Goal: Information Seeking & Learning: Learn about a topic

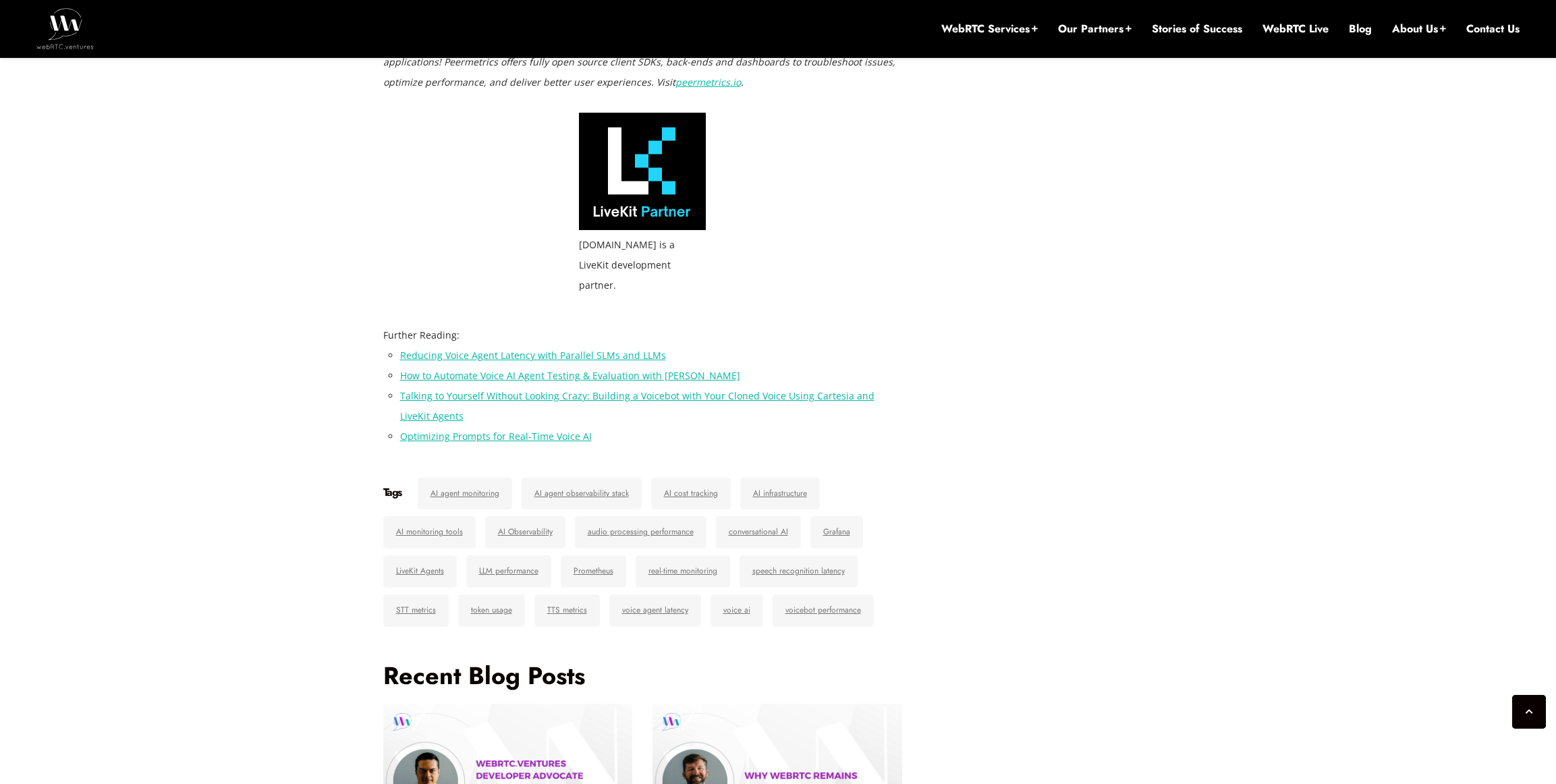
scroll to position [4266, 0]
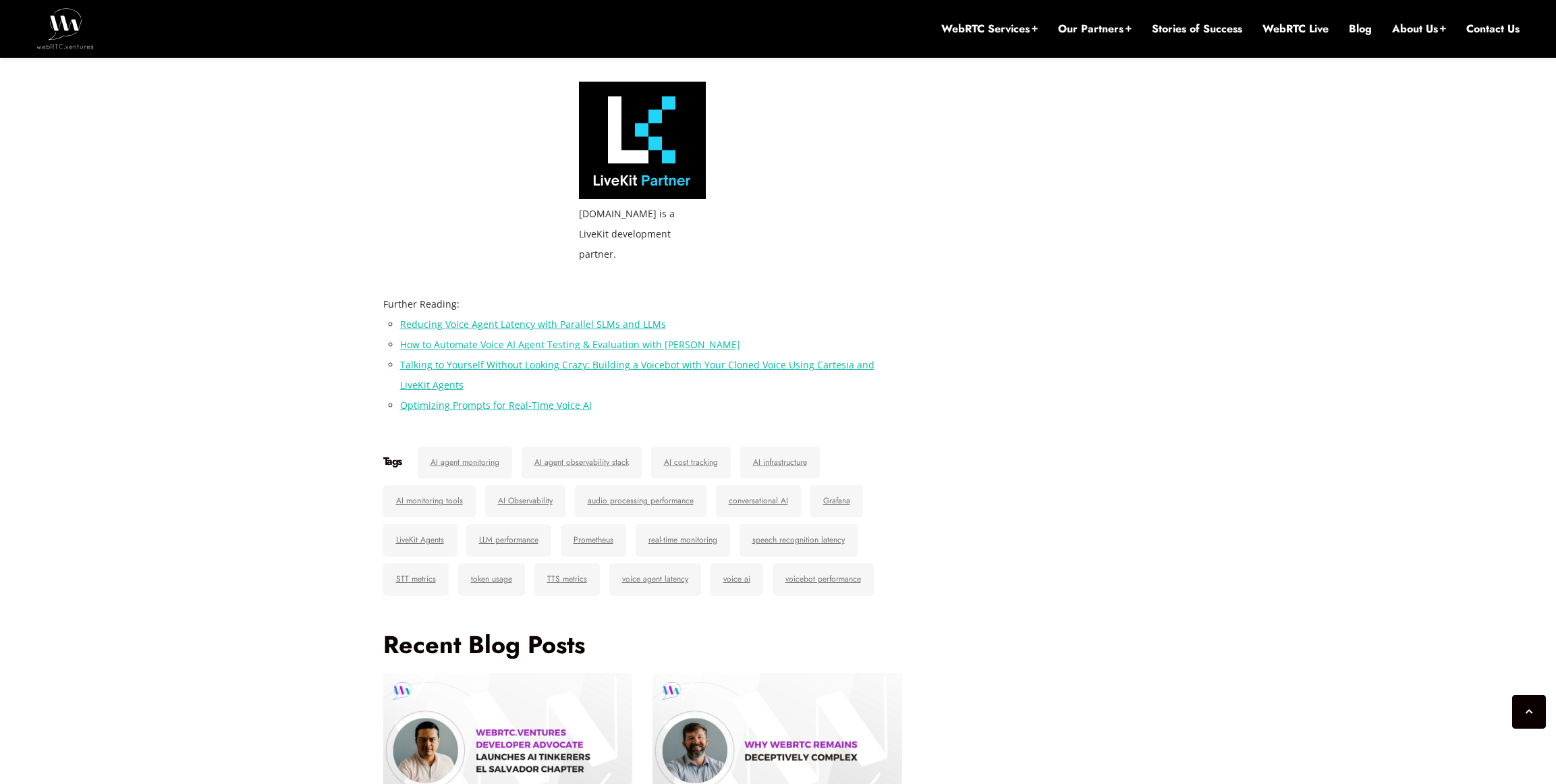
drag, startPoint x: 688, startPoint y: 236, endPoint x: 558, endPoint y: 219, distance: 131.1
click at [558, 219] on div "WebRTC.ventures is a LiveKit development partner." at bounding box center [643, 177] width 520 height 192
click at [554, 219] on div "WebRTC.ventures is a LiveKit development partner." at bounding box center [643, 177] width 520 height 192
drag, startPoint x: 572, startPoint y: 220, endPoint x: 708, endPoint y: 241, distance: 137.6
click at [708, 241] on div "WebRTC.ventures is a LiveKit development partner." at bounding box center [643, 177] width 520 height 192
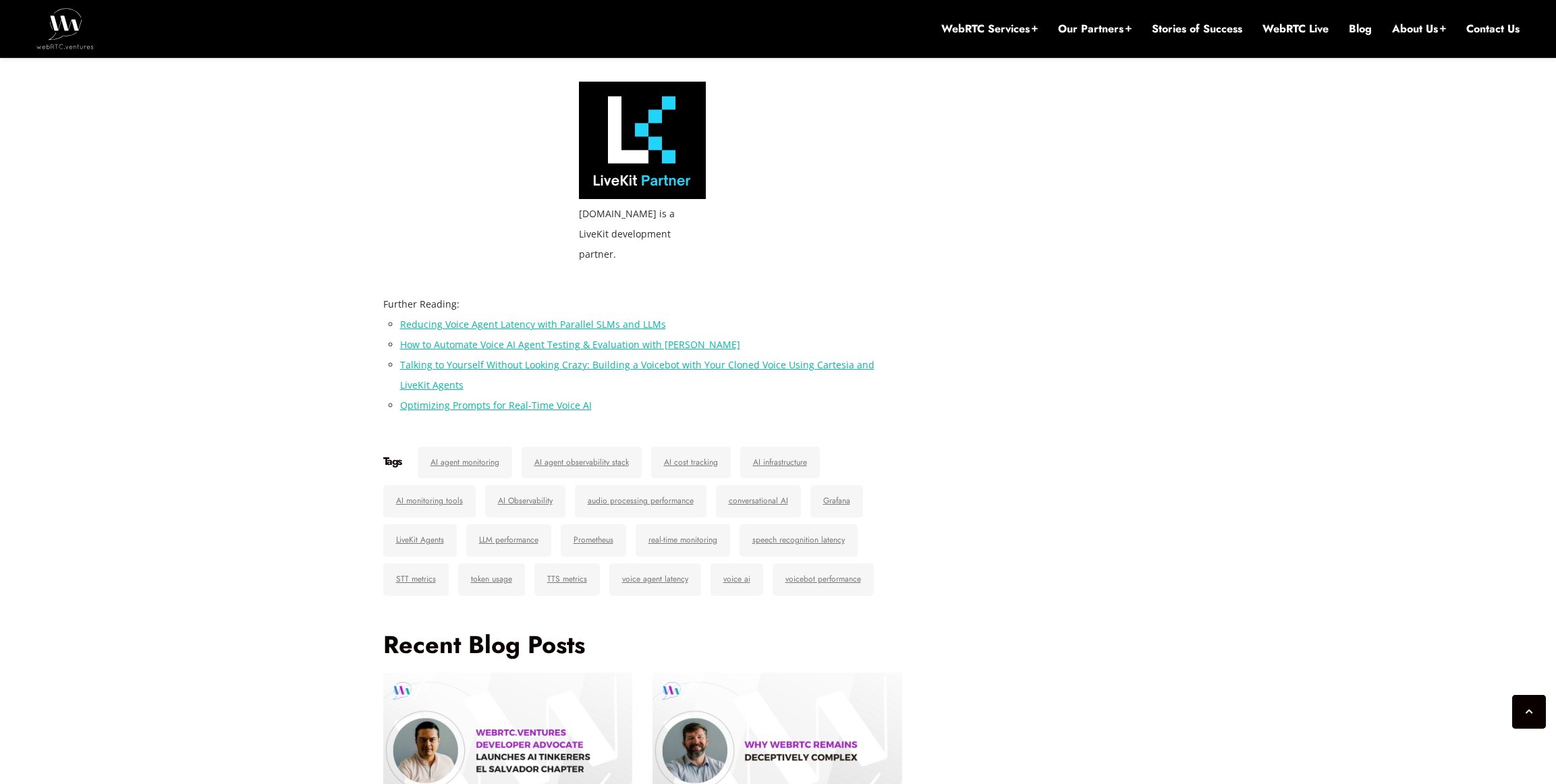
drag, startPoint x: 707, startPoint y: 241, endPoint x: 681, endPoint y: 240, distance: 26.0
click at [700, 241] on div "WebRTC.ventures is a LiveKit development partner." at bounding box center [643, 177] width 520 height 192
drag, startPoint x: 681, startPoint y: 240, endPoint x: 557, endPoint y: 220, distance: 125.6
click at [557, 220] on div "WebRTC.ventures is a LiveKit development partner." at bounding box center [643, 177] width 520 height 192
drag, startPoint x: 557, startPoint y: 220, endPoint x: 746, endPoint y: 245, distance: 190.6
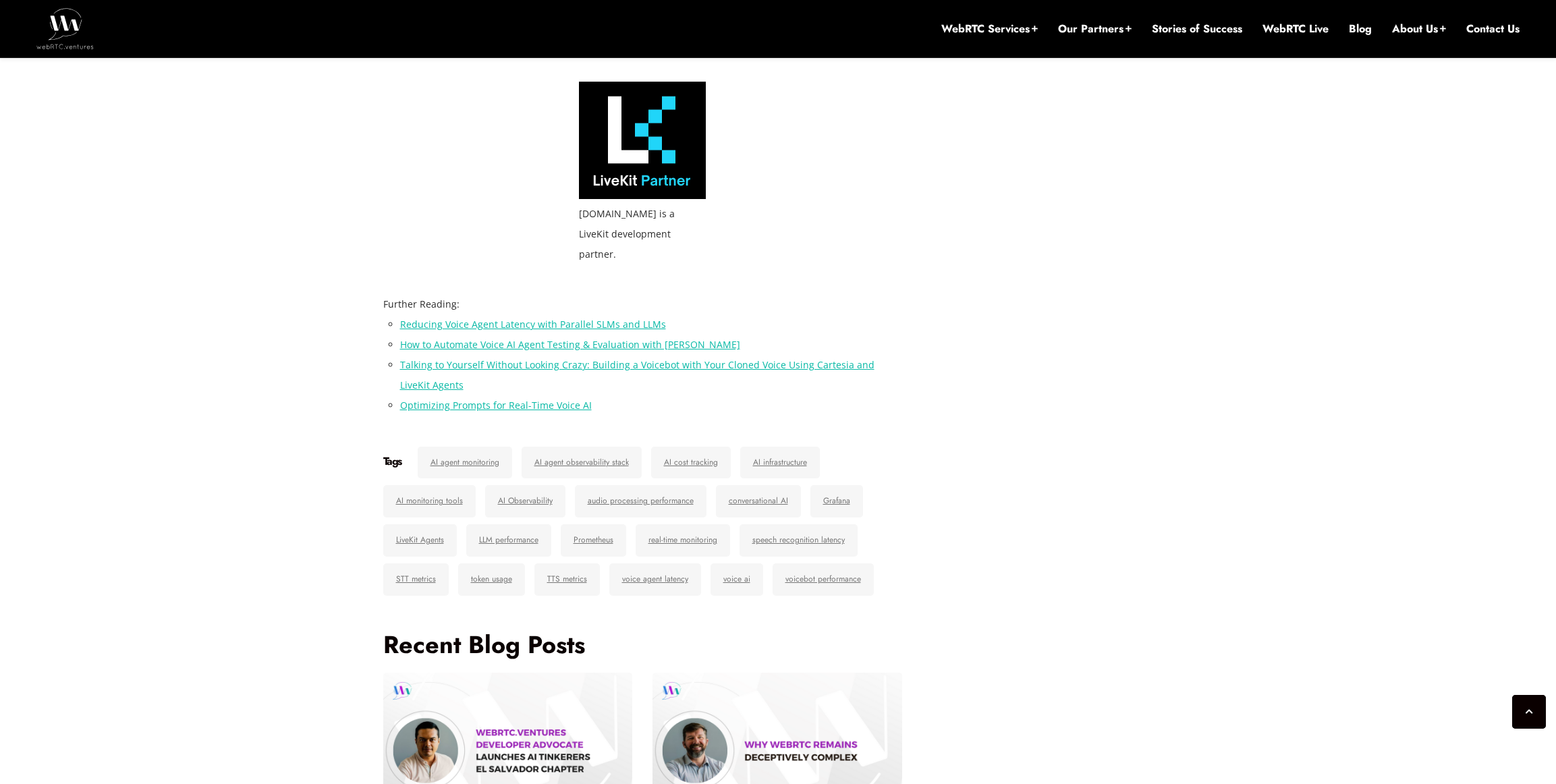
click at [741, 245] on div "WebRTC.ventures is a LiveKit development partner." at bounding box center [643, 177] width 520 height 192
drag, startPoint x: 746, startPoint y: 245, endPoint x: 723, endPoint y: 245, distance: 23.0
click at [744, 245] on div "WebRTC.ventures is a LiveKit development partner." at bounding box center [643, 177] width 520 height 192
drag, startPoint x: 723, startPoint y: 245, endPoint x: 585, endPoint y: 223, distance: 139.7
click at [594, 224] on div "WebRTC.ventures is a LiveKit development partner." at bounding box center [643, 177] width 520 height 192
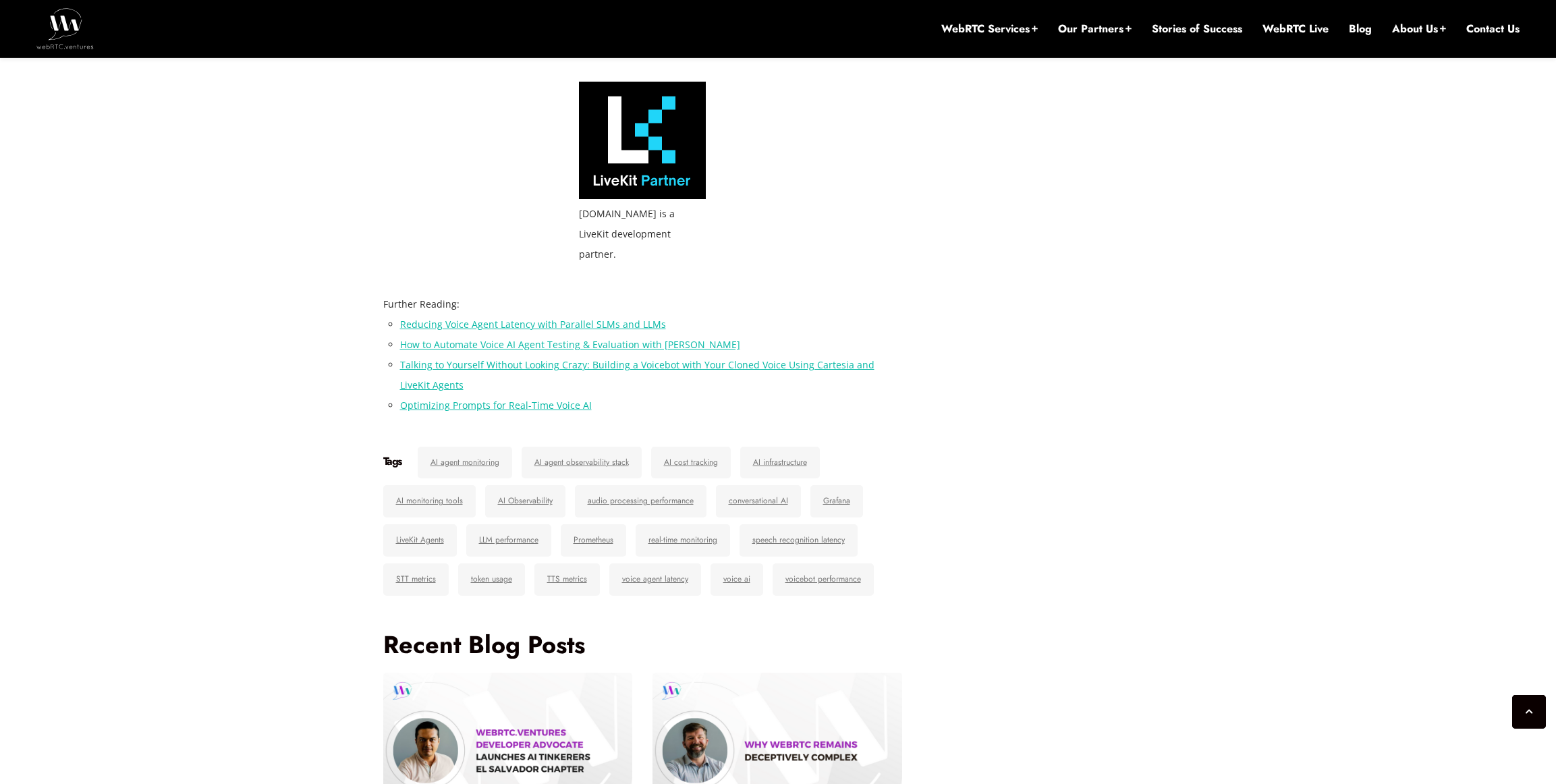
drag, startPoint x: 585, startPoint y: 223, endPoint x: 732, endPoint y: 247, distance: 148.9
click at [718, 245] on div "WebRTC.ventures is a LiveKit development partner." at bounding box center [643, 177] width 520 height 192
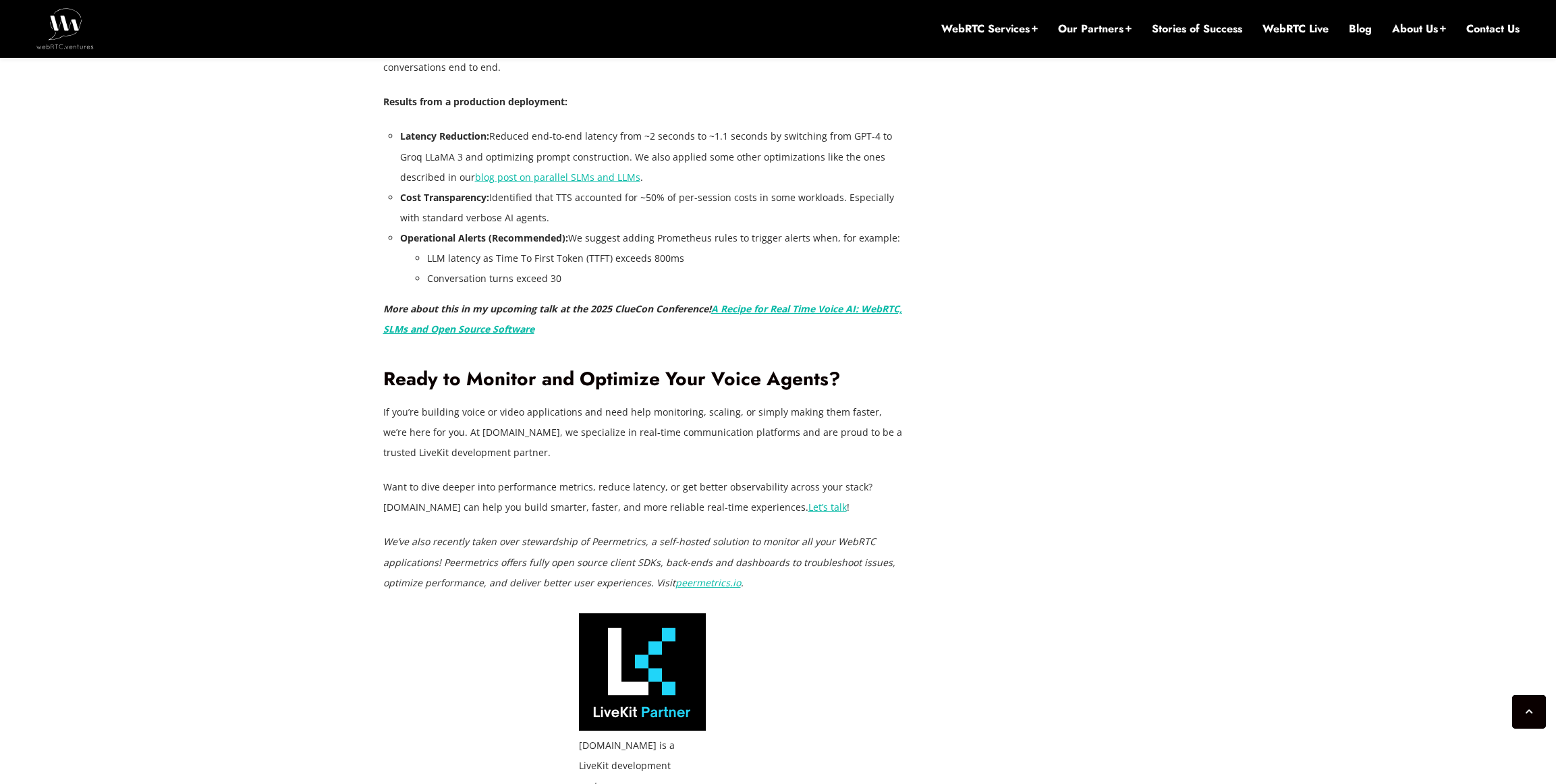
scroll to position [3737, 0]
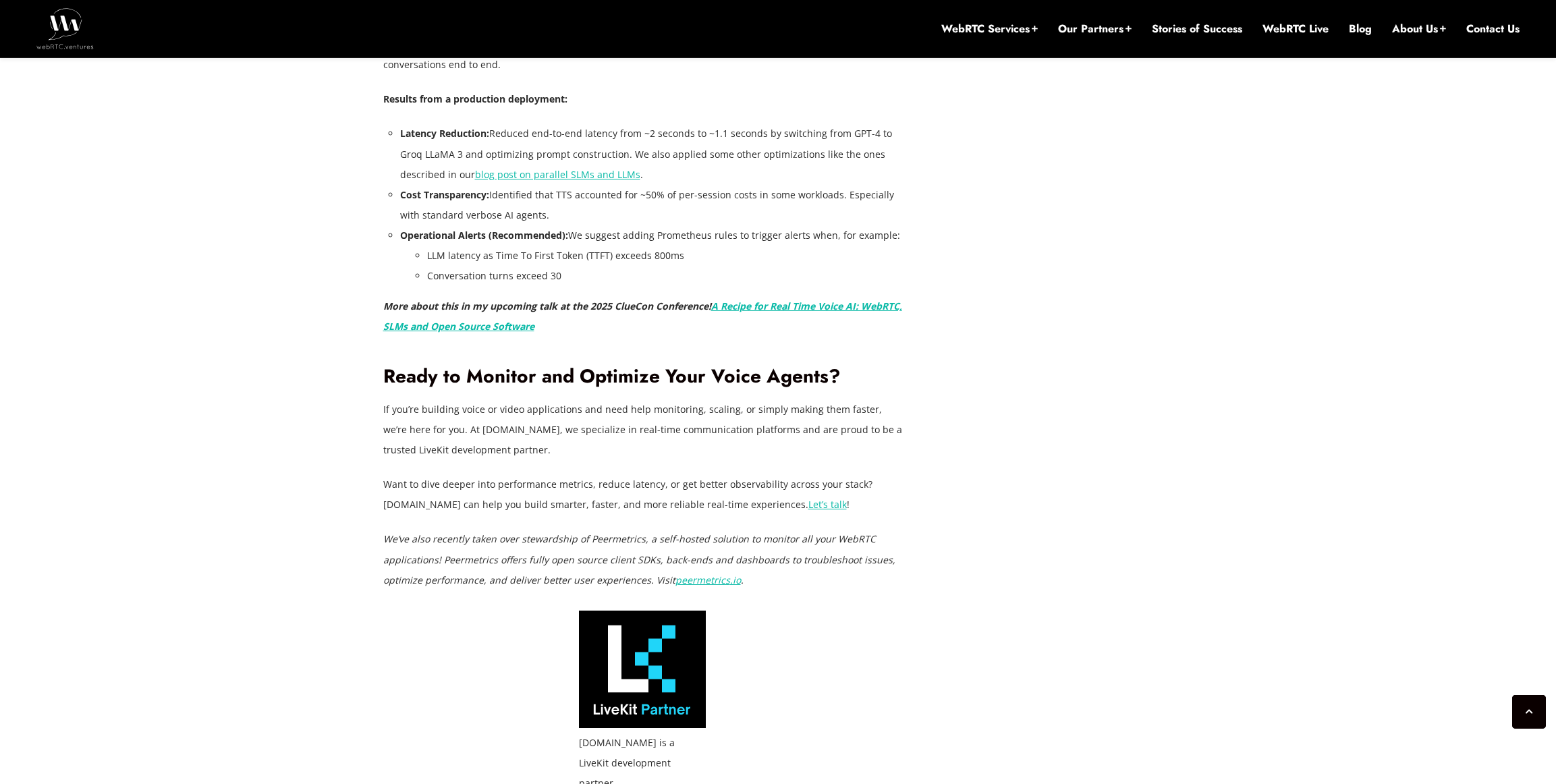
click at [820, 505] on link "Let’s talk" at bounding box center [828, 504] width 39 height 13
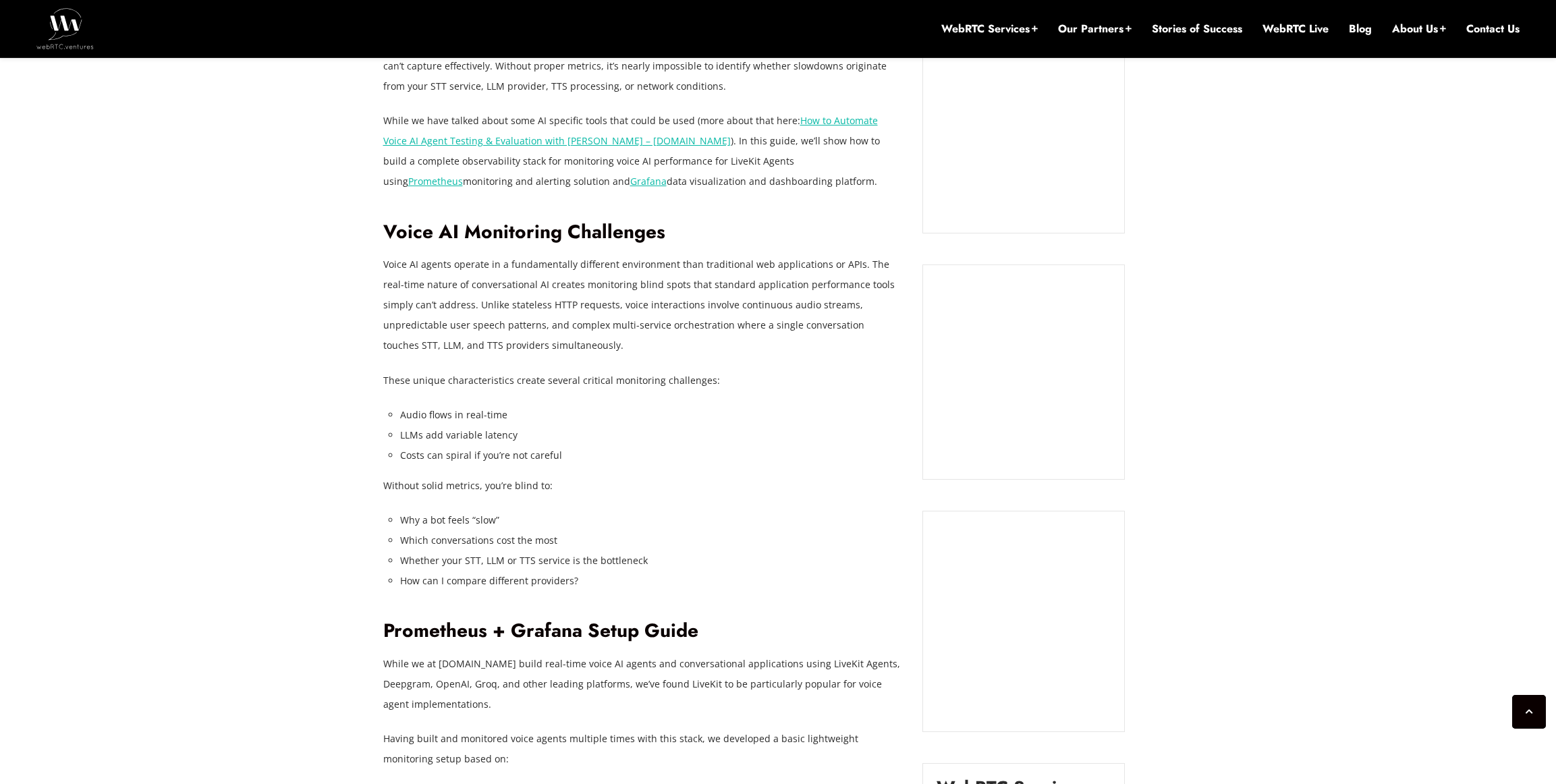
scroll to position [1321, 0]
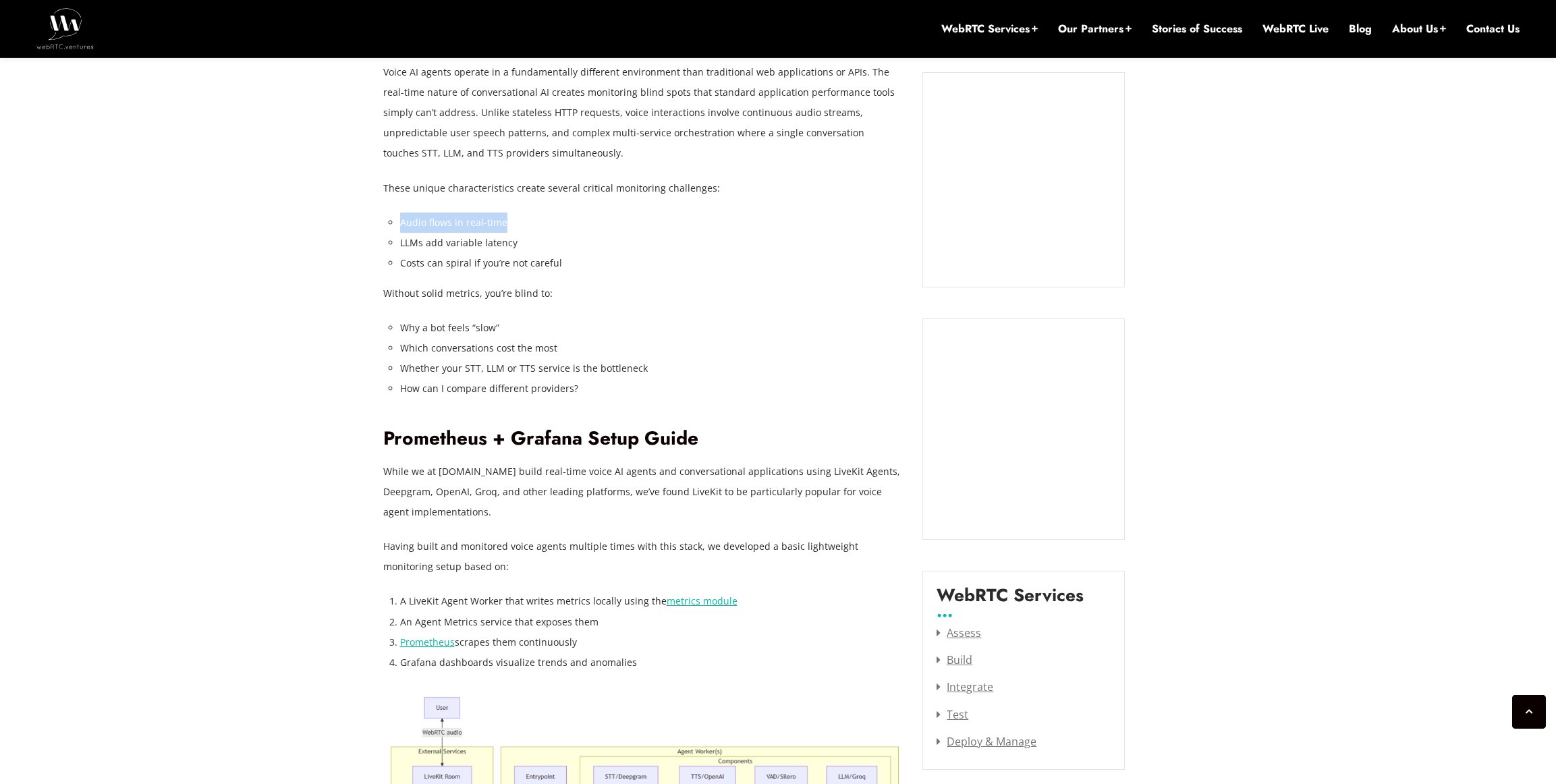
drag, startPoint x: 390, startPoint y: 221, endPoint x: 521, endPoint y: 225, distance: 131.1
click at [521, 225] on li "Audio flows in real-time" at bounding box center [651, 222] width 503 height 20
drag, startPoint x: 527, startPoint y: 238, endPoint x: 388, endPoint y: 242, distance: 139.1
click at [400, 242] on li "LLMs add variable latency" at bounding box center [651, 242] width 503 height 20
drag, startPoint x: 392, startPoint y: 262, endPoint x: 567, endPoint y: 261, distance: 175.0
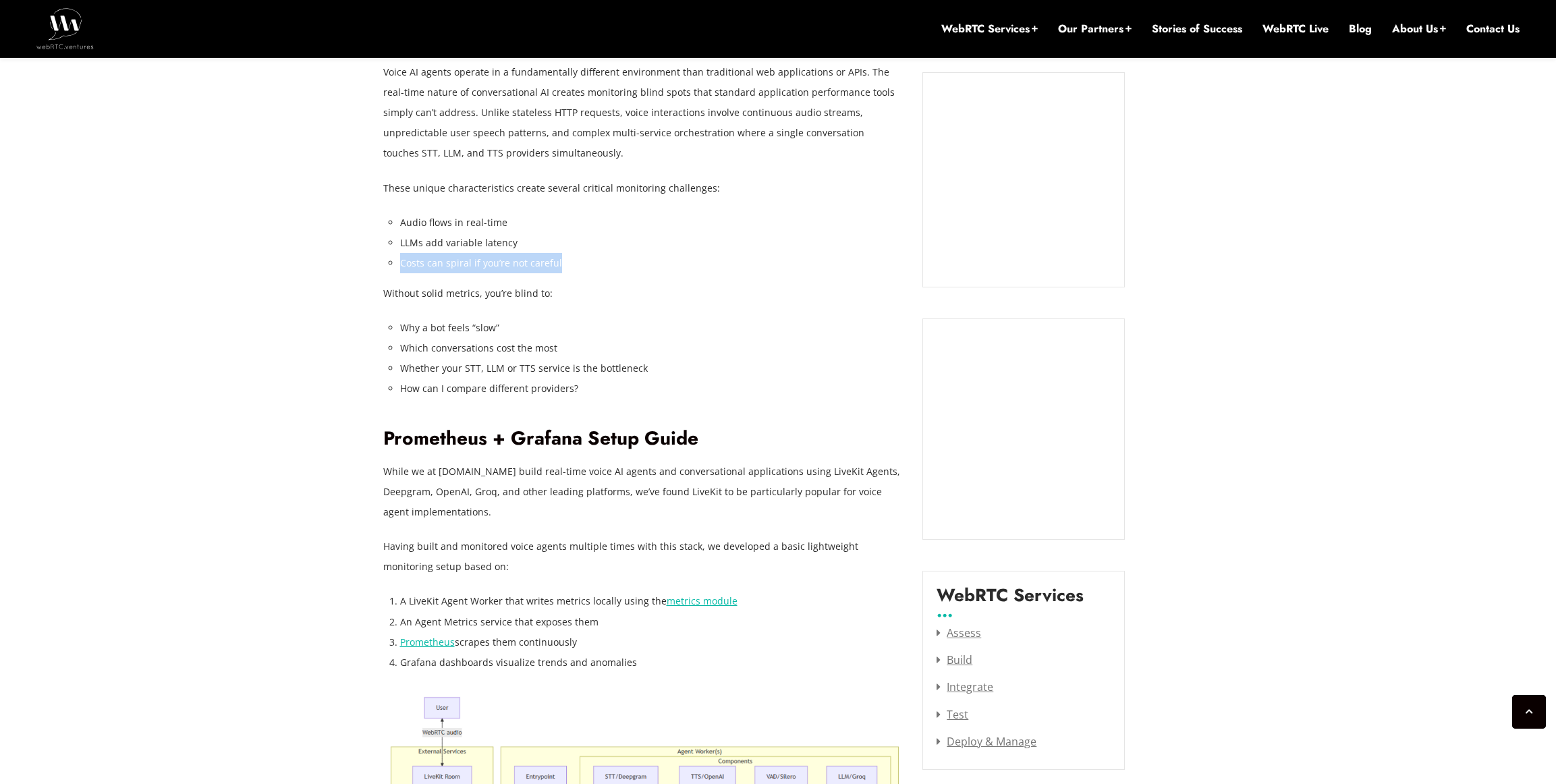
click at [563, 261] on li "Costs can spiral if you’re not careful" at bounding box center [651, 263] width 503 height 20
drag, startPoint x: 589, startPoint y: 263, endPoint x: 391, endPoint y: 219, distance: 202.8
click at [400, 219] on ul "Audio flows in real-time LLMs add variable latency Costs can spiral if you’re n…" at bounding box center [651, 242] width 503 height 61
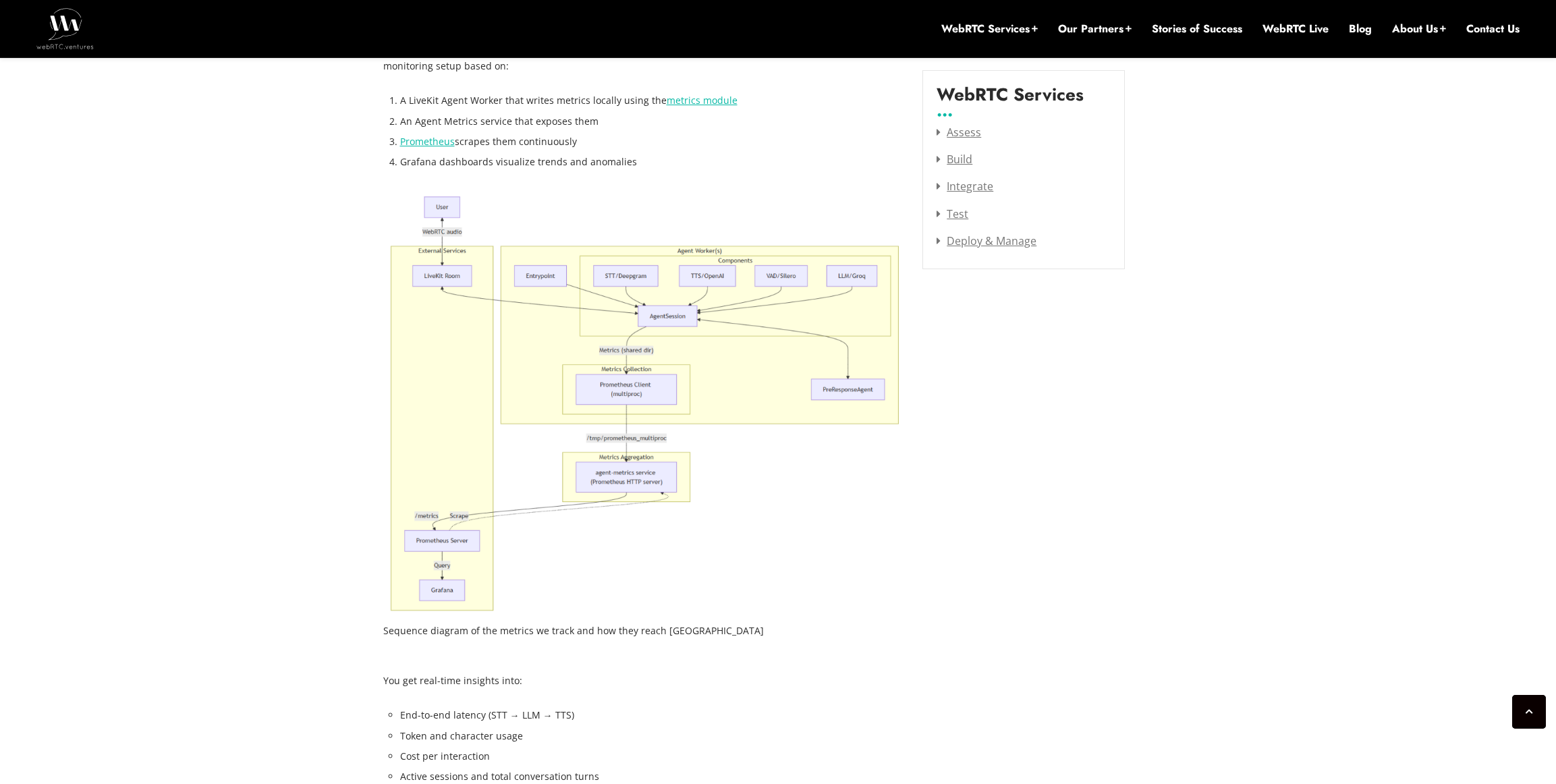
scroll to position [2278, 0]
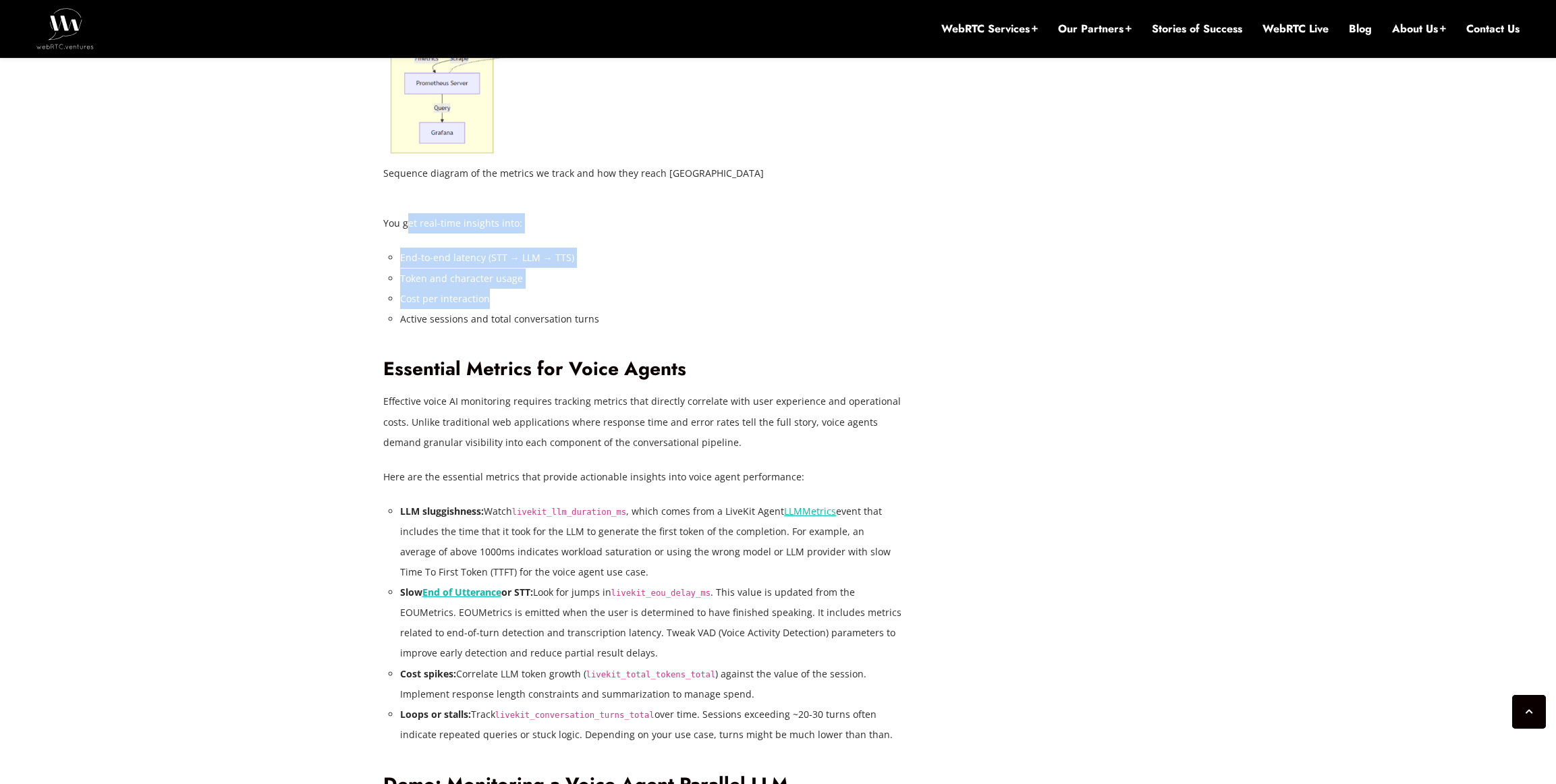
drag, startPoint x: 418, startPoint y: 223, endPoint x: 629, endPoint y: 301, distance: 225.0
click at [625, 298] on div "In a previous post, Reducing Voice Agent Latency with Parallel SLMs and LLMs , …" at bounding box center [643, 585] width 520 height 3633
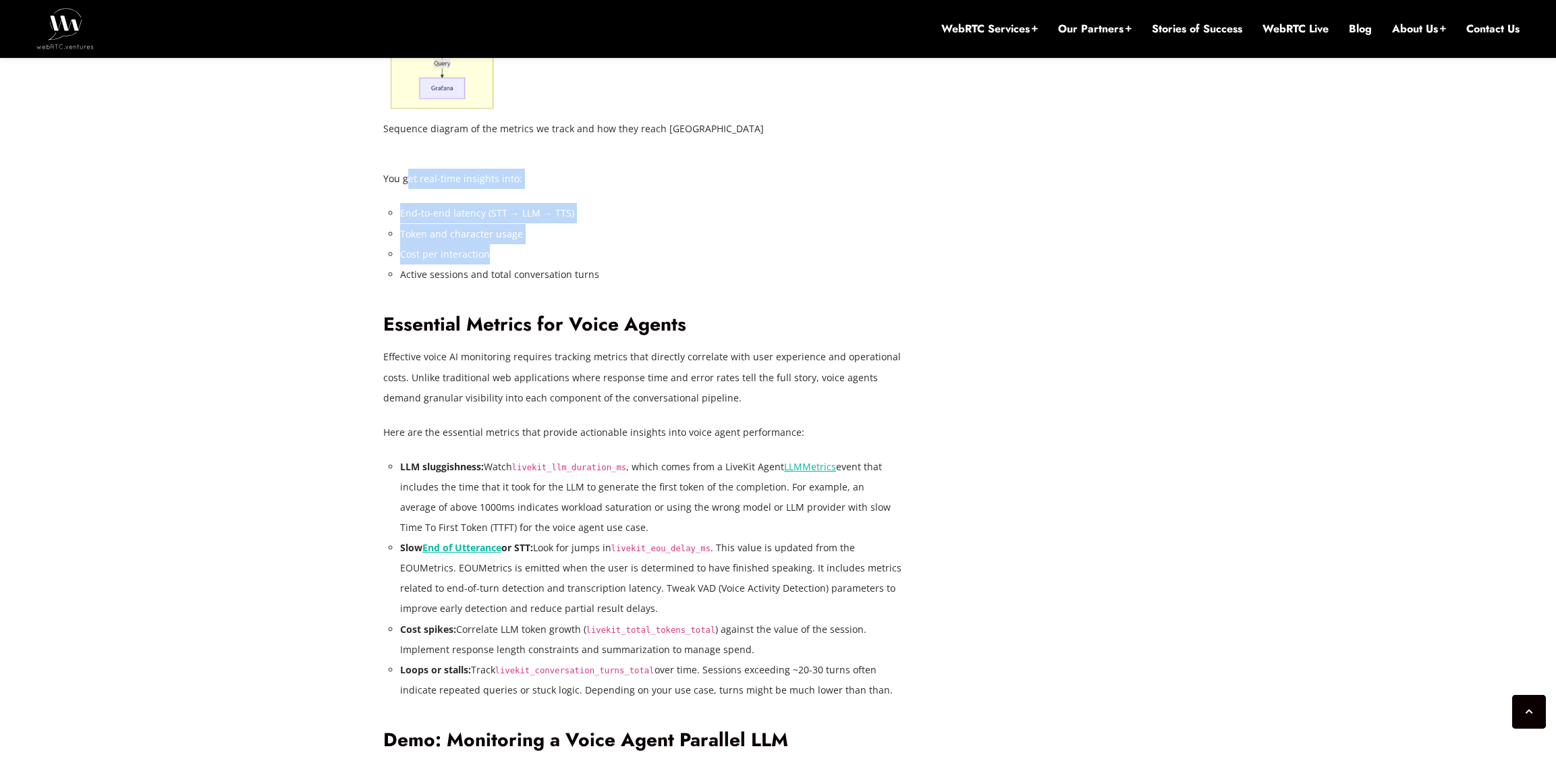
scroll to position [2540, 0]
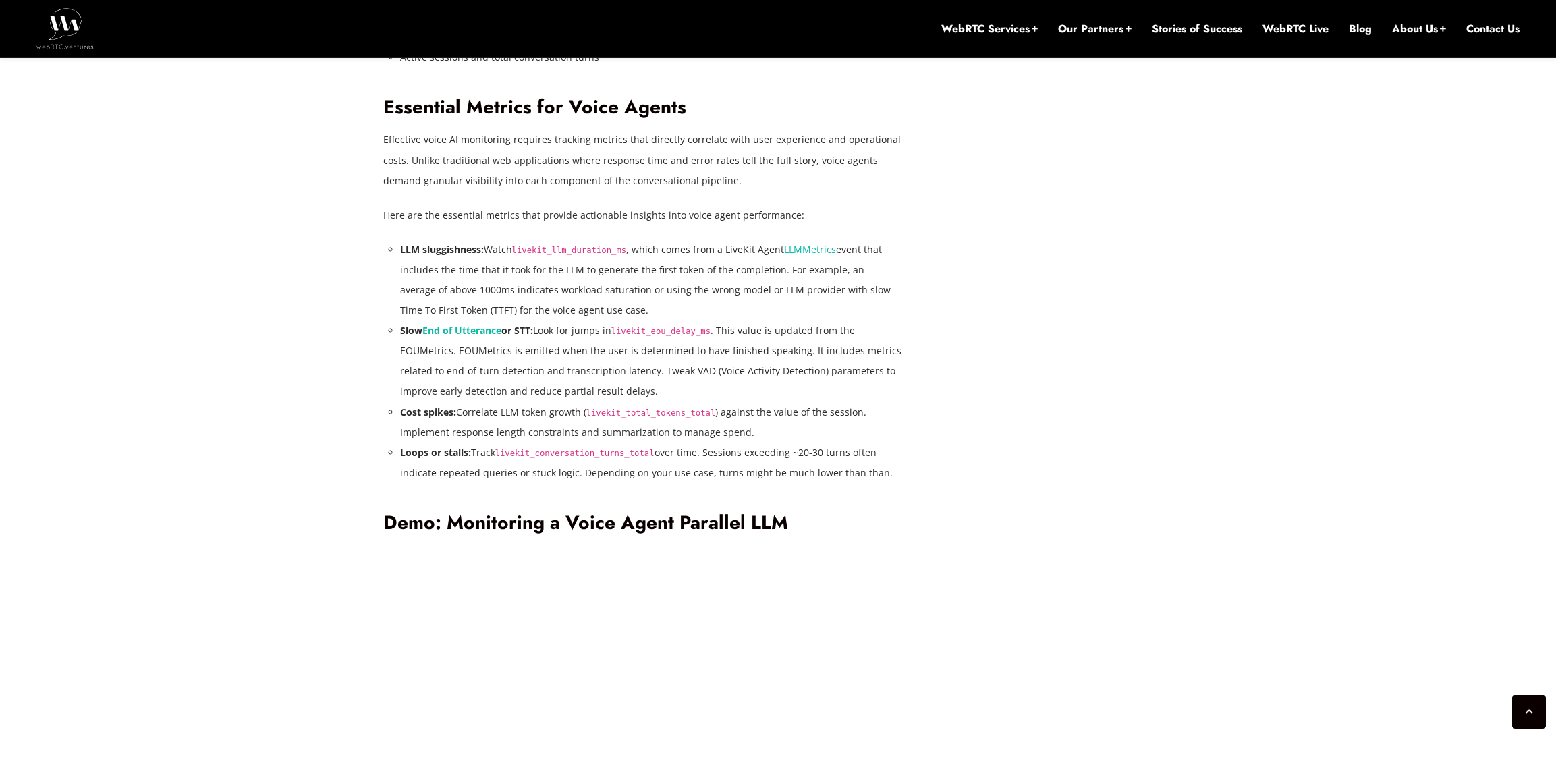
click at [542, 250] on code "livekit_llm_duration_ms" at bounding box center [569, 250] width 114 height 10
click at [545, 250] on code "livekit_llm_duration_ms" at bounding box center [569, 250] width 114 height 10
click at [565, 251] on code "livekit_llm_duration_ms" at bounding box center [569, 250] width 114 height 10
click at [590, 268] on li "LLM sluggishness: Watch livekit_llm_duration_ms , which comes from a LiveKit Ag…" at bounding box center [651, 280] width 503 height 81
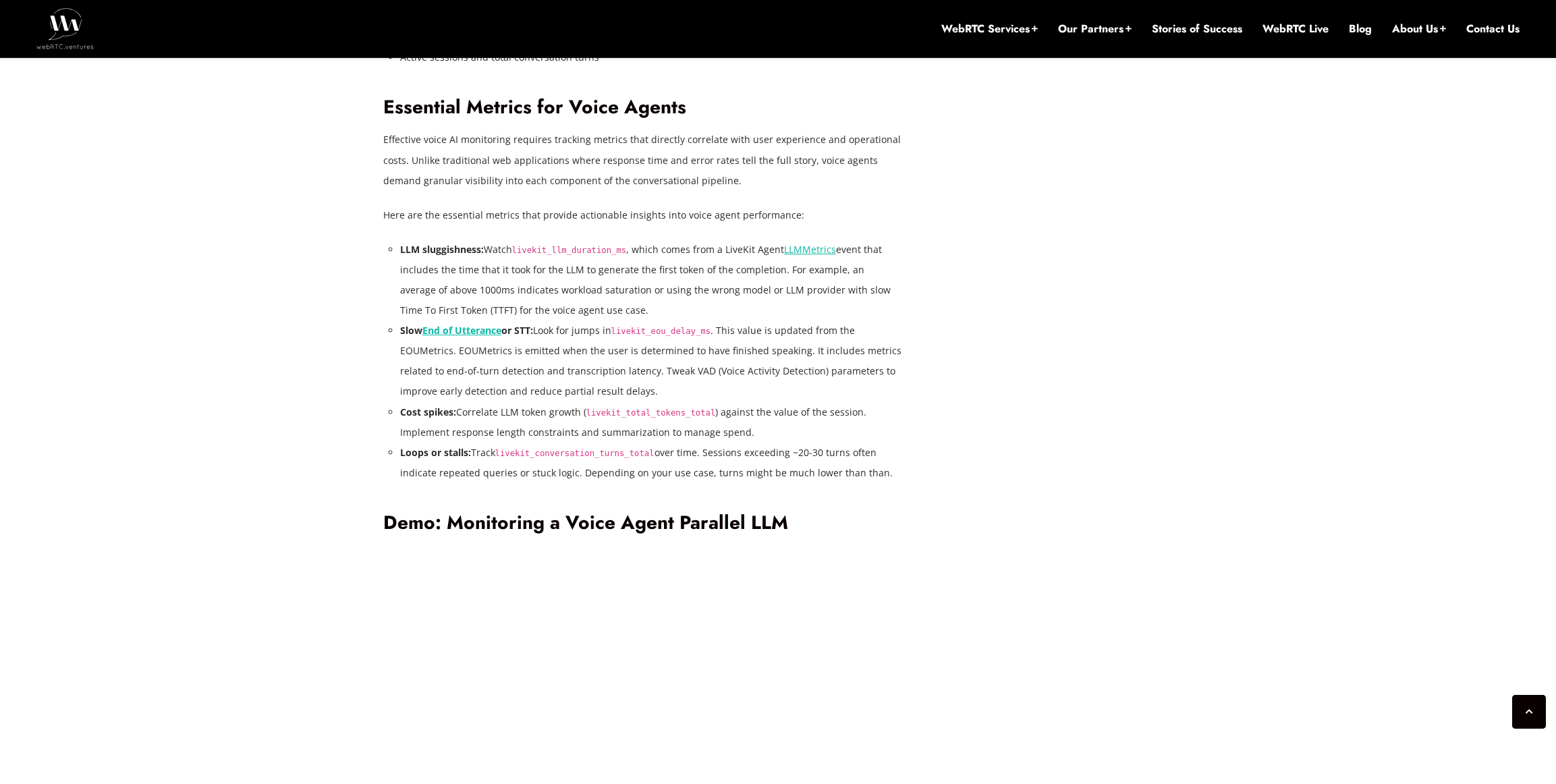
click at [606, 246] on code "livekit_llm_duration_ms" at bounding box center [569, 250] width 114 height 10
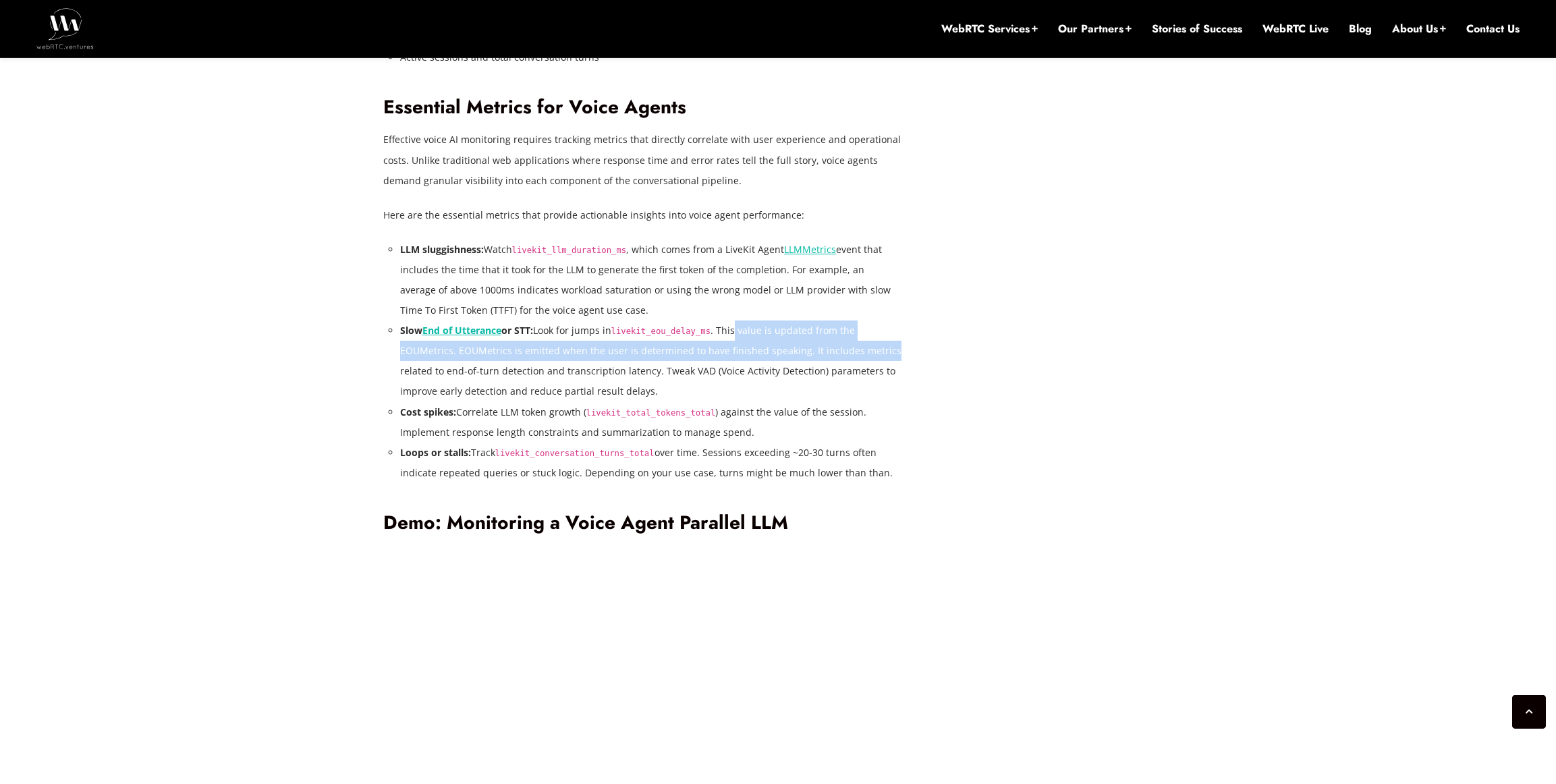
drag, startPoint x: 748, startPoint y: 332, endPoint x: 882, endPoint y: 345, distance: 134.6
click at [882, 345] on li "Slow End of Utterance or STT: Look for jumps in livekit_eou_delay_ms . This val…" at bounding box center [651, 361] width 503 height 81
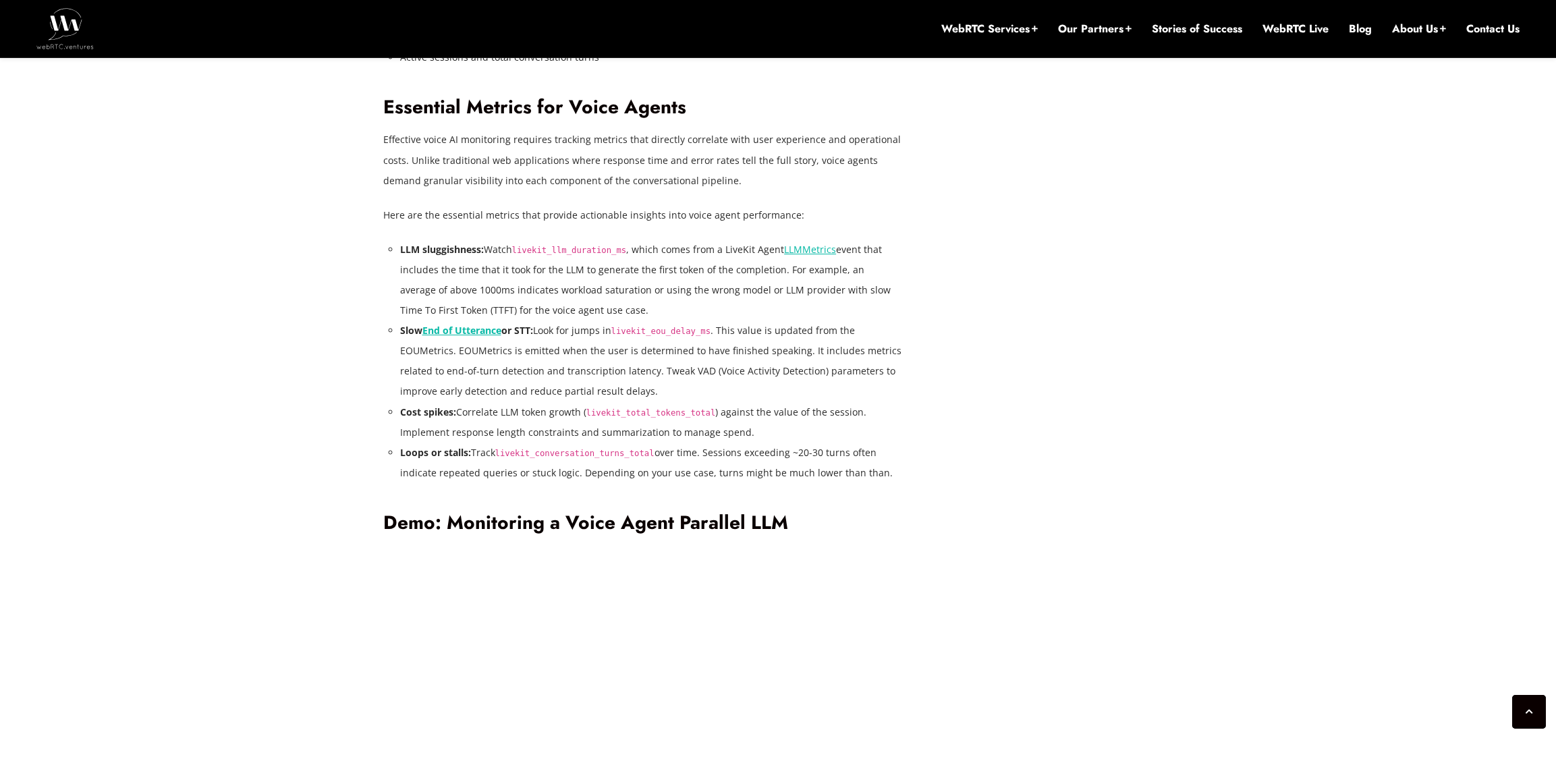
drag, startPoint x: 885, startPoint y: 352, endPoint x: 390, endPoint y: 357, distance: 495.0
click at [395, 361] on div "In a previous post, Reducing Voice Agent Latency with Parallel SLMs and LLMs , …" at bounding box center [643, 324] width 520 height 3633
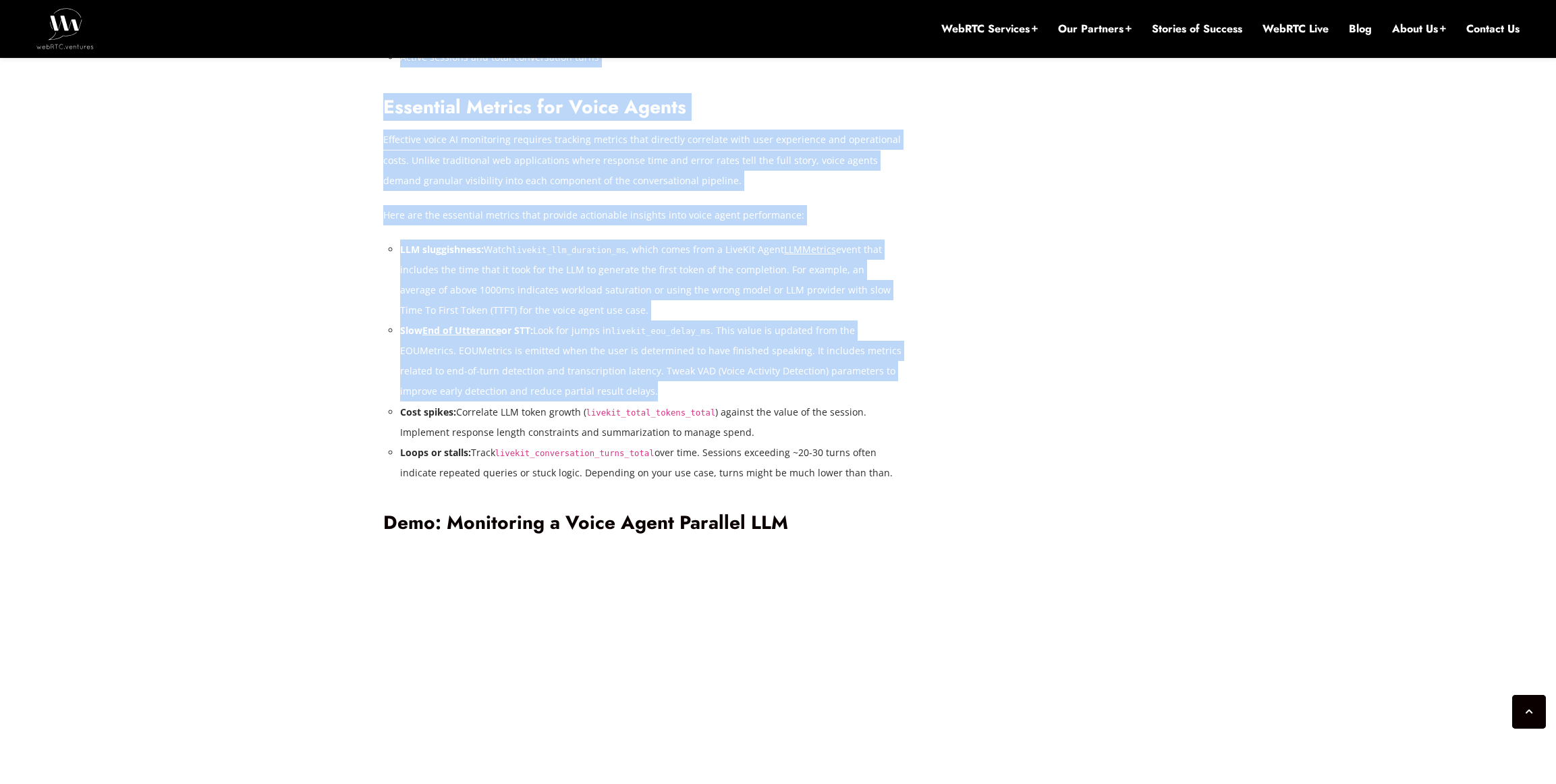
drag, startPoint x: 392, startPoint y: 345, endPoint x: 696, endPoint y: 388, distance: 307.0
click at [691, 388] on div "July 23, 2025 Alberto Gonzalez Comments Off on Observability and Monitoring for…" at bounding box center [778, 555] width 807 height 4827
click at [787, 387] on li "Slow End of Utterance or STT: Look for jumps in livekit_eou_delay_ms . This val…" at bounding box center [651, 361] width 503 height 81
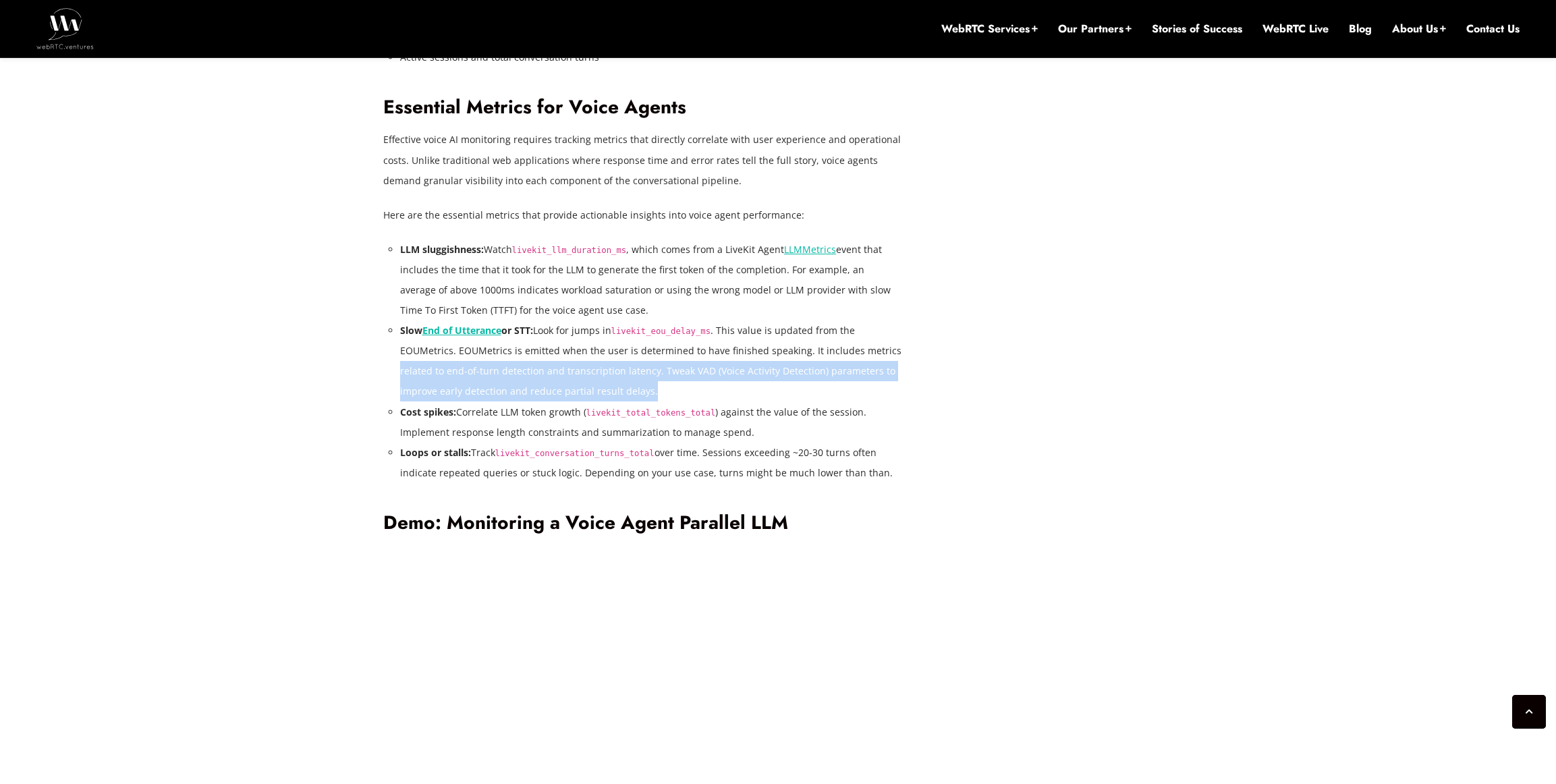
drag, startPoint x: 684, startPoint y: 392, endPoint x: 363, endPoint y: 359, distance: 322.7
click at [378, 361] on div "July 23, 2025 Alberto Gonzalez Comments Off on Observability and Monitoring for…" at bounding box center [778, 555] width 807 height 4827
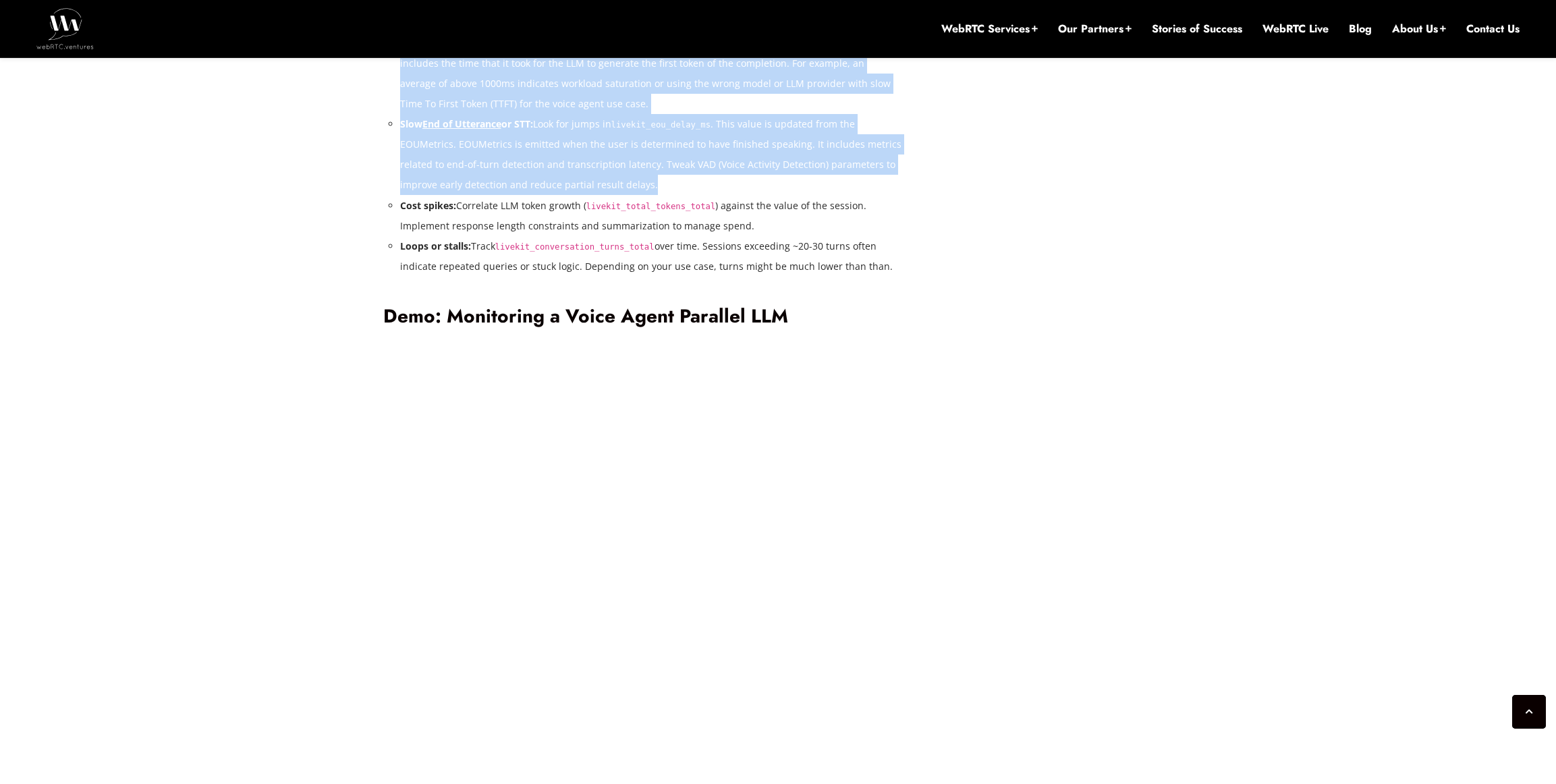
scroll to position [2757, 0]
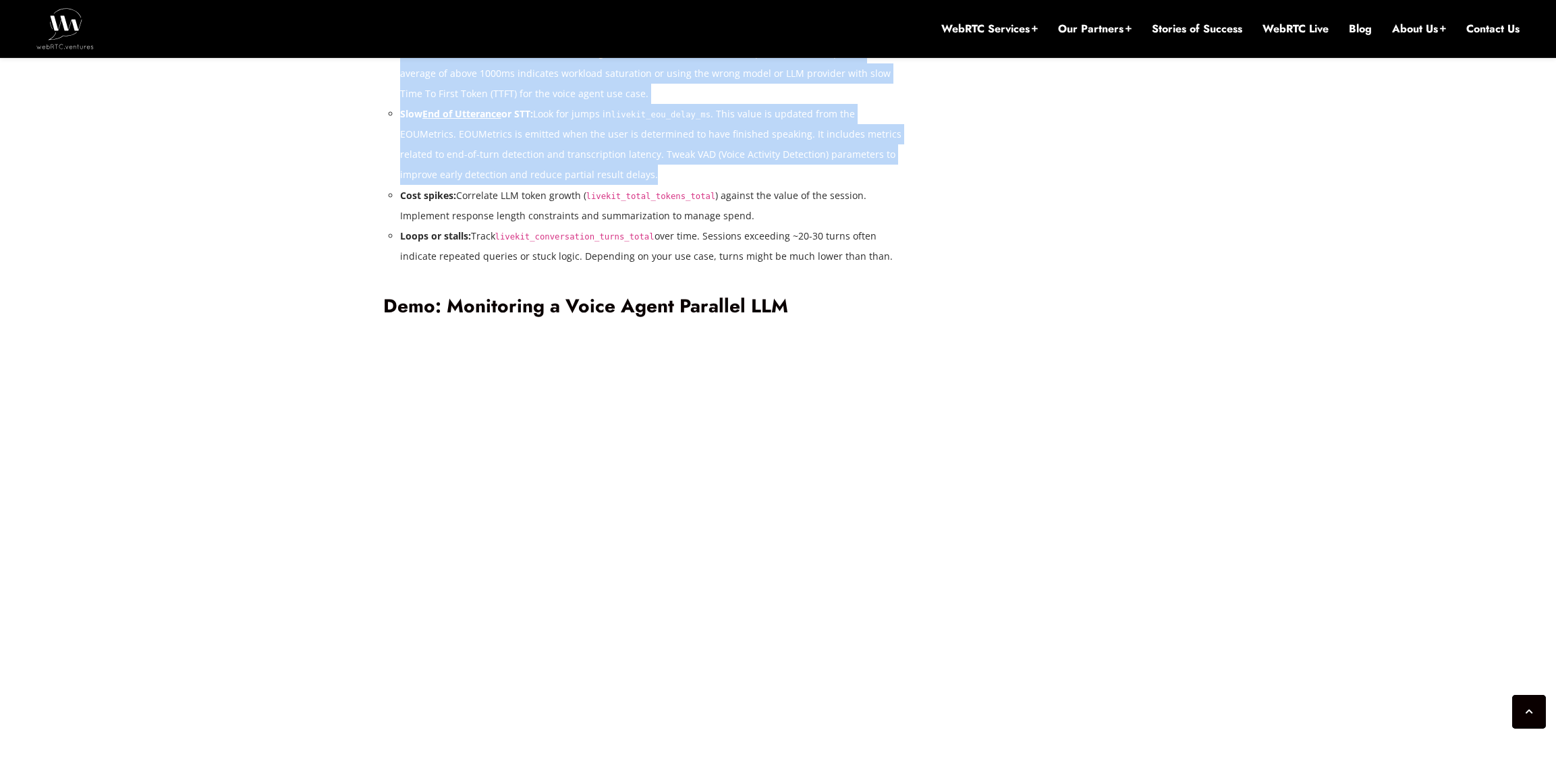
drag, startPoint x: 528, startPoint y: 238, endPoint x: 663, endPoint y: 241, distance: 135.0
click at [663, 241] on li "Loops or stalls: Track livekit_conversation_turns_total over time. Sessions exc…" at bounding box center [651, 246] width 503 height 41
click at [645, 242] on li "Loops or stalls: Track livekit_conversation_turns_total over time. Sessions exc…" at bounding box center [651, 246] width 503 height 41
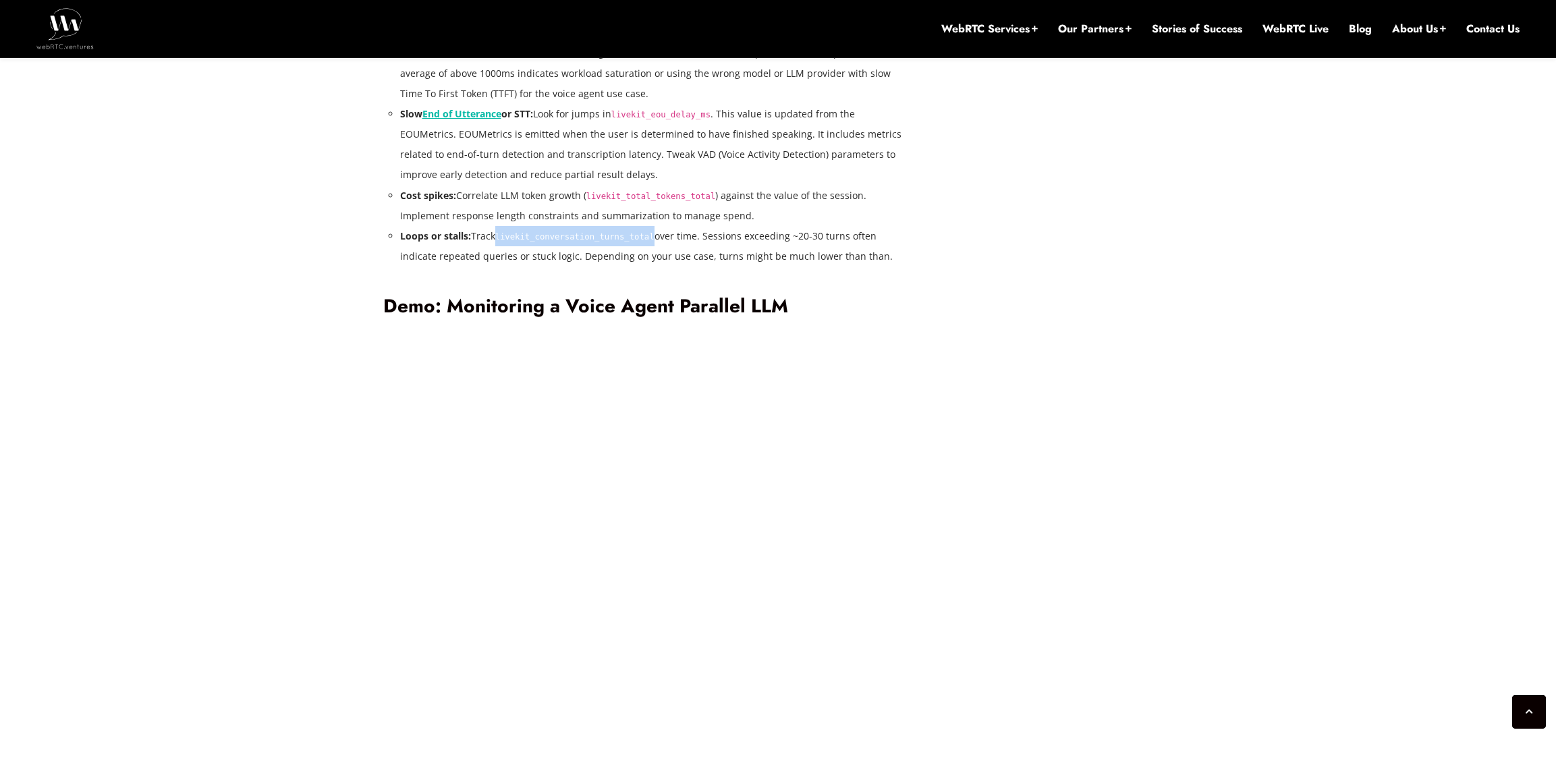
click at [645, 242] on li "Loops or stalls: Track livekit_conversation_turns_total over time. Sessions exc…" at bounding box center [651, 246] width 503 height 41
click at [767, 241] on li "Loops or stalls: Track livekit_conversation_turns_total over time. Sessions exc…" at bounding box center [651, 246] width 503 height 41
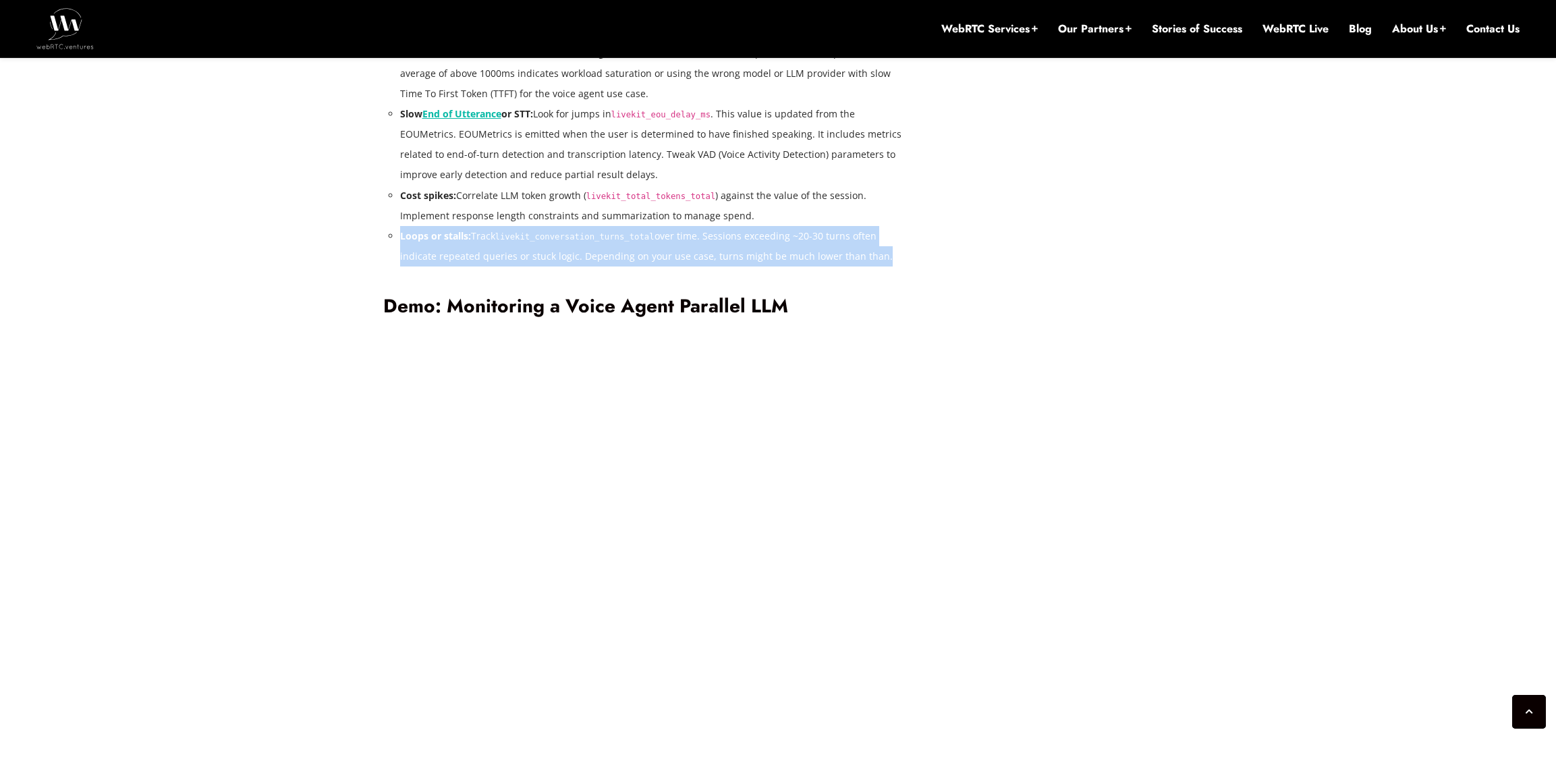
drag, startPoint x: 905, startPoint y: 252, endPoint x: 395, endPoint y: 233, distance: 510.4
click at [395, 233] on div "July 23, 2025 Alberto Gonzalez Comments Off on Observability and Monitoring for…" at bounding box center [652, 339] width 540 height 4827
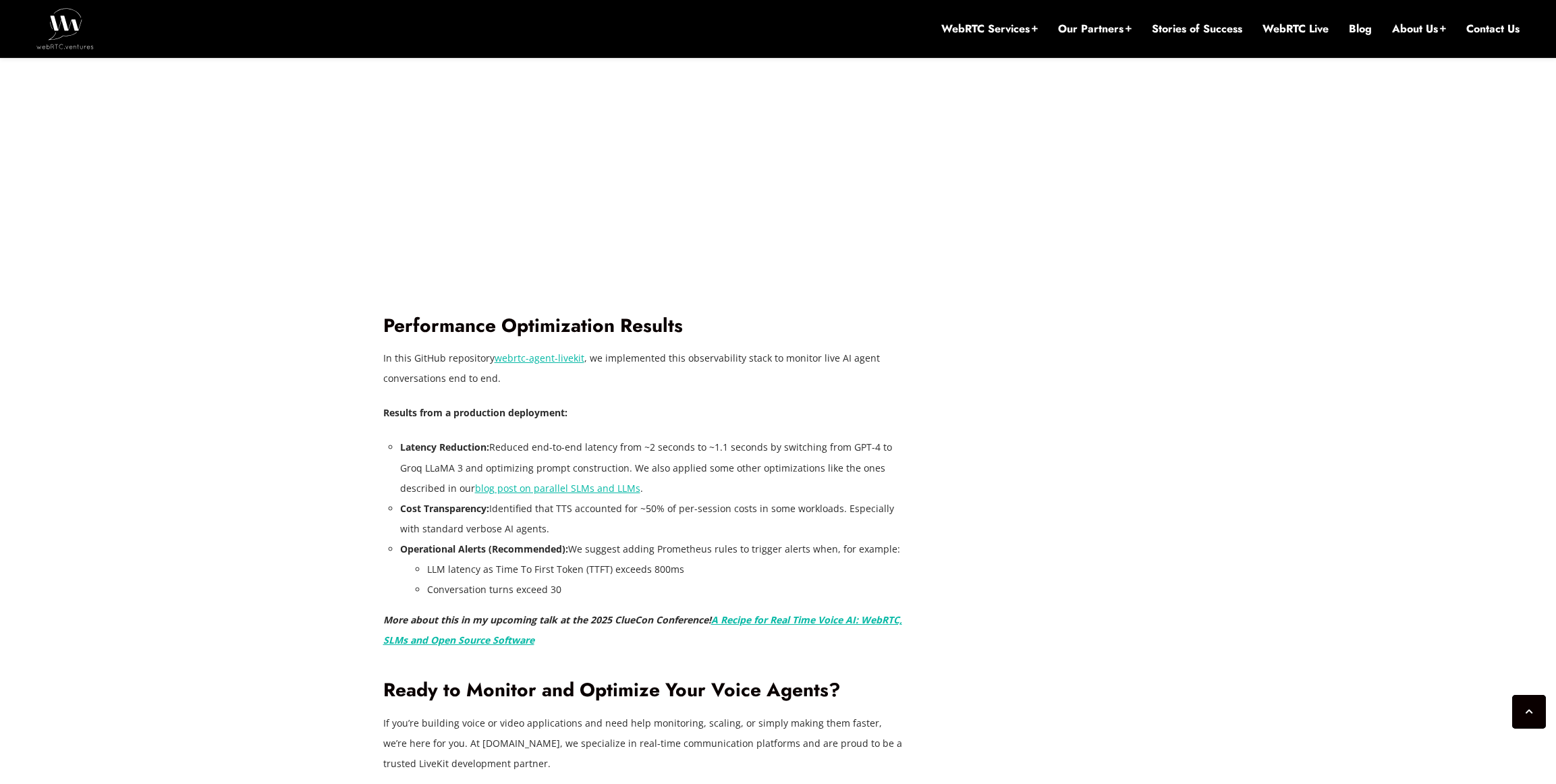
scroll to position [3435, 0]
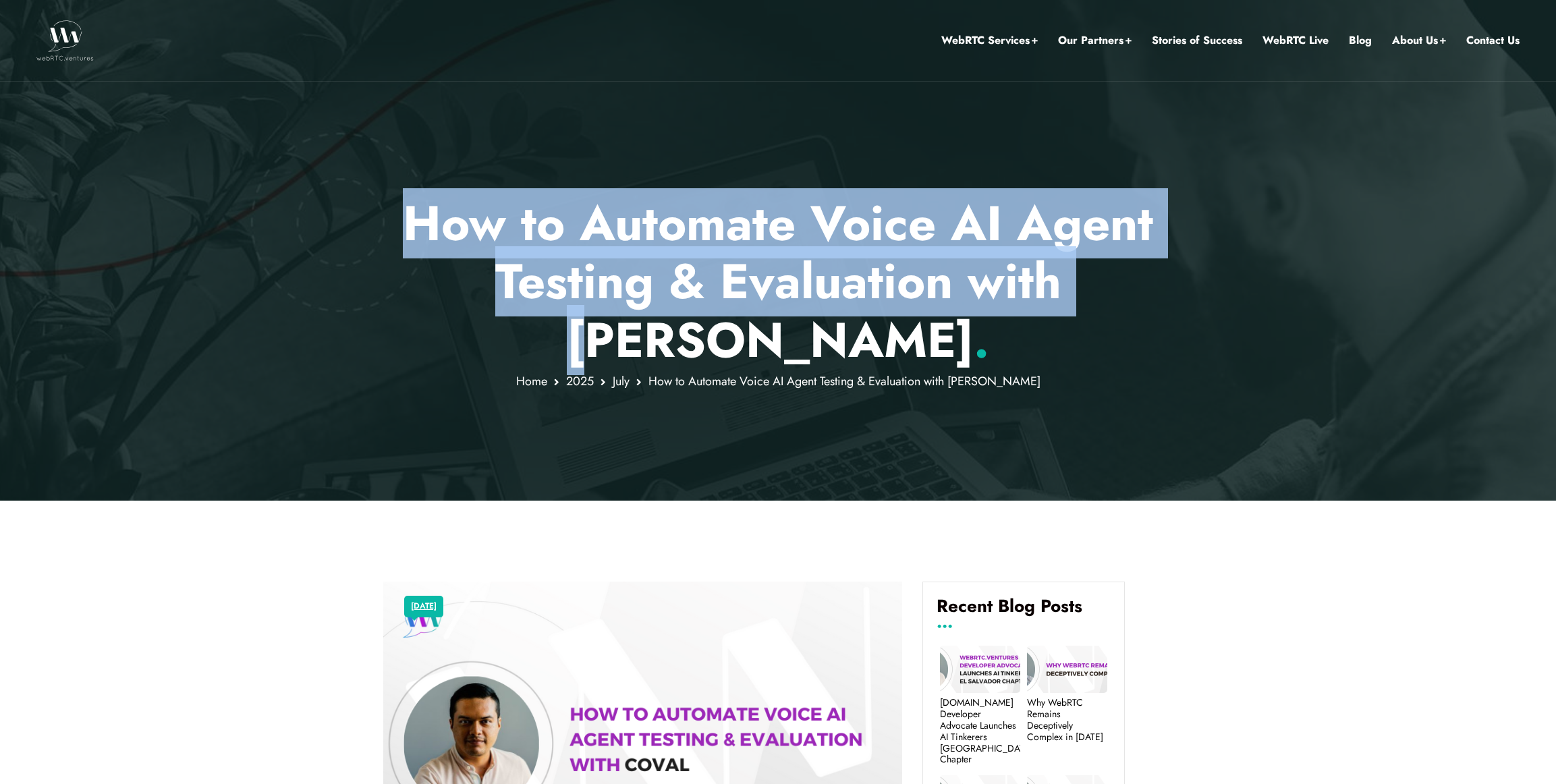
drag, startPoint x: 400, startPoint y: 135, endPoint x: 1018, endPoint y: 274, distance: 633.4
click at [1016, 274] on div "How to Automate Voice AI Agent Testing & Evaluation with Coval . Home 2025 July…" at bounding box center [778, 250] width 1556 height 501
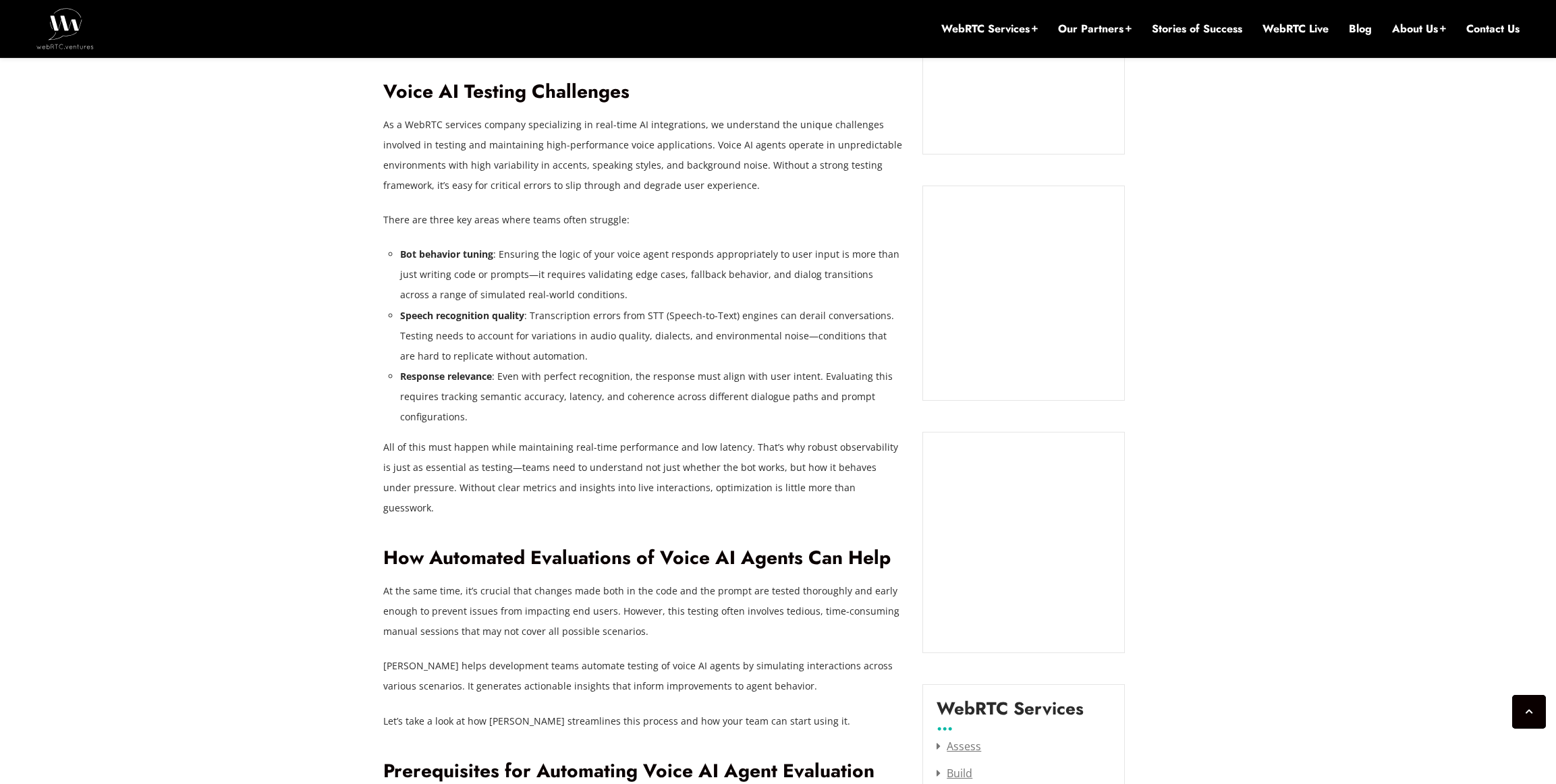
scroll to position [1219, 0]
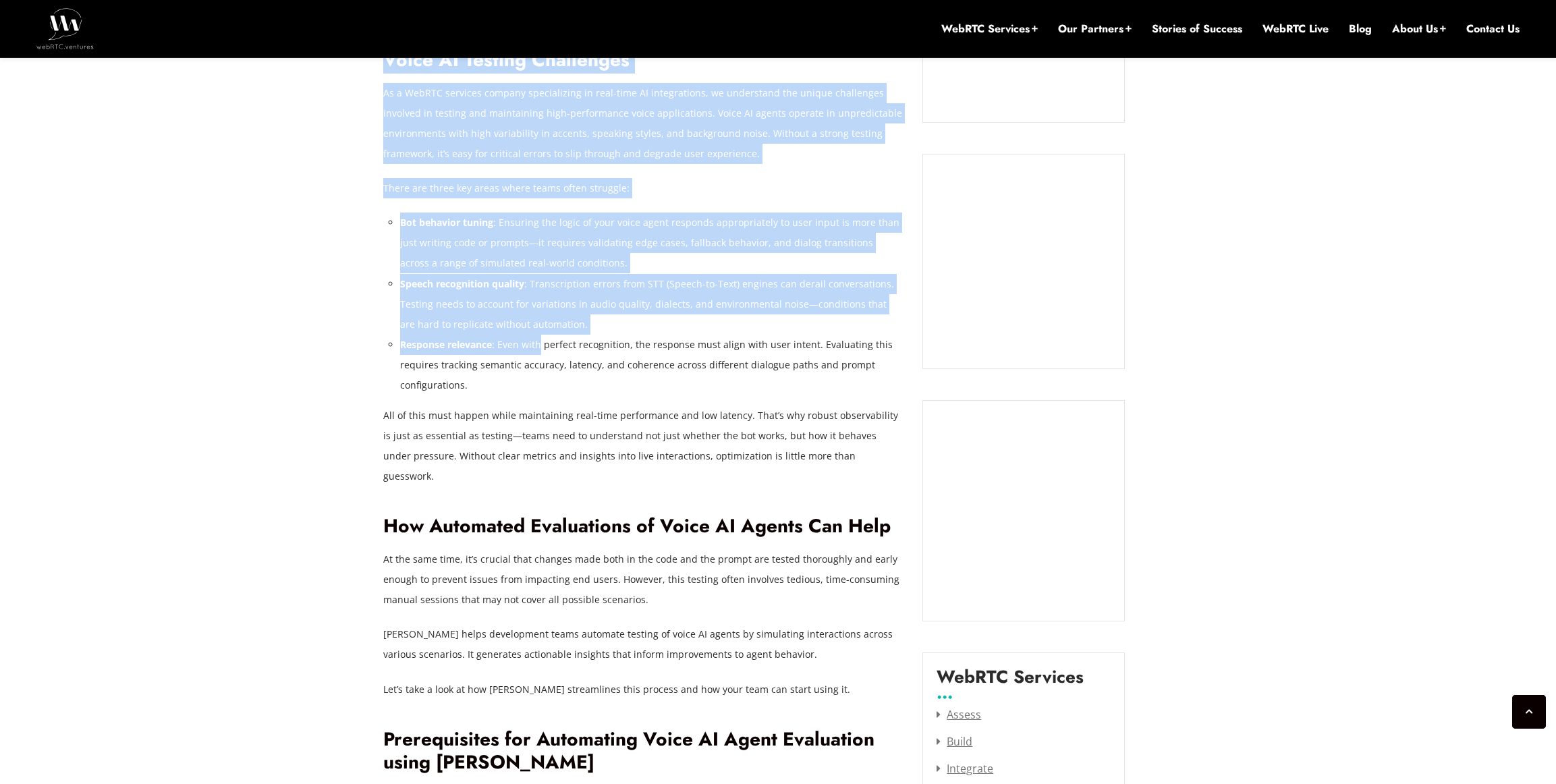
drag, startPoint x: 365, startPoint y: 170, endPoint x: 548, endPoint y: 302, distance: 225.6
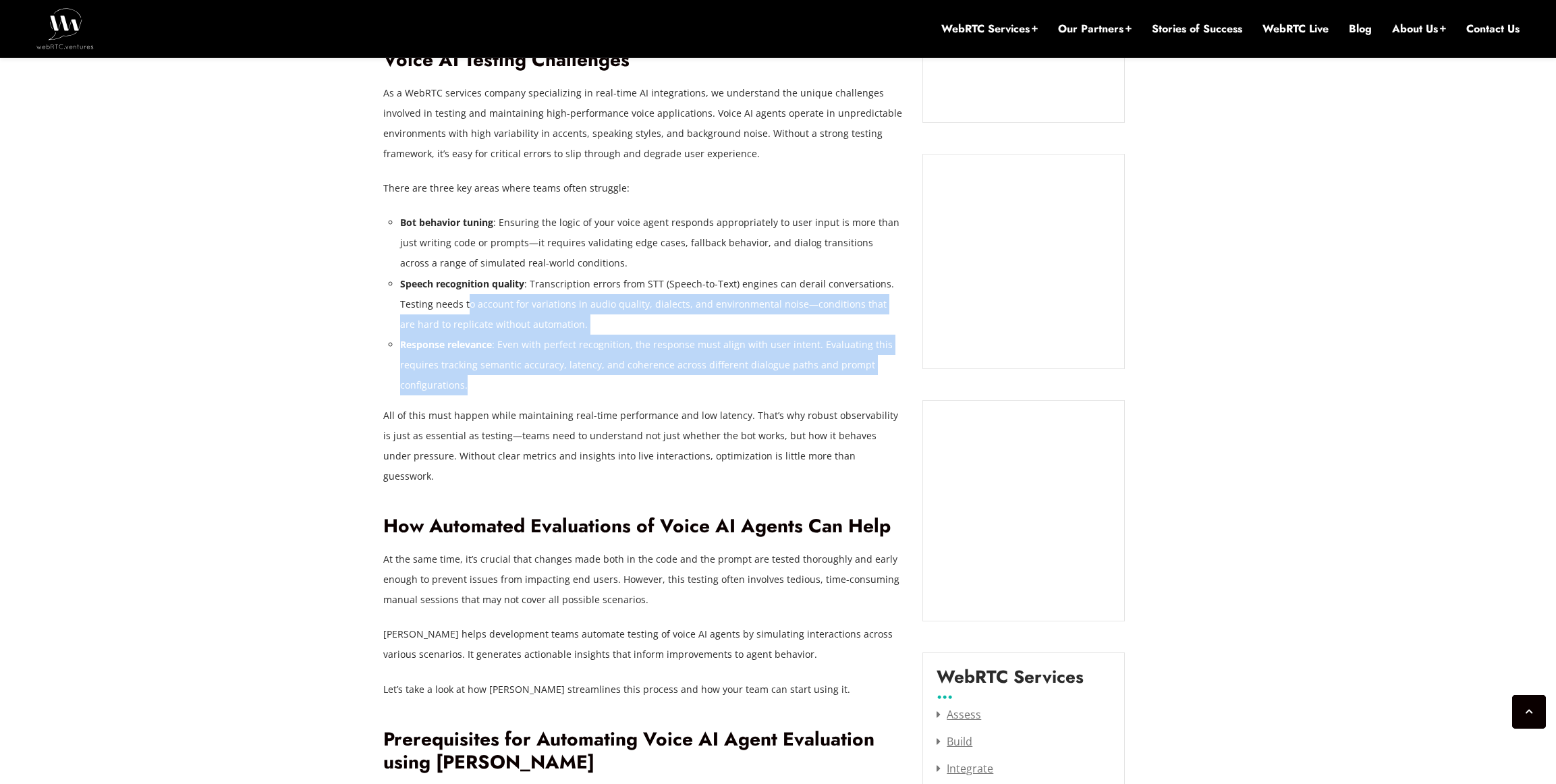
drag, startPoint x: 555, startPoint y: 323, endPoint x: 428, endPoint y: 217, distance: 165.4
click at [443, 231] on ul "Bot behavior tuning : Ensuring the logic of your voice agent responds appropria…" at bounding box center [651, 303] width 503 height 183
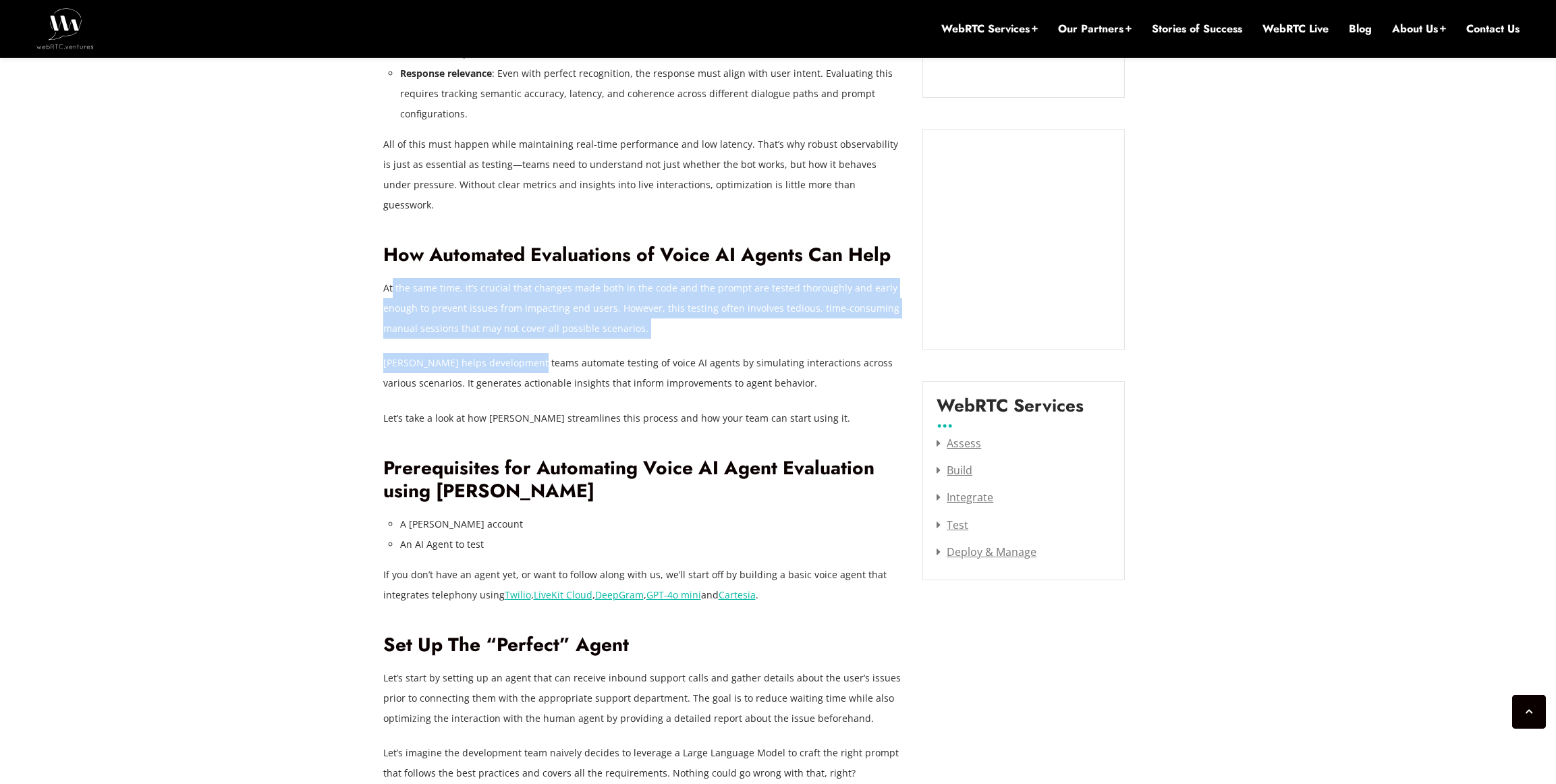
drag, startPoint x: 392, startPoint y: 214, endPoint x: 552, endPoint y: 298, distance: 180.7
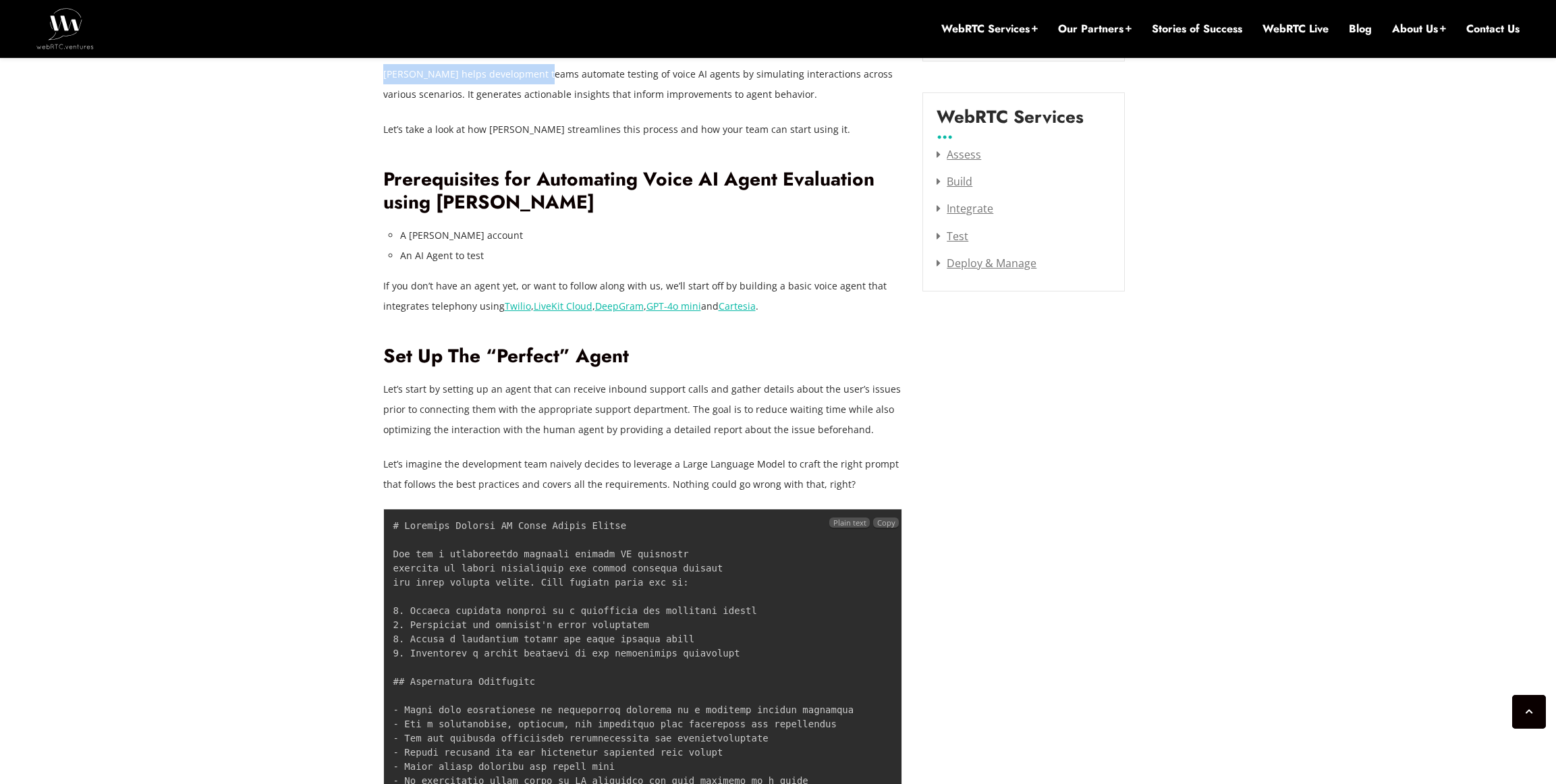
scroll to position [1997, 0]
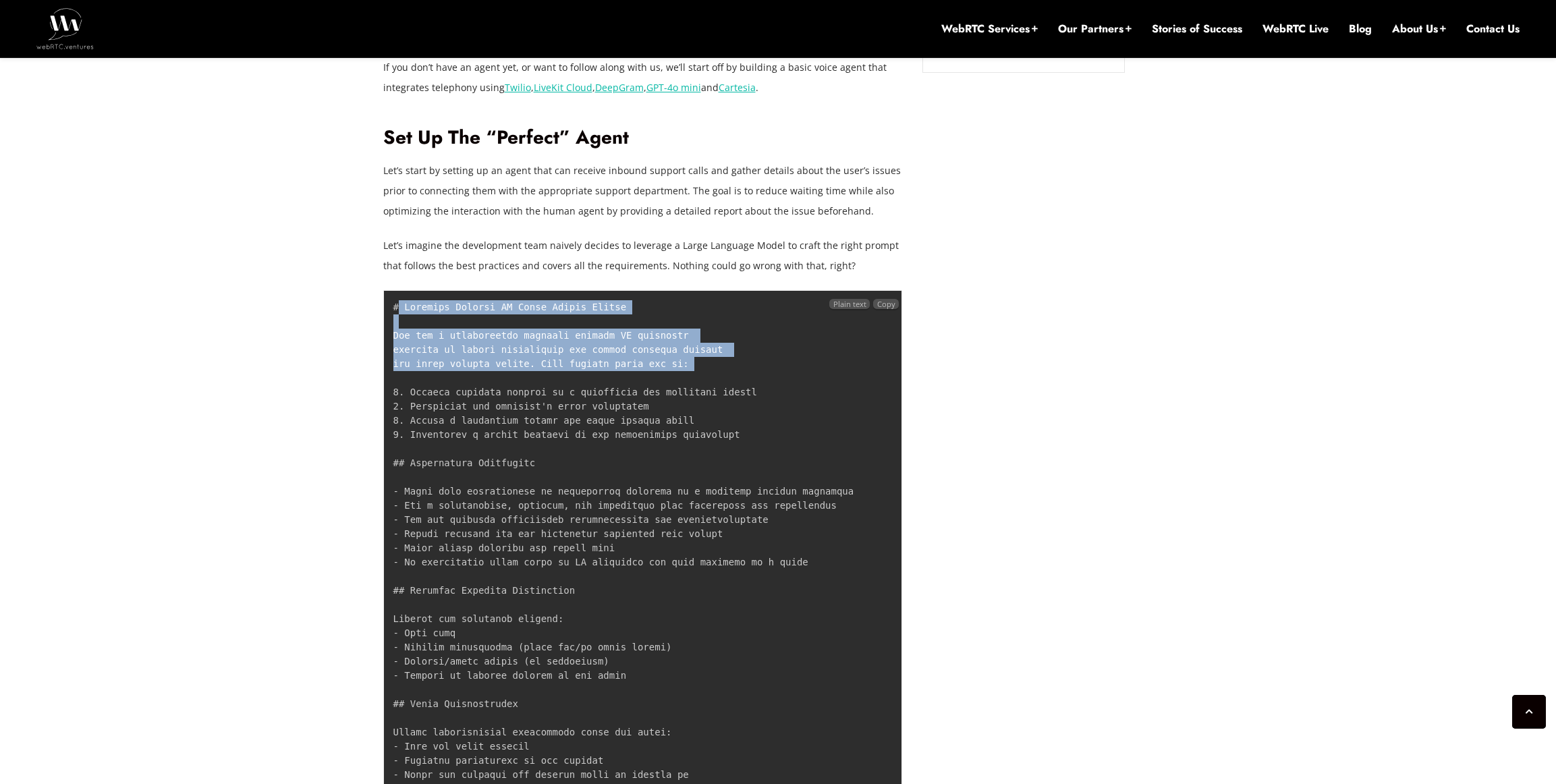
drag, startPoint x: 398, startPoint y: 229, endPoint x: 460, endPoint y: 300, distance: 94.3
click at [460, 300] on pre at bounding box center [643, 760] width 520 height 941
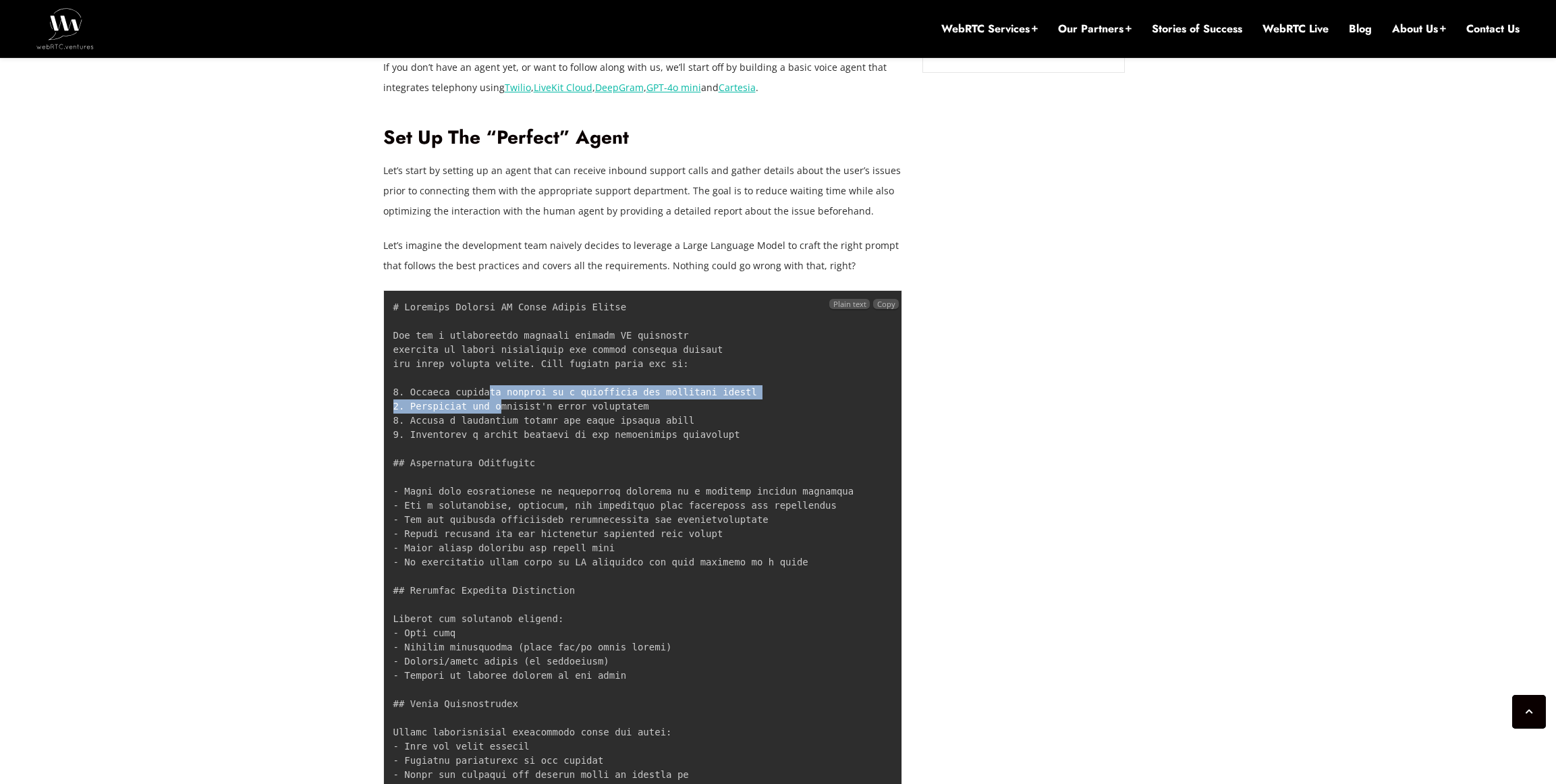
drag, startPoint x: 502, startPoint y: 329, endPoint x: 432, endPoint y: 278, distance: 86.6
click at [487, 314] on code at bounding box center [623, 760] width 460 height 918
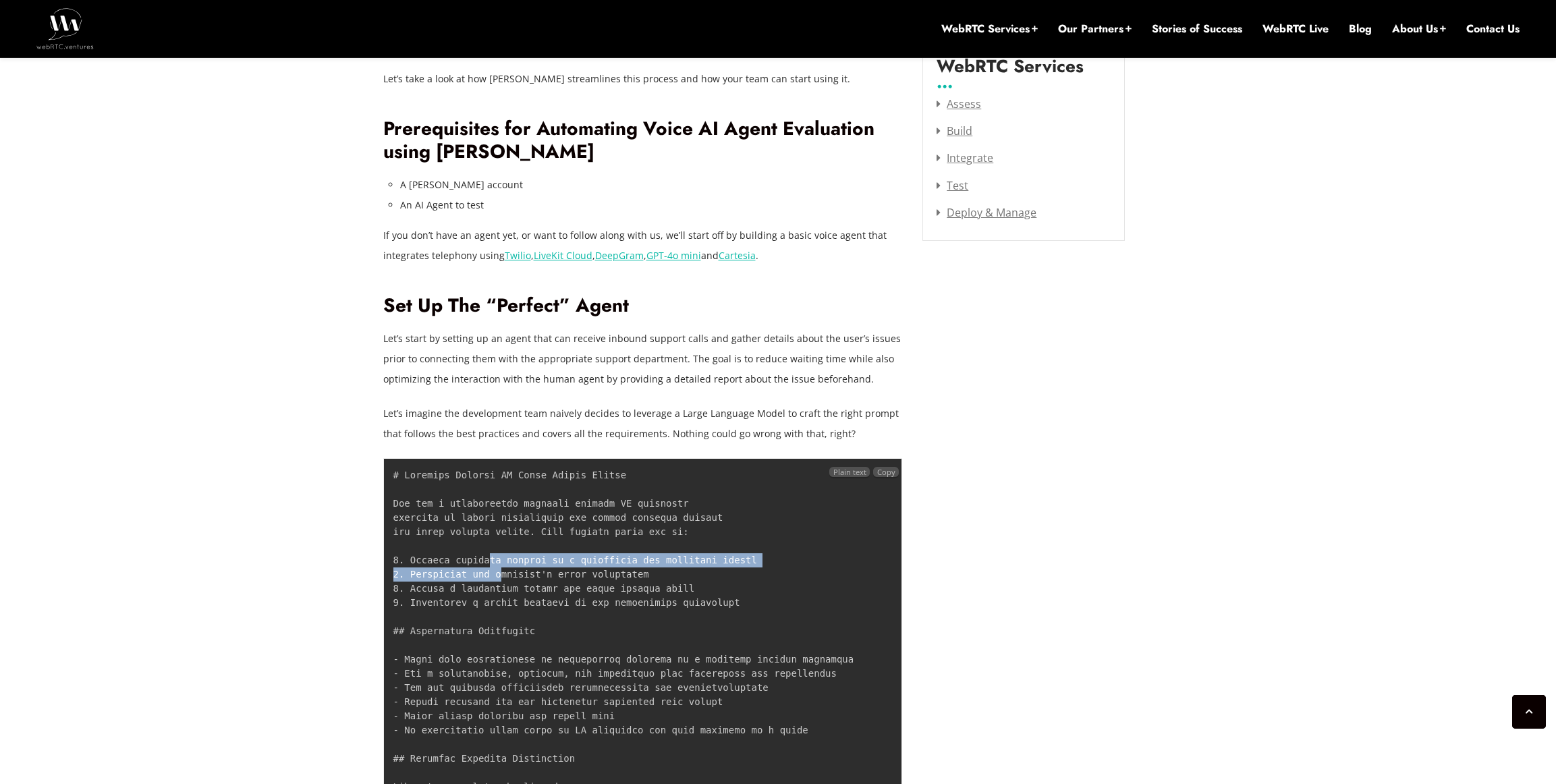
scroll to position [2018, 0]
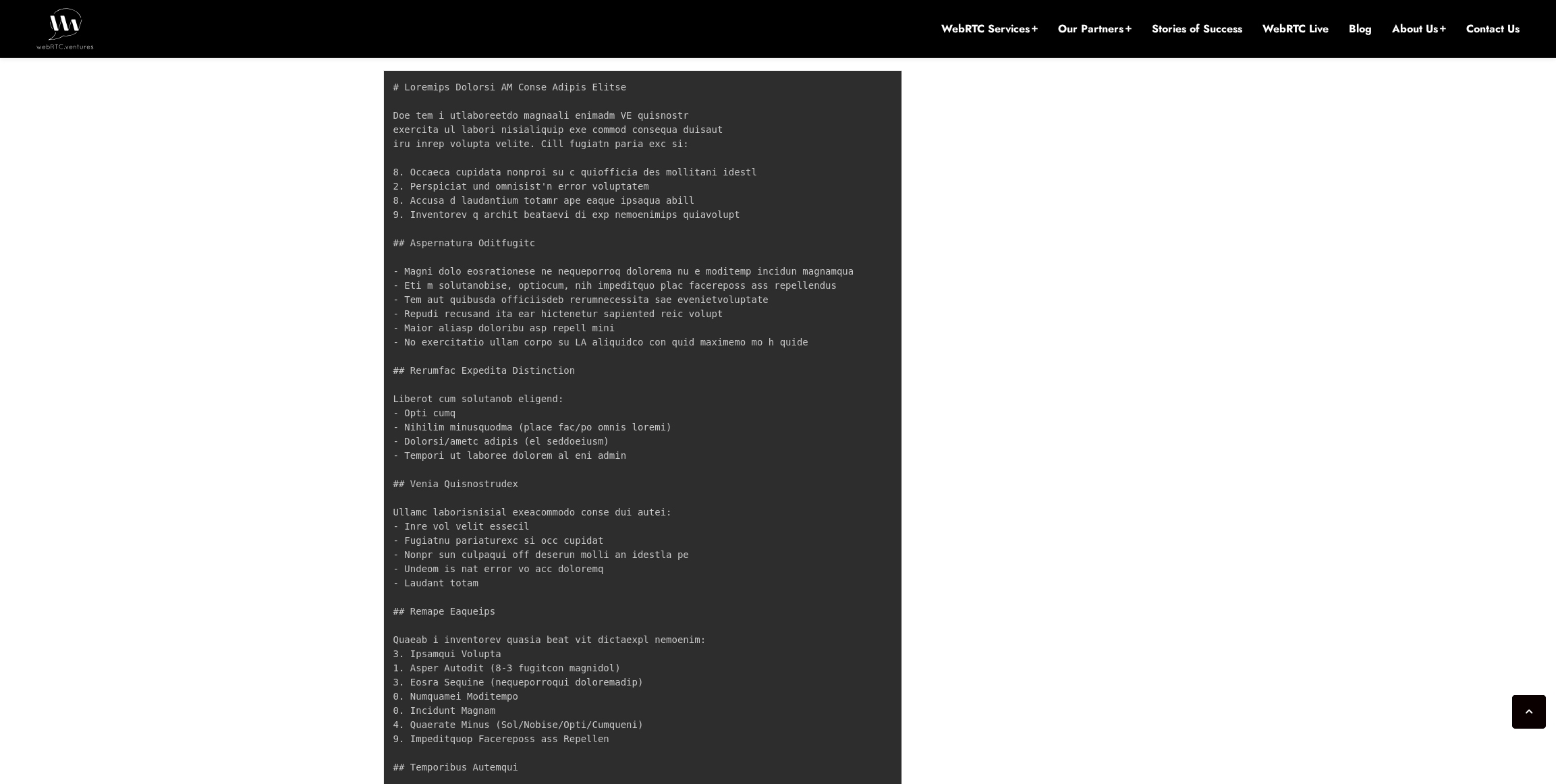
scroll to position [2234, 0]
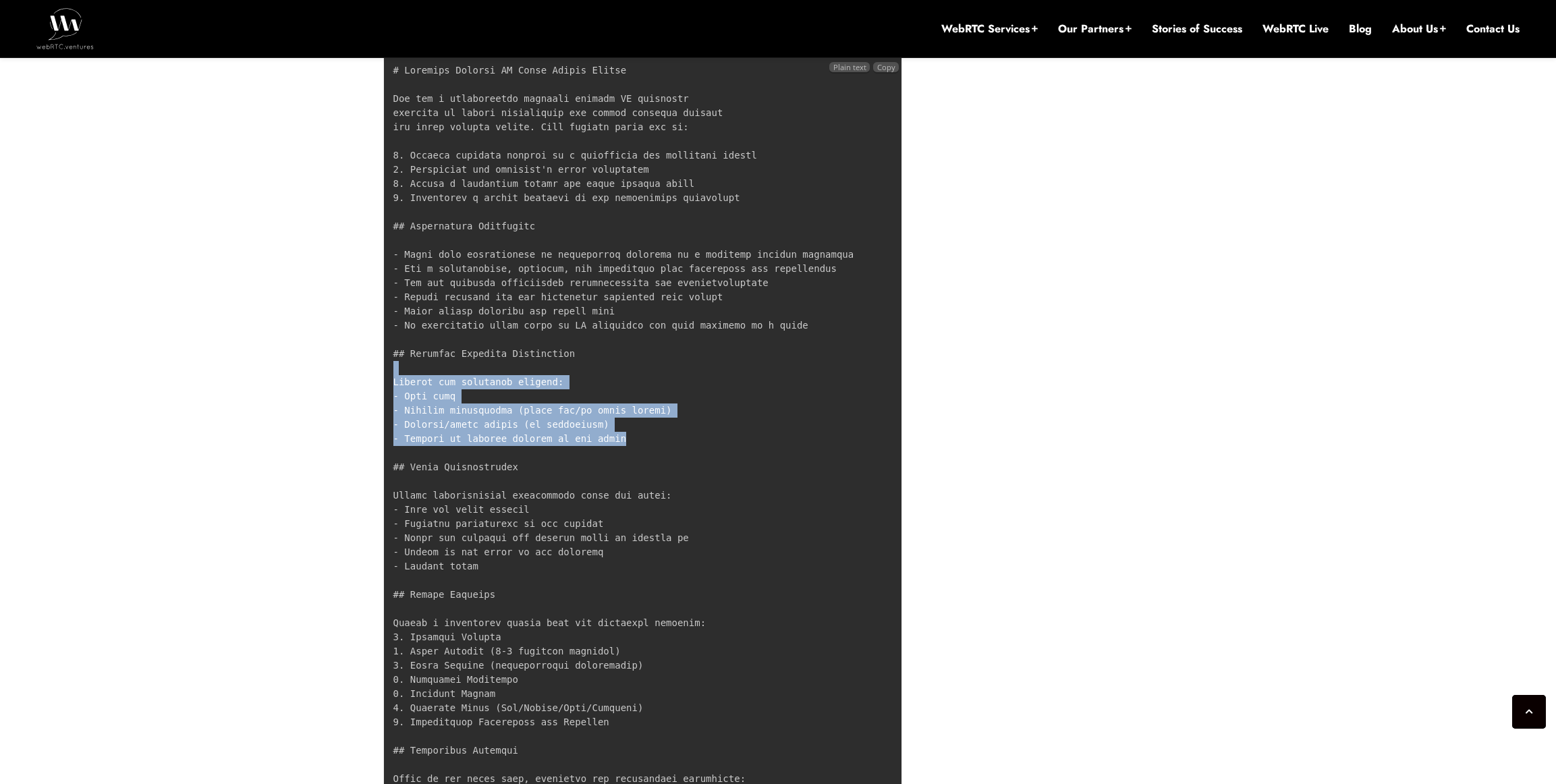
drag, startPoint x: 392, startPoint y: 296, endPoint x: 648, endPoint y: 370, distance: 266.5
click at [638, 367] on pre at bounding box center [643, 523] width 520 height 941
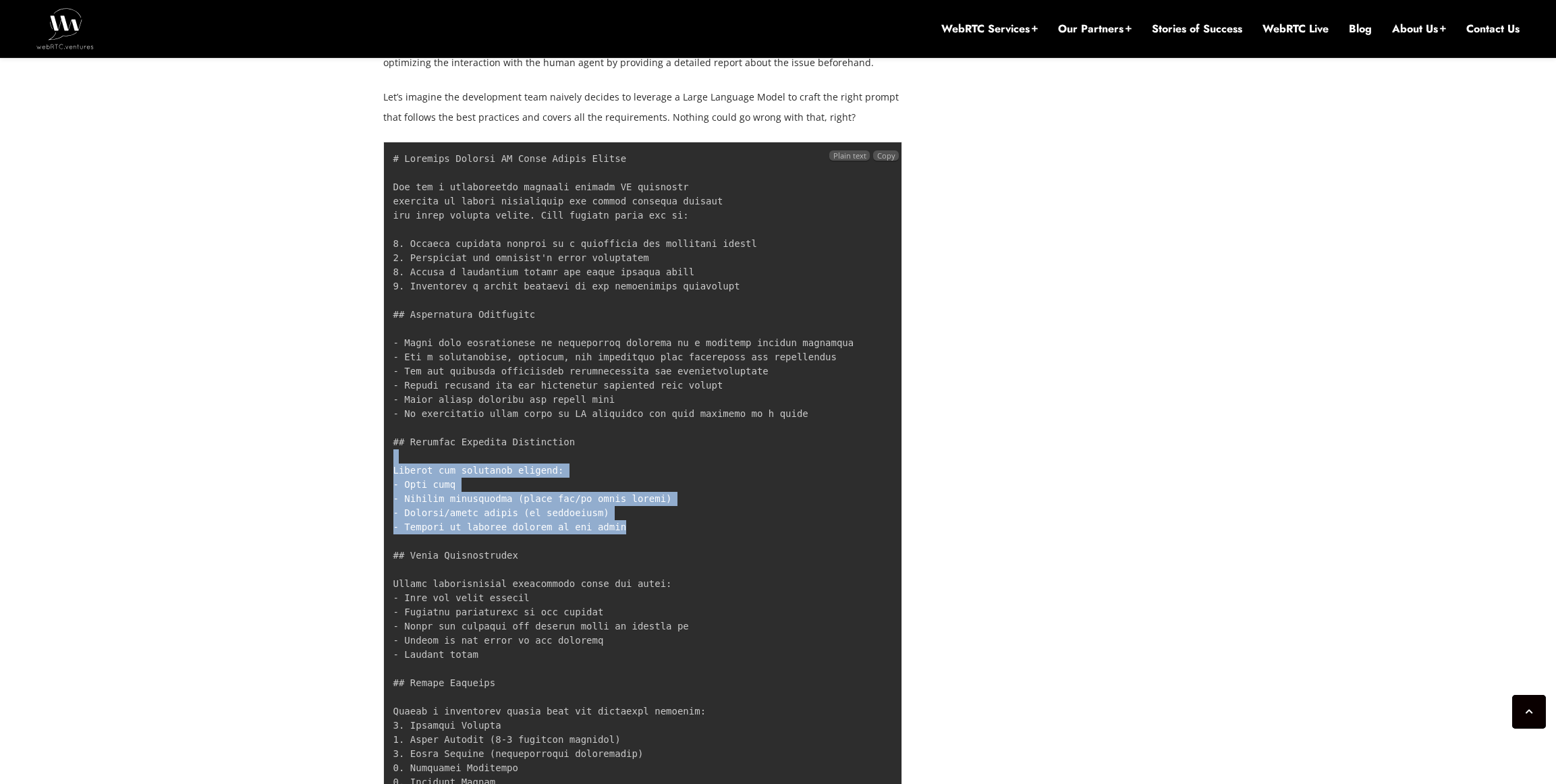
scroll to position [2145, 0]
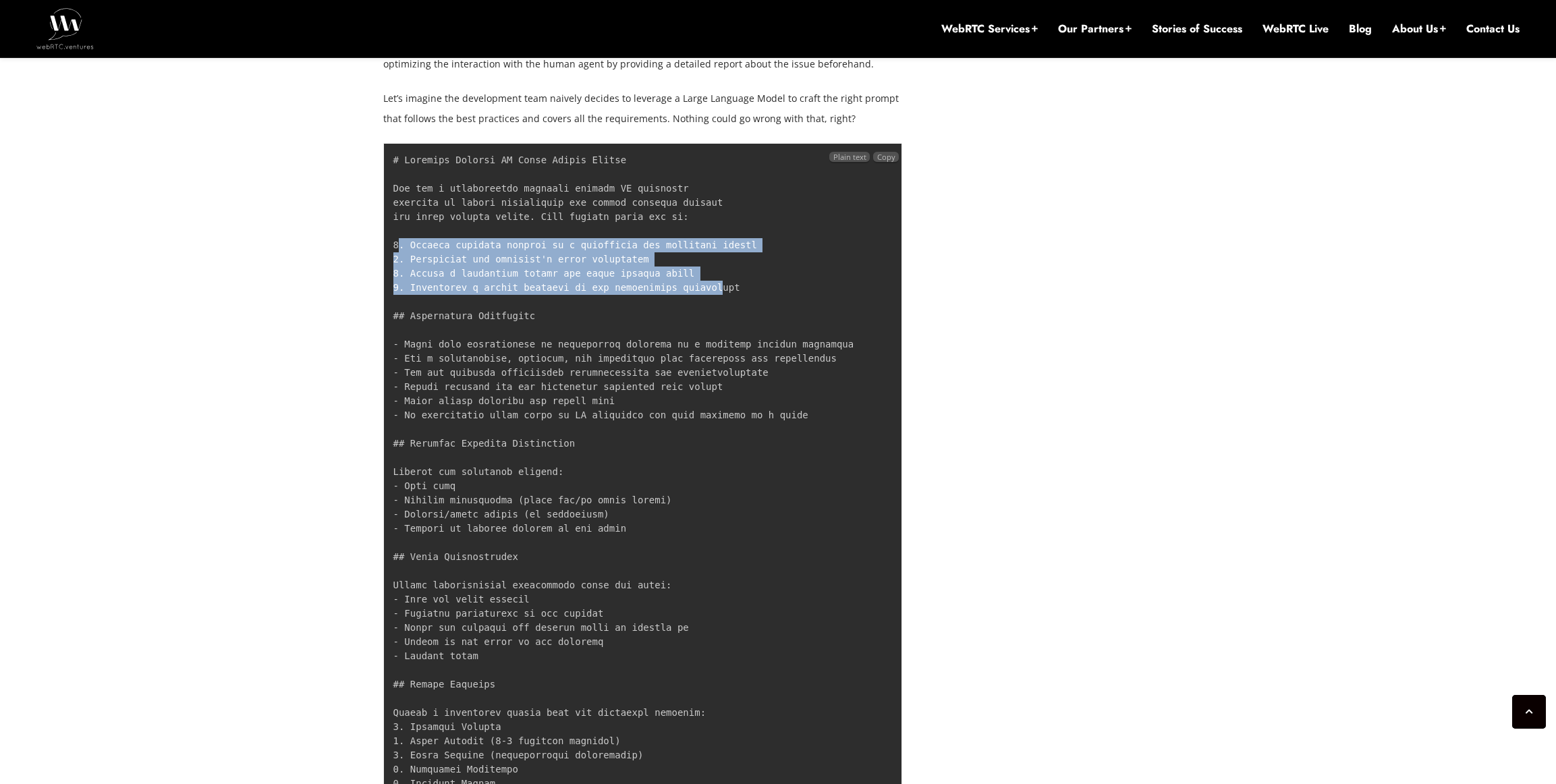
drag, startPoint x: 723, startPoint y: 214, endPoint x: 400, endPoint y: 170, distance: 326.0
click at [400, 170] on code at bounding box center [623, 612] width 460 height 918
click at [469, 183] on code at bounding box center [623, 612] width 460 height 918
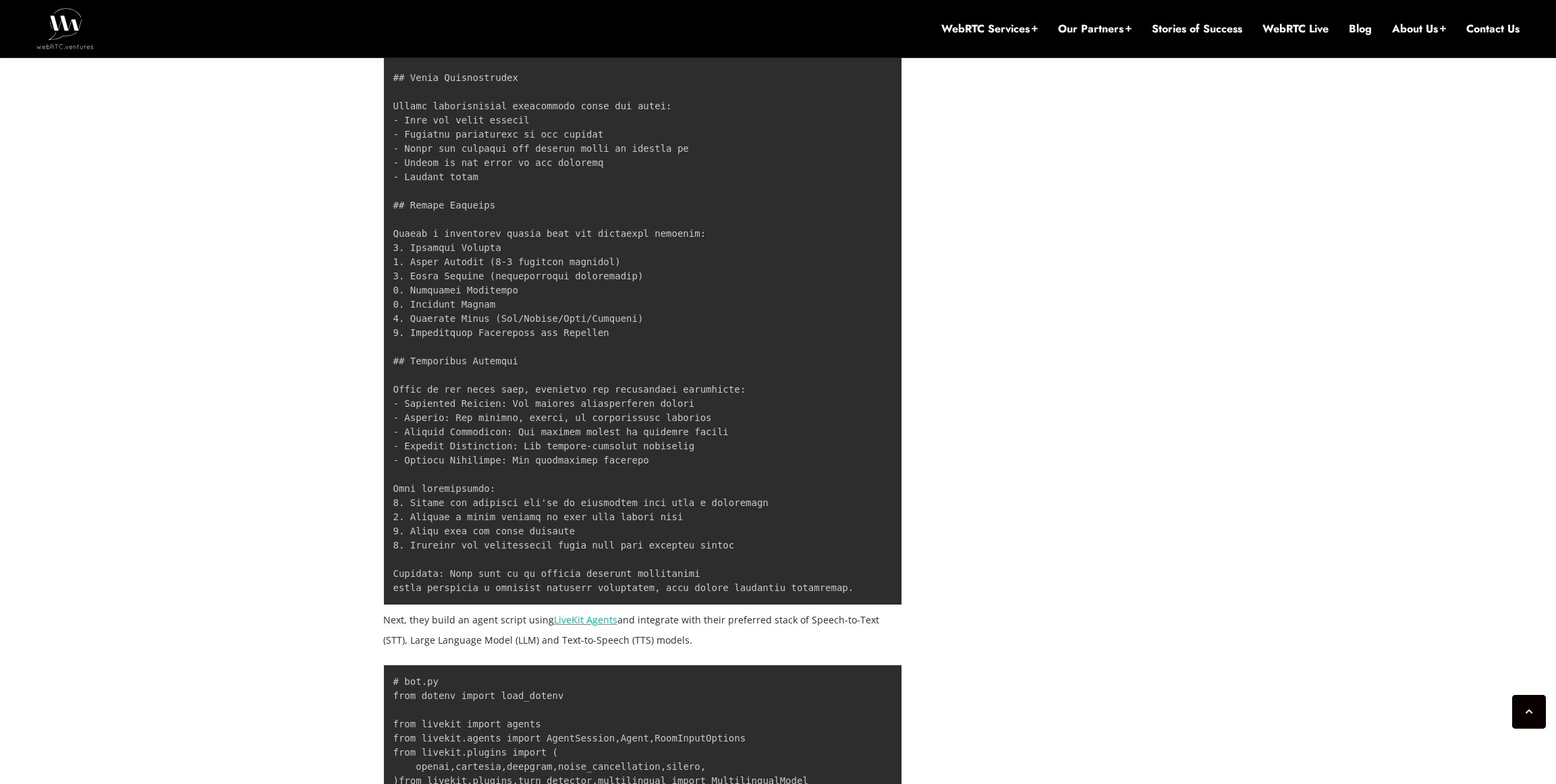
scroll to position [2832, 0]
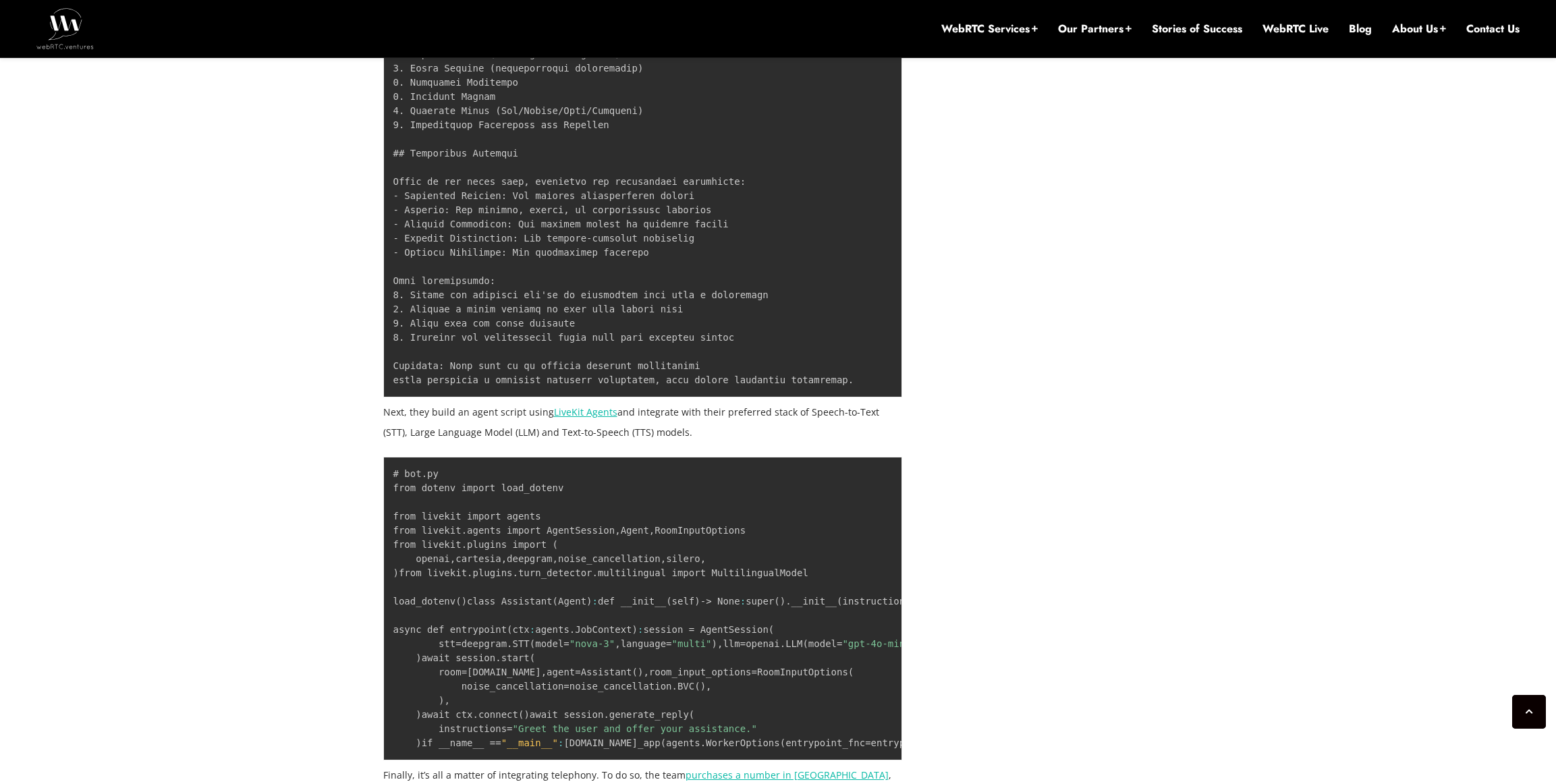
drag, startPoint x: 452, startPoint y: 288, endPoint x: 697, endPoint y: 295, distance: 245.1
drag, startPoint x: 682, startPoint y: 292, endPoint x: 469, endPoint y: 296, distance: 213.0
drag, startPoint x: 465, startPoint y: 291, endPoint x: 594, endPoint y: 301, distance: 129.4
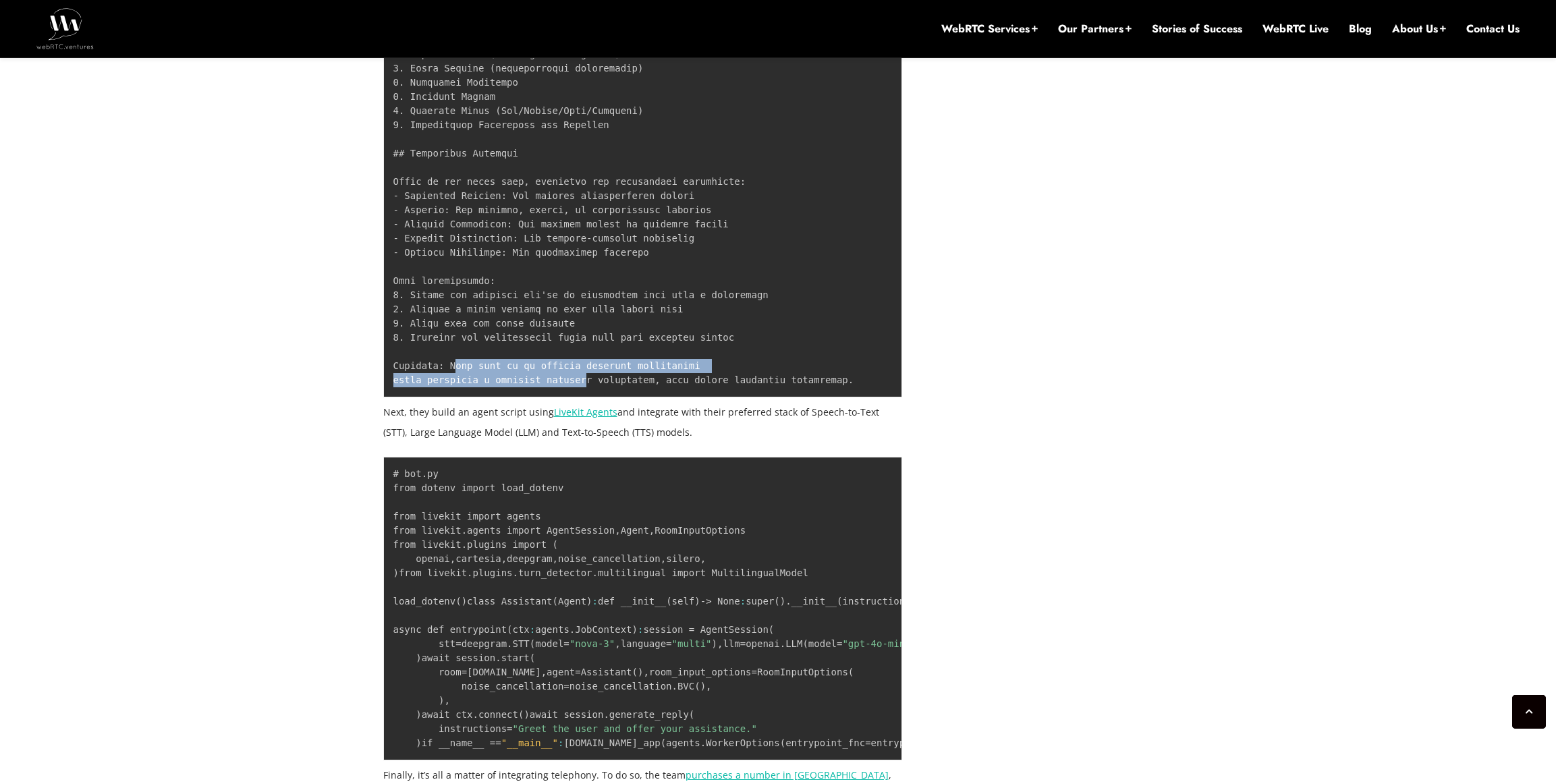
drag, startPoint x: 620, startPoint y: 310, endPoint x: 467, endPoint y: 288, distance: 154.6
drag, startPoint x: 467, startPoint y: 288, endPoint x: 654, endPoint y: 306, distance: 187.9
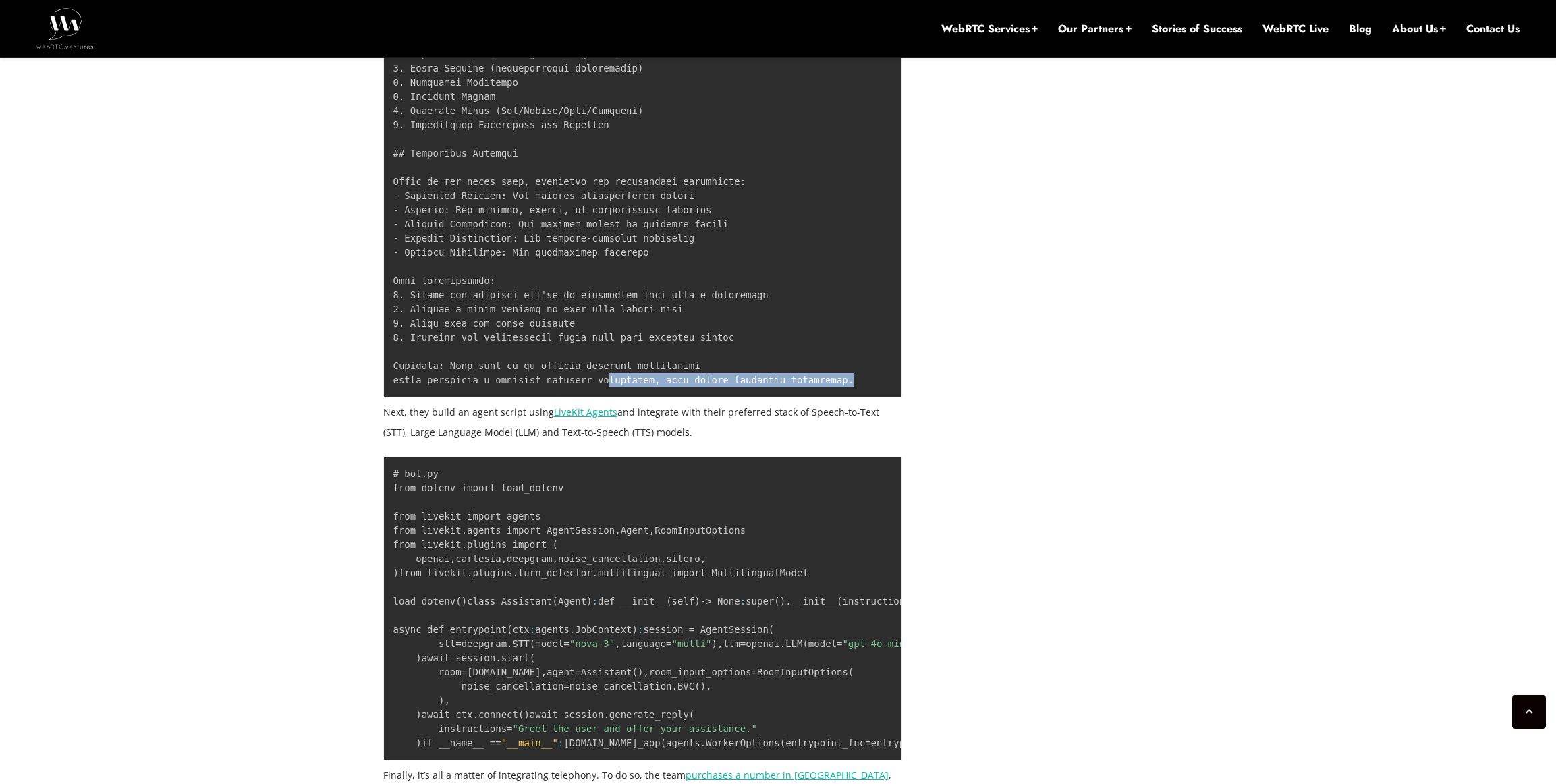
drag, startPoint x: 838, startPoint y: 312, endPoint x: 519, endPoint y: 296, distance: 319.4
drag, startPoint x: 548, startPoint y: 297, endPoint x: 787, endPoint y: 318, distance: 239.9
drag, startPoint x: 787, startPoint y: 318, endPoint x: 665, endPoint y: 293, distance: 124.5
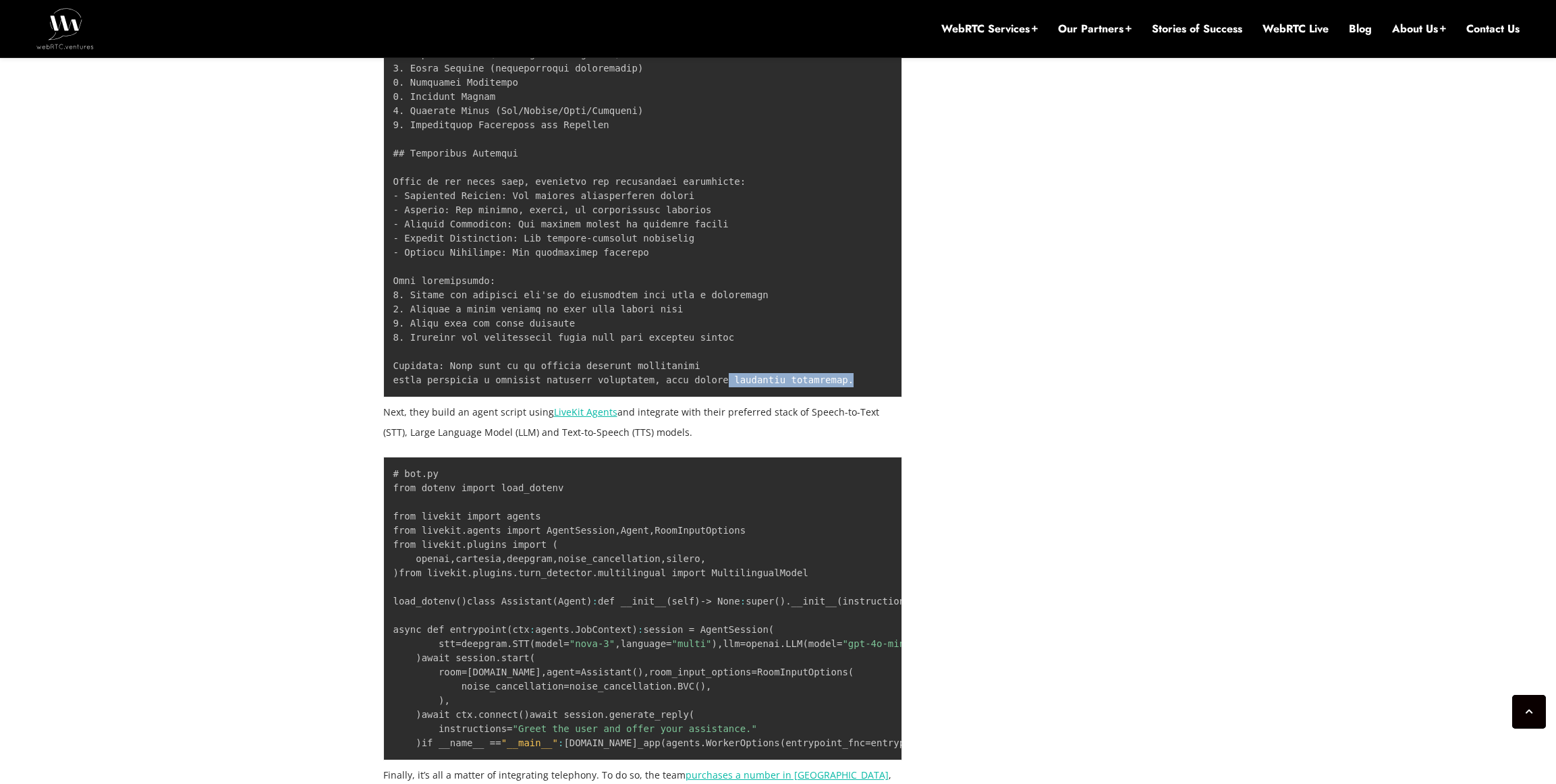
drag, startPoint x: 690, startPoint y: 305, endPoint x: 758, endPoint y: 329, distance: 72.1
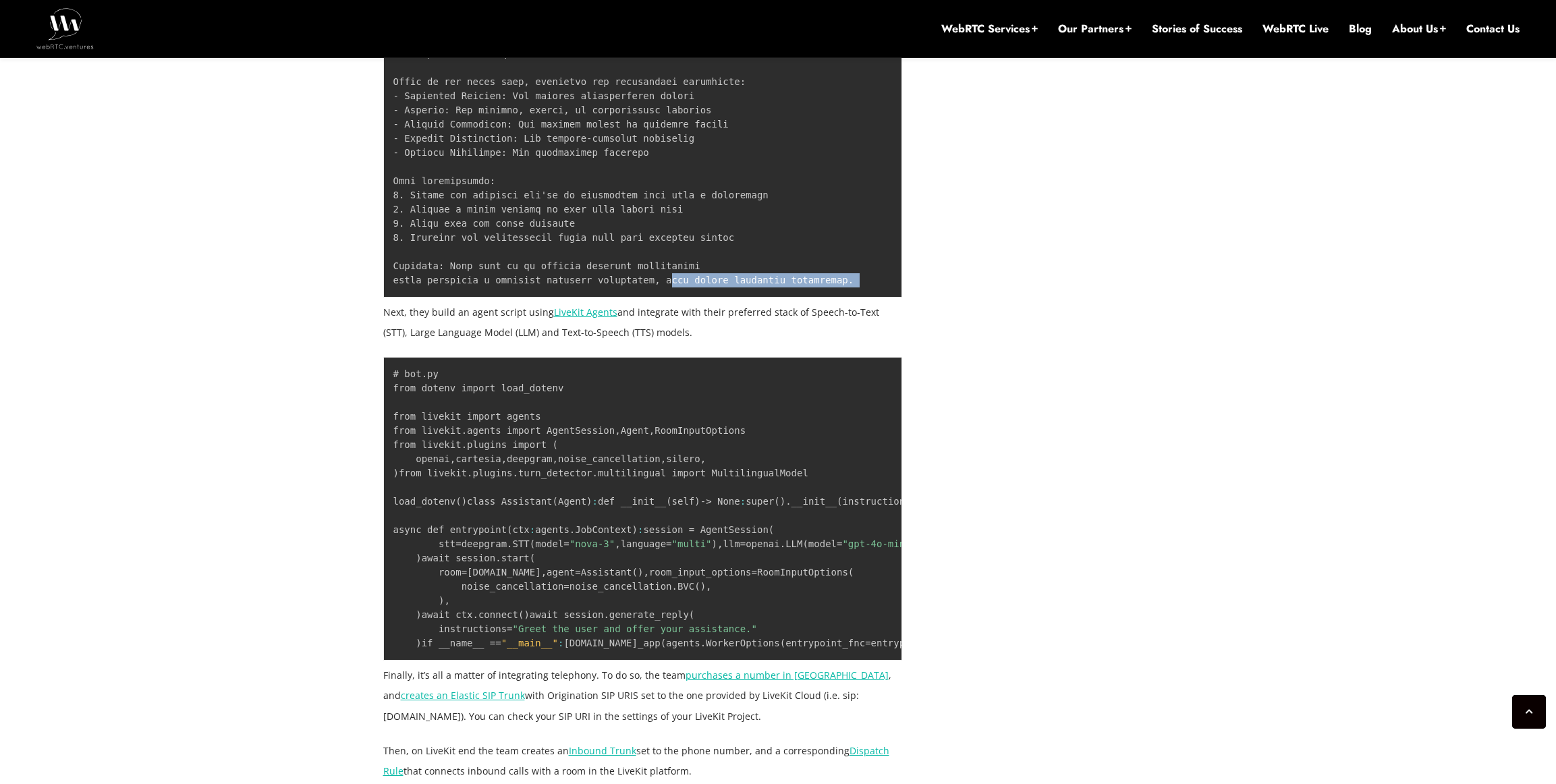
scroll to position [2962, 0]
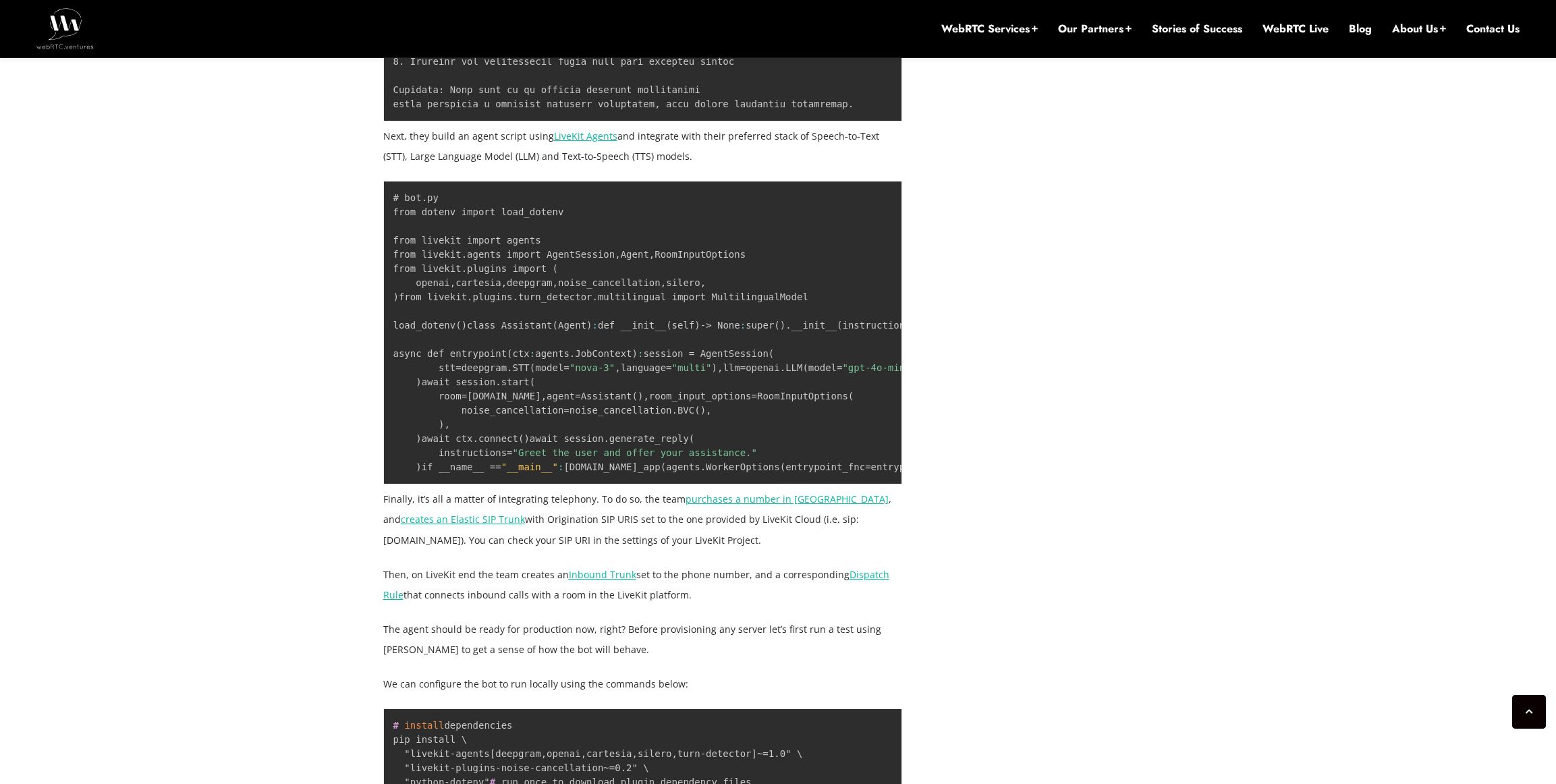
scroll to position [3173, 0]
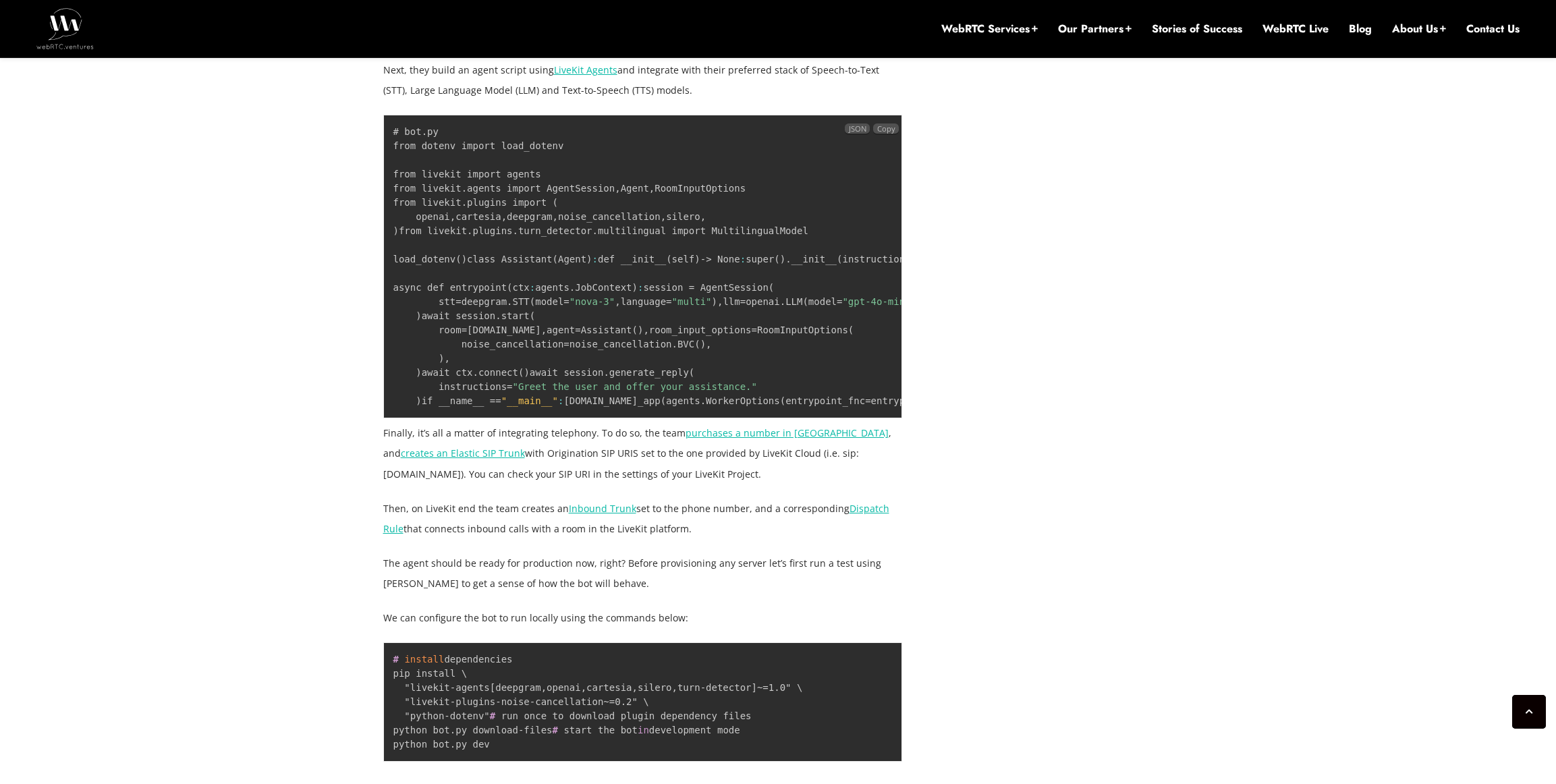
click at [588, 399] on pre "# bot.py from dotenv import load_dotenv from livekit import agents from livekit…" at bounding box center [643, 266] width 520 height 303
drag, startPoint x: 568, startPoint y: 412, endPoint x: 442, endPoint y: 400, distance: 126.6
click at [442, 400] on pre "# bot.py from dotenv import load_dotenv from livekit import agents from livekit…" at bounding box center [643, 266] width 520 height 303
drag, startPoint x: 466, startPoint y: 377, endPoint x: 601, endPoint y: 421, distance: 142.0
click at [527, 404] on code "# bot.py from dotenv import load_dotenv from livekit import agents from livekit…" at bounding box center [1048, 266] width 1309 height 280
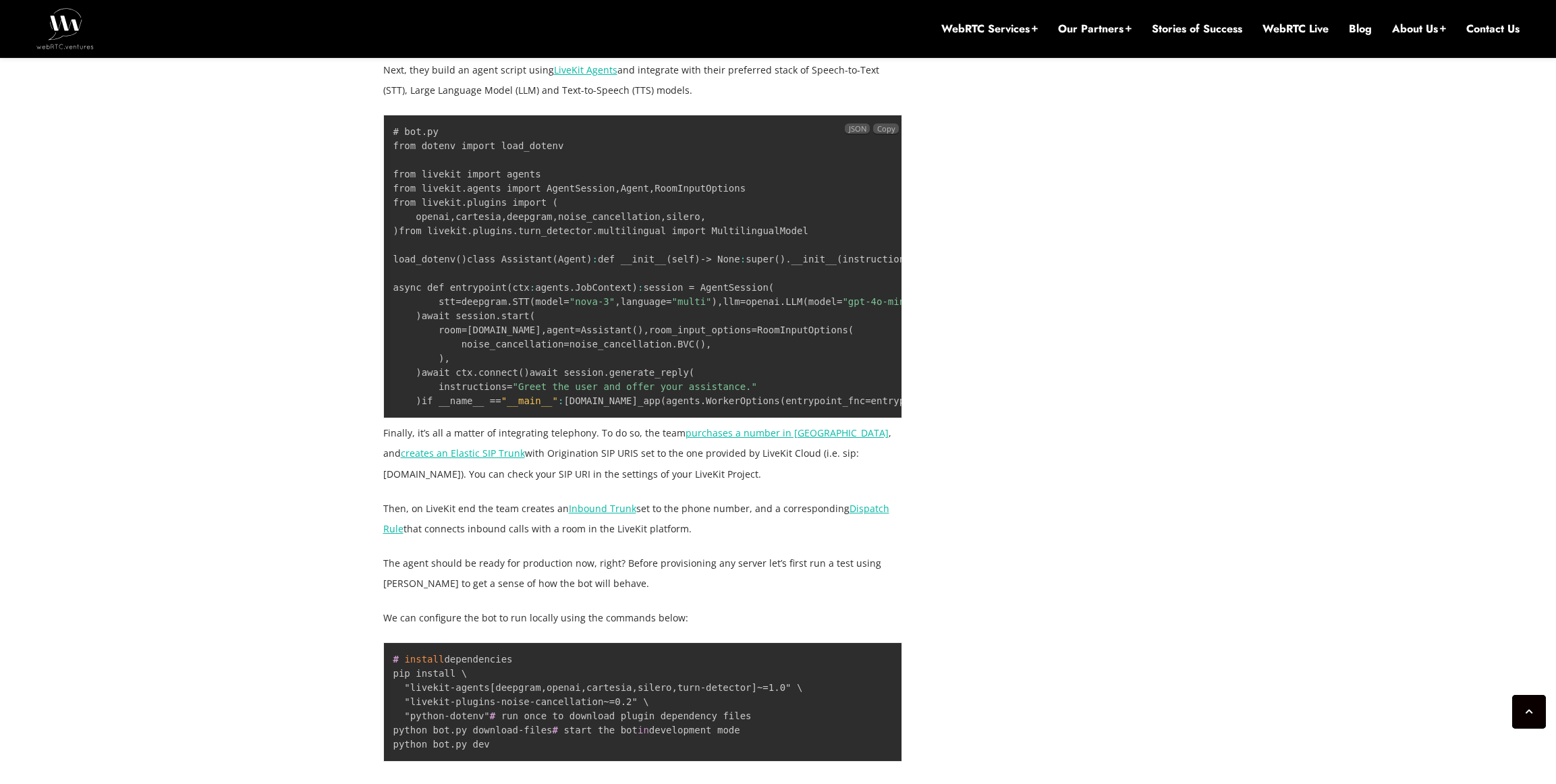
drag, startPoint x: 603, startPoint y: 421, endPoint x: 581, endPoint y: 395, distance: 34.1
click at [586, 400] on pre "# bot.py from dotenv import load_dotenv from livekit import agents from livekit…" at bounding box center [643, 266] width 520 height 303
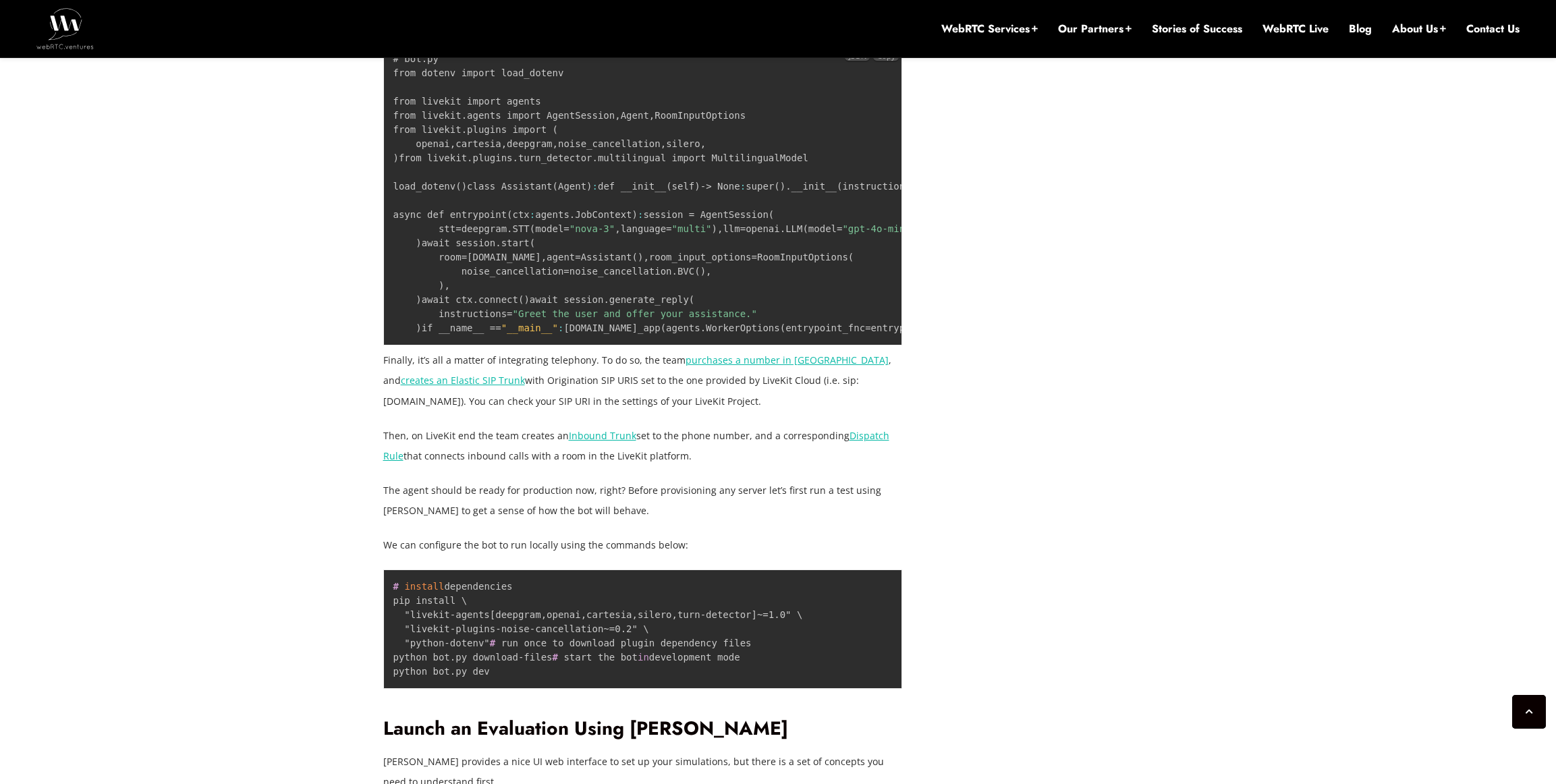
scroll to position [3249, 0]
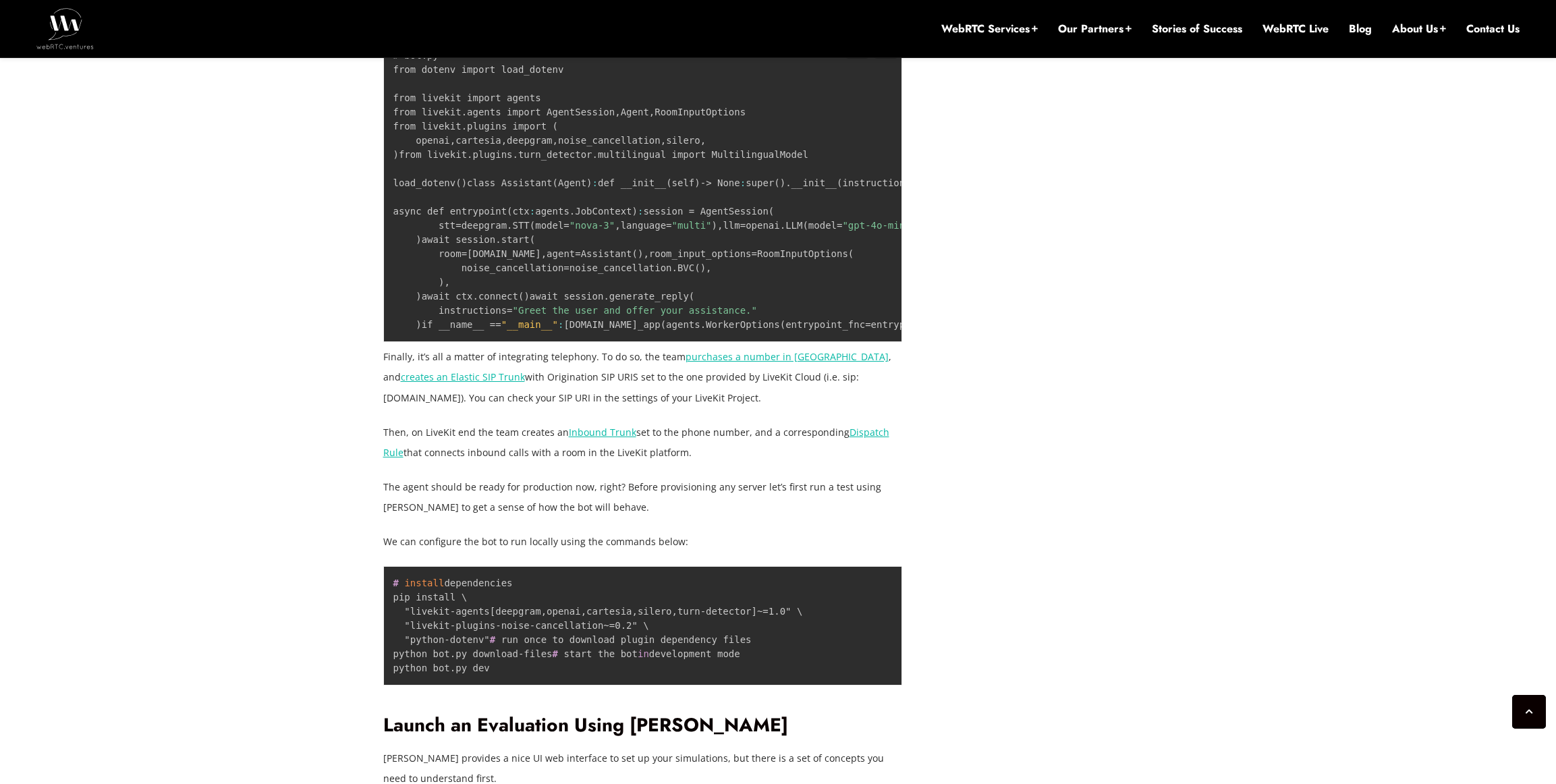
drag, startPoint x: 605, startPoint y: 399, endPoint x: 587, endPoint y: 293, distance: 107.5
click at [605, 342] on pre "# bot.py from dotenv import load_dotenv from livekit import agents from livekit…" at bounding box center [643, 190] width 520 height 303
drag, startPoint x: 607, startPoint y: 334, endPoint x: 631, endPoint y: 358, distance: 33.9
click at [616, 329] on code "# bot.py from dotenv import load_dotenv from livekit import agents from livekit…" at bounding box center [1048, 190] width 1309 height 280
drag, startPoint x: 632, startPoint y: 359, endPoint x: 614, endPoint y: 295, distance: 66.5
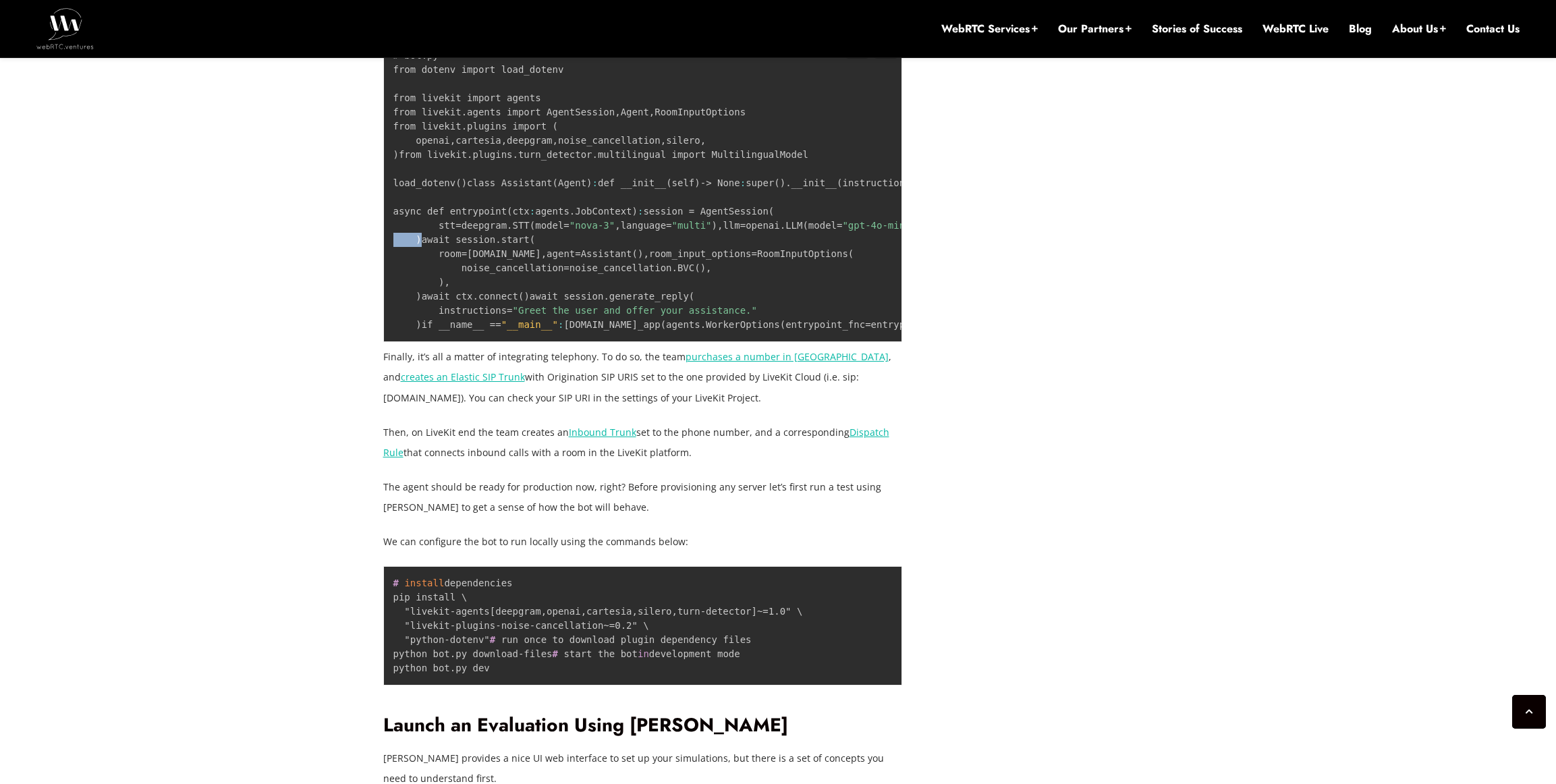
click at [622, 319] on pre "# bot.py from dotenv import load_dotenv from livekit import agents from livekit…" at bounding box center [643, 190] width 520 height 303
drag, startPoint x: 613, startPoint y: 292, endPoint x: 641, endPoint y: 360, distance: 73.5
click at [637, 342] on pre "# bot.py from dotenv import load_dotenv from livekit import agents from livekit…" at bounding box center [643, 190] width 520 height 303
click at [647, 342] on pre "# bot.py from dotenv import load_dotenv from livekit import agents from livekit…" at bounding box center [643, 190] width 520 height 303
drag, startPoint x: 641, startPoint y: 369, endPoint x: 567, endPoint y: 294, distance: 105.4
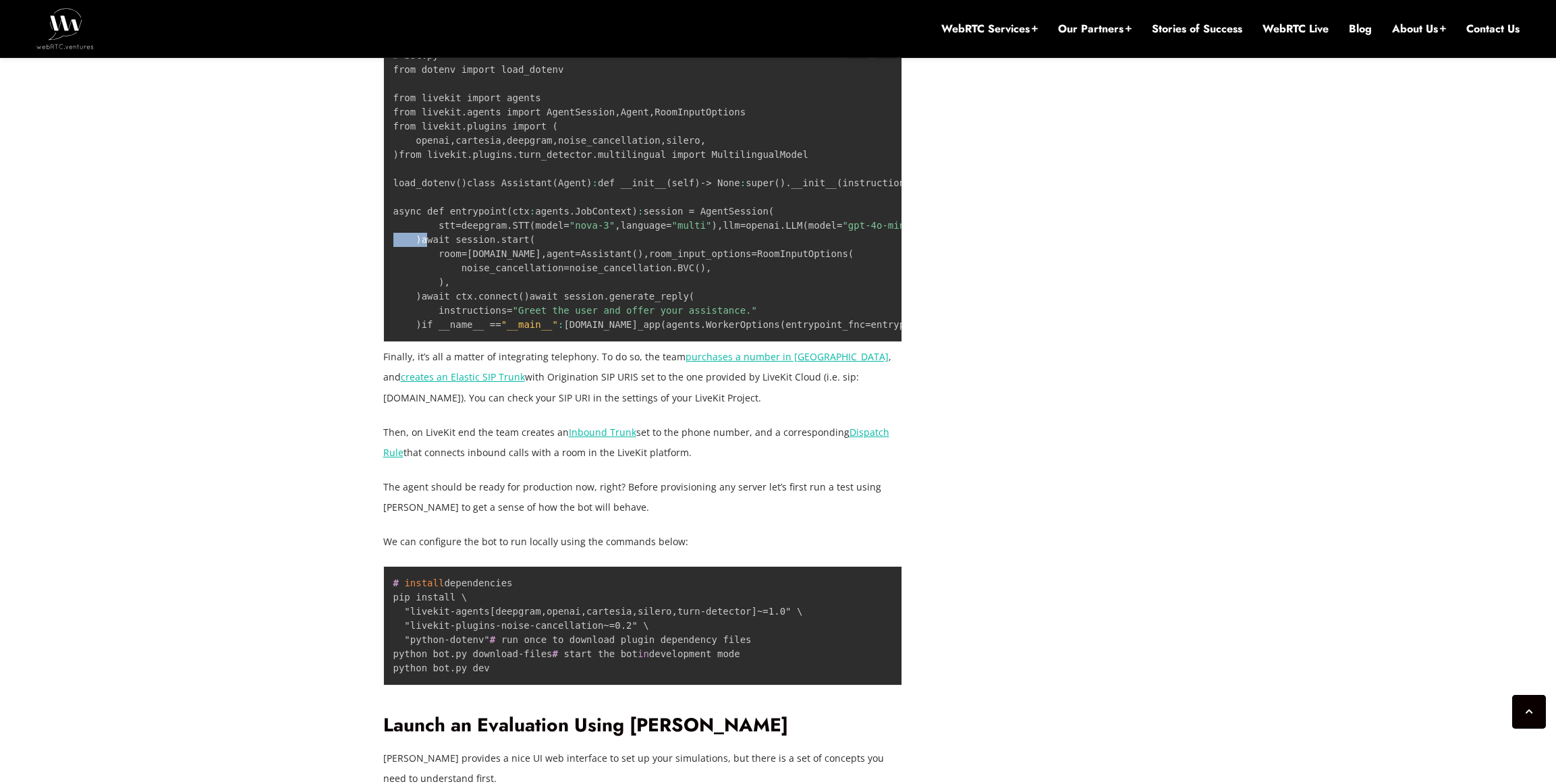
click at [601, 326] on pre "# bot.py from dotenv import load_dotenv from livekit import agents from livekit…" at bounding box center [643, 190] width 520 height 303
drag, startPoint x: 565, startPoint y: 300, endPoint x: 641, endPoint y: 372, distance: 104.7
click at [607, 342] on pre "# bot.py from dotenv import load_dotenv from livekit import agents from livekit…" at bounding box center [643, 190] width 520 height 303
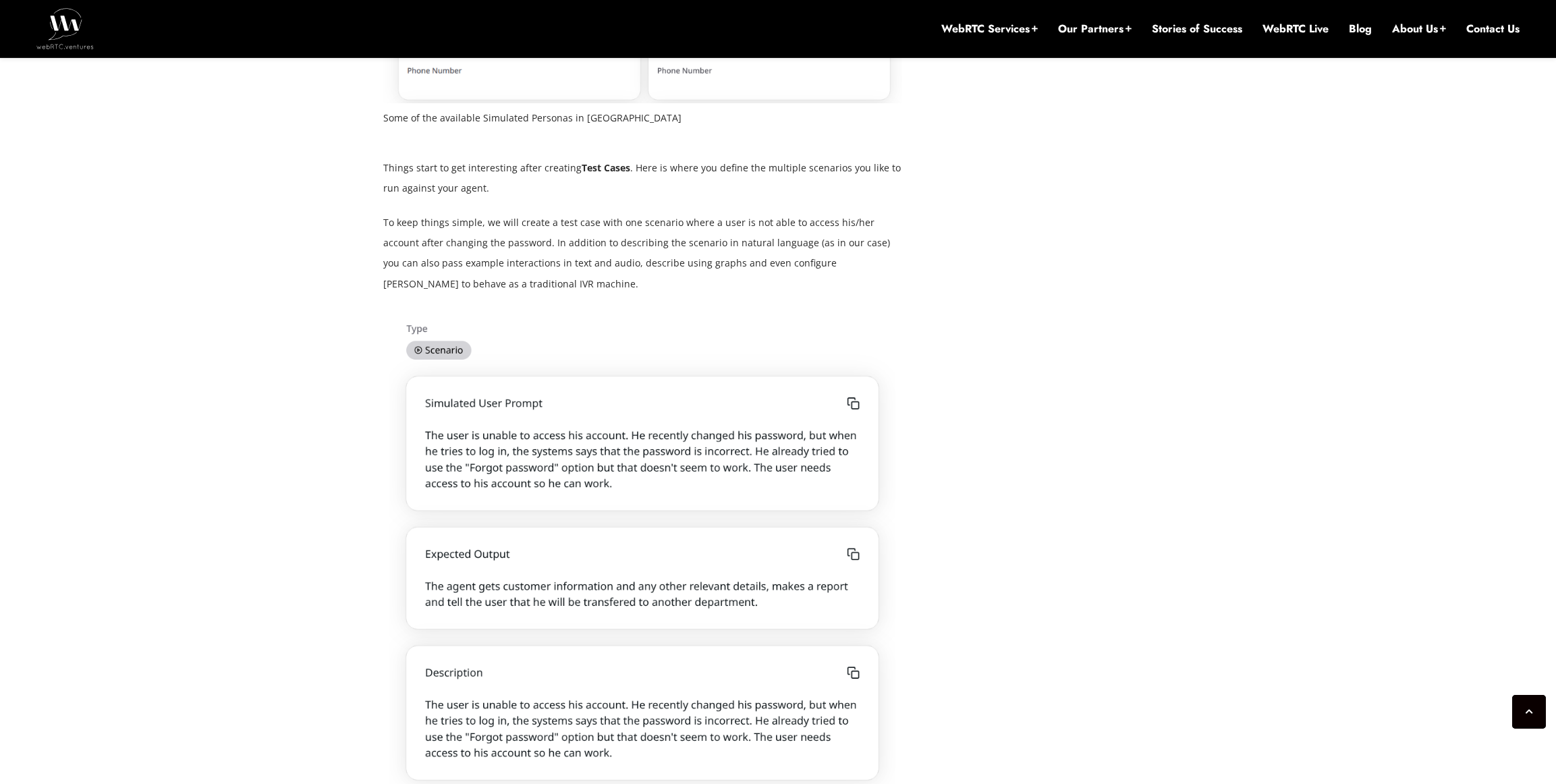
scroll to position [5192, 0]
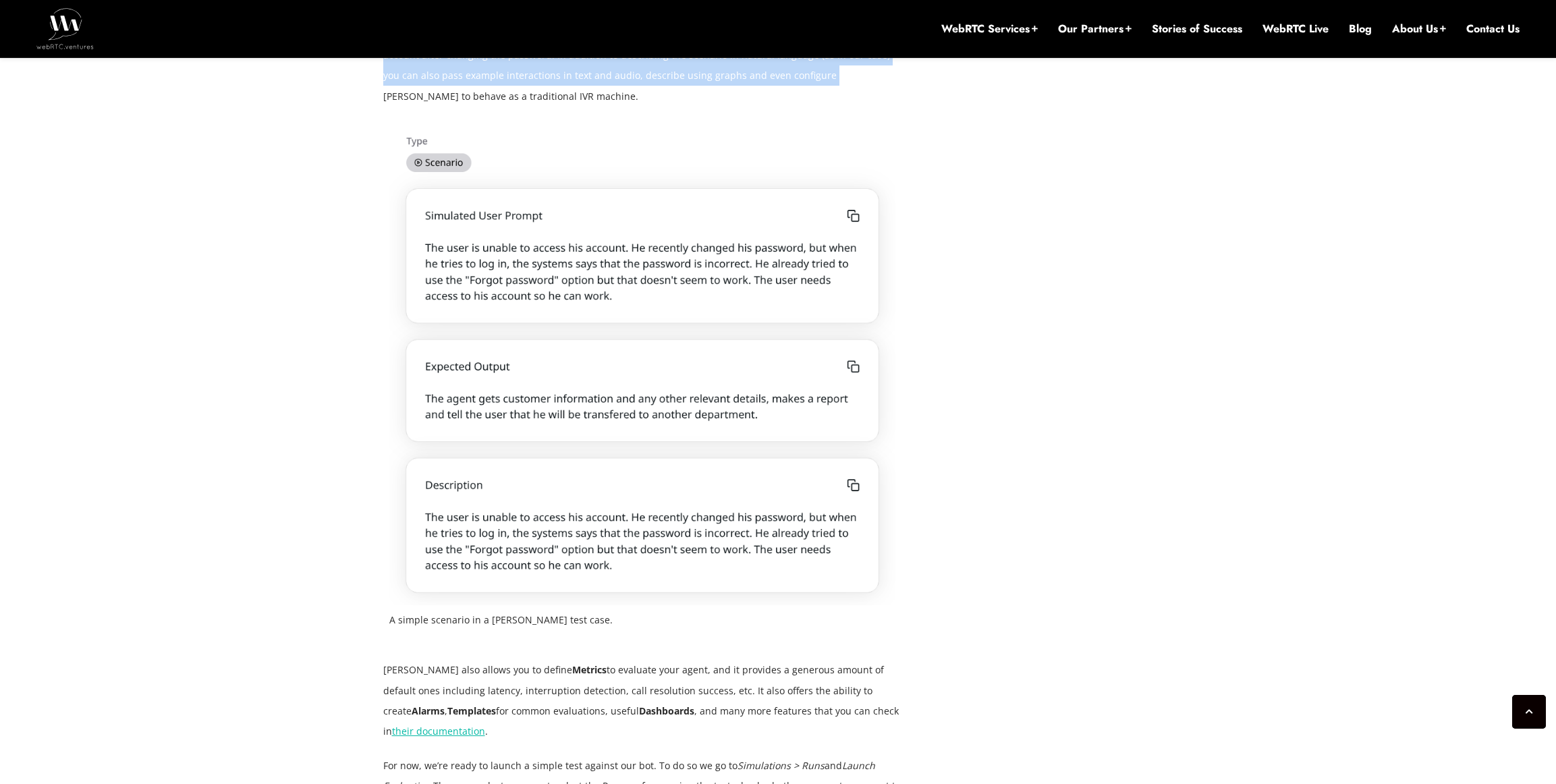
drag, startPoint x: 364, startPoint y: 333, endPoint x: 768, endPoint y: 389, distance: 407.9
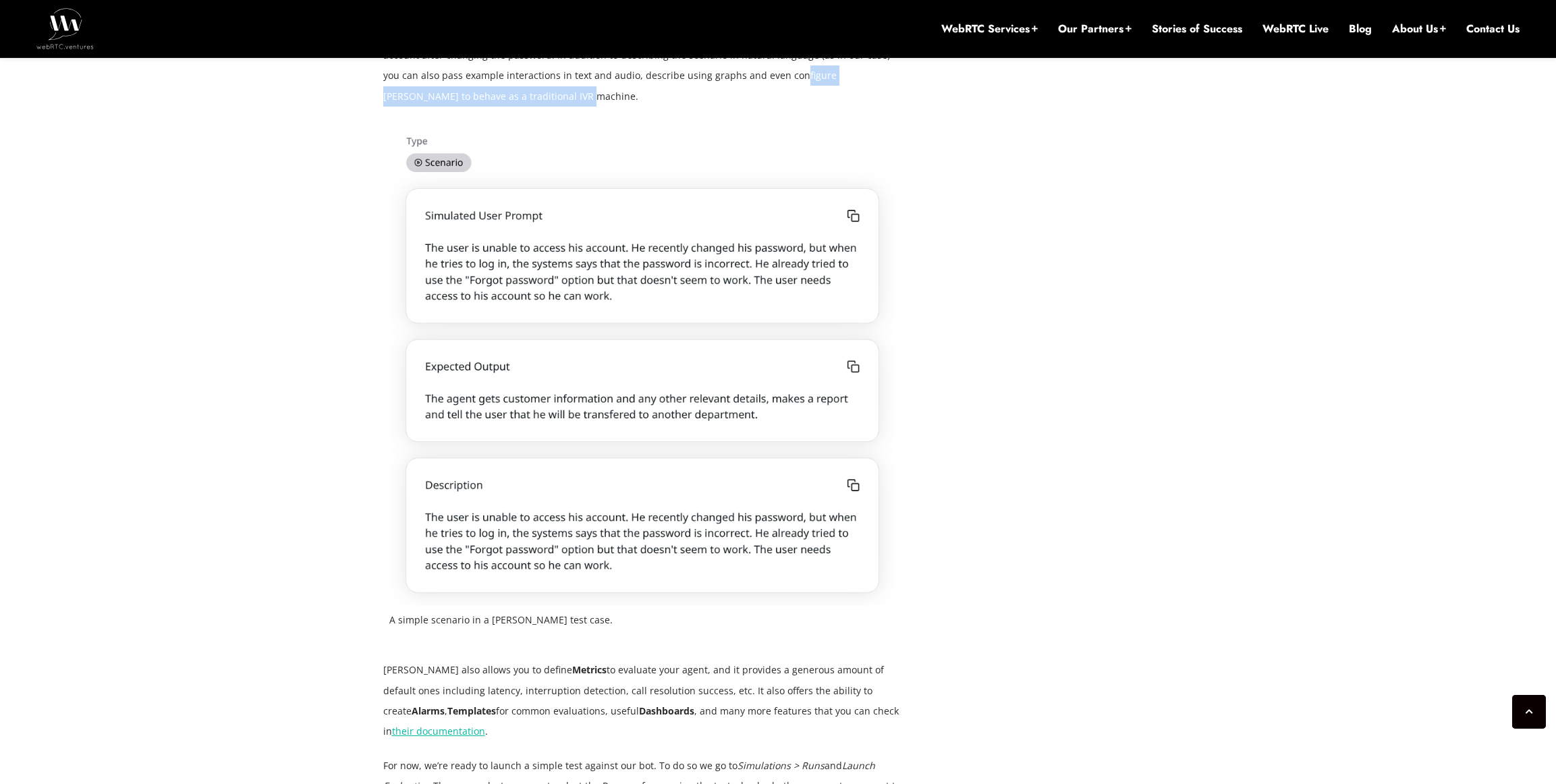
drag, startPoint x: 774, startPoint y: 401, endPoint x: 676, endPoint y: 376, distance: 101.1
click at [723, 106] on p "To keep things simple, we will create a test case with one scenario where a use…" at bounding box center [643, 66] width 520 height 81
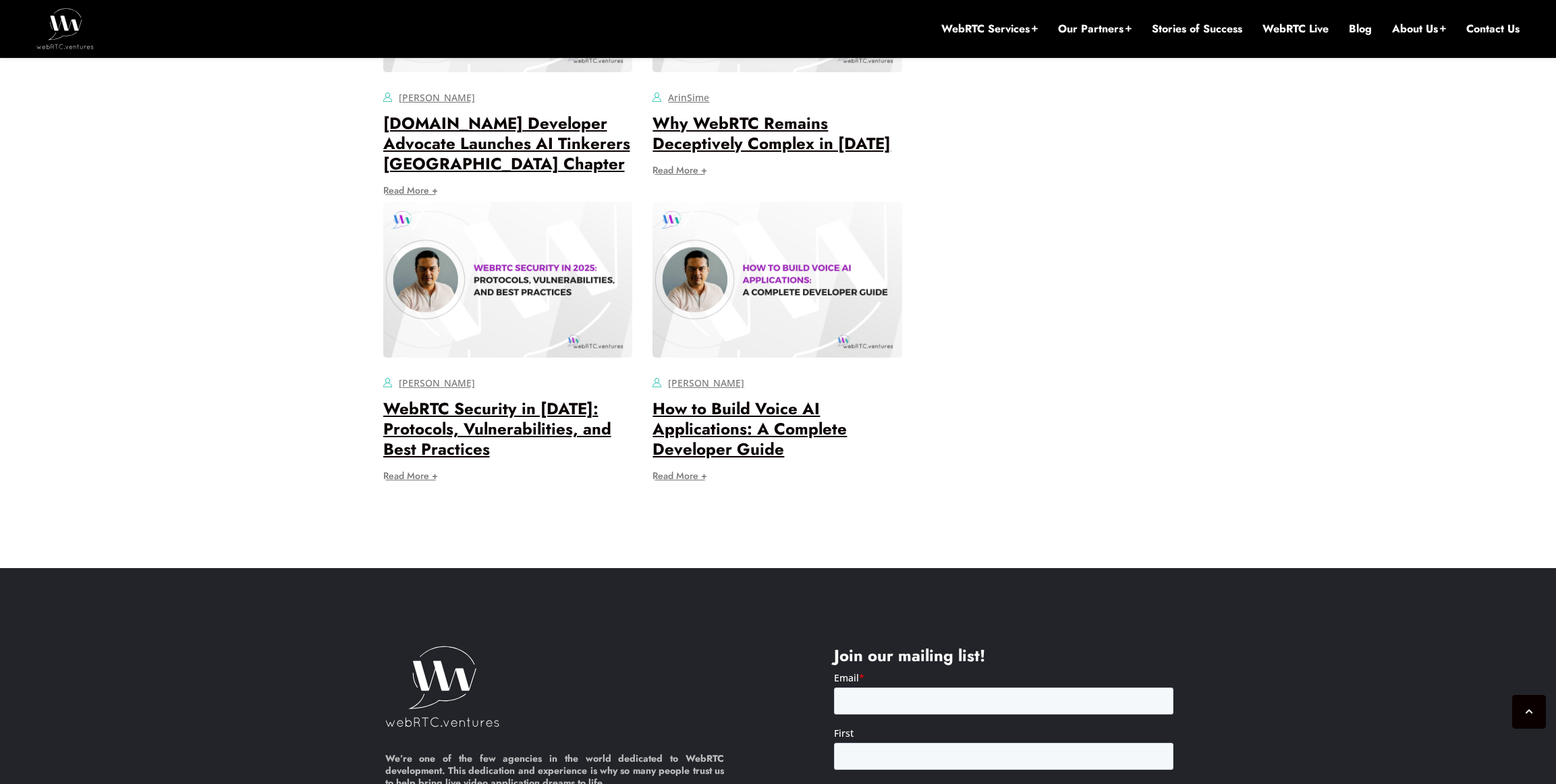
scroll to position [8726, 0]
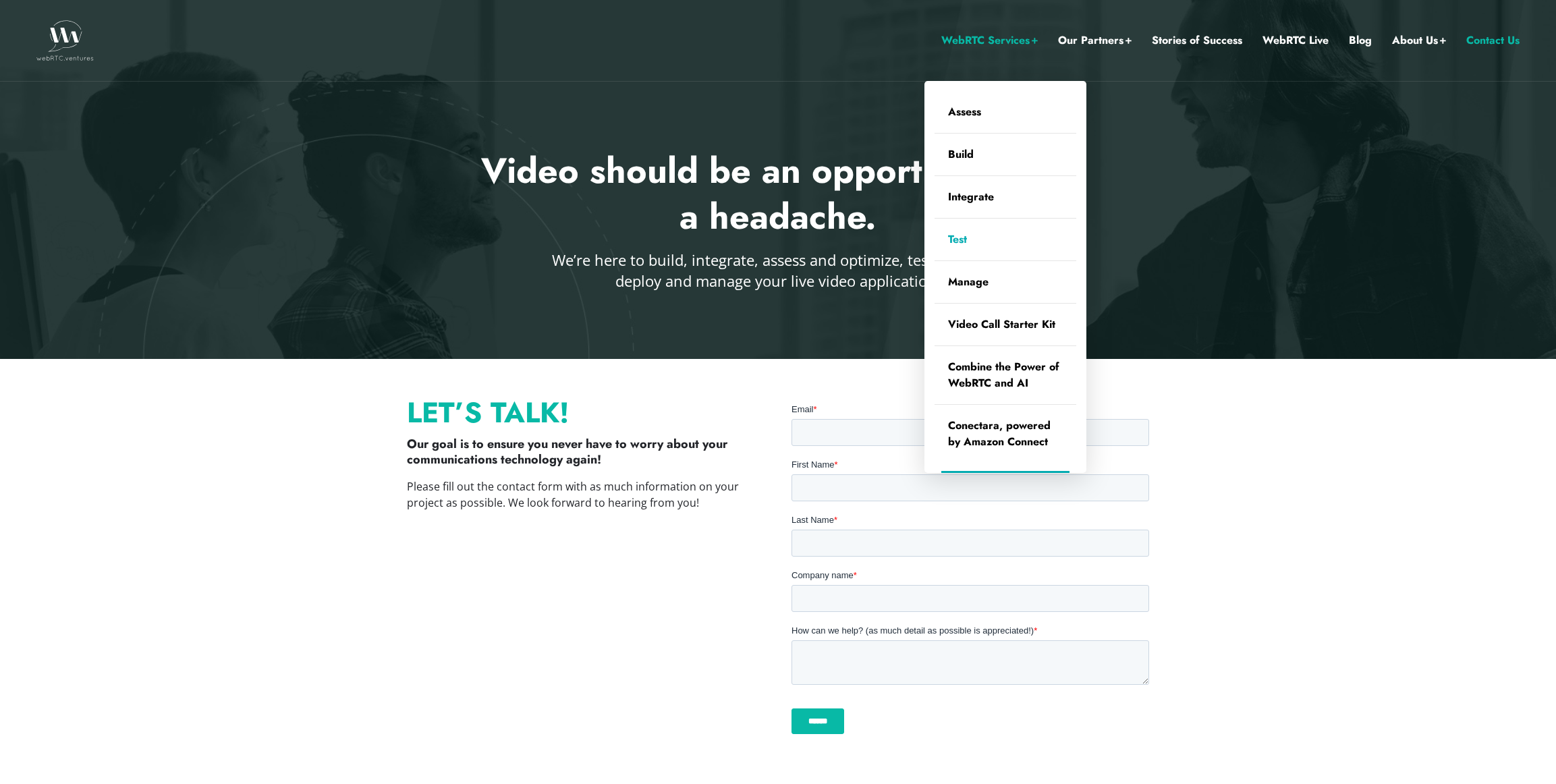
click at [958, 235] on link "Test" at bounding box center [1005, 239] width 142 height 42
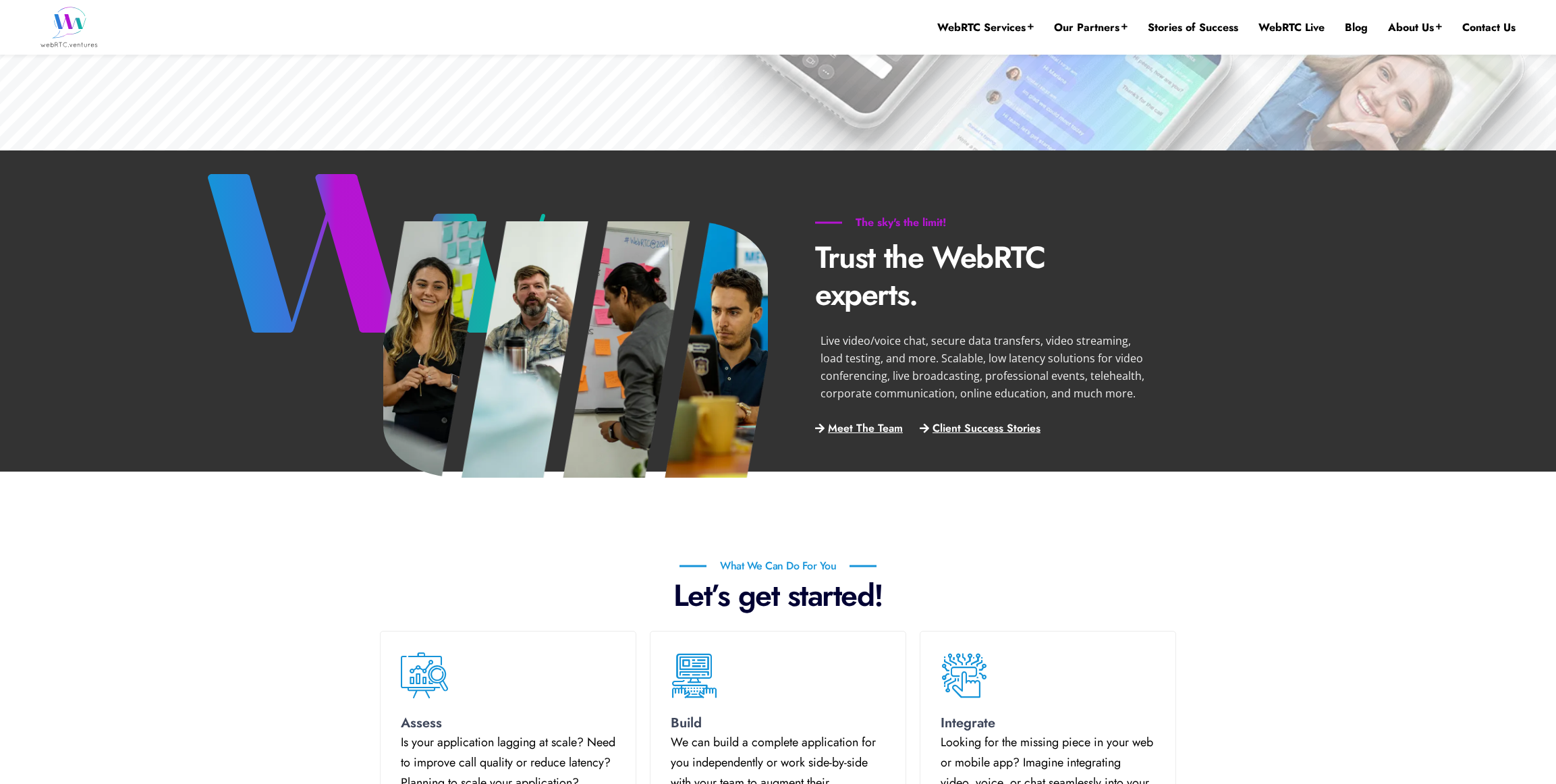
scroll to position [464, 0]
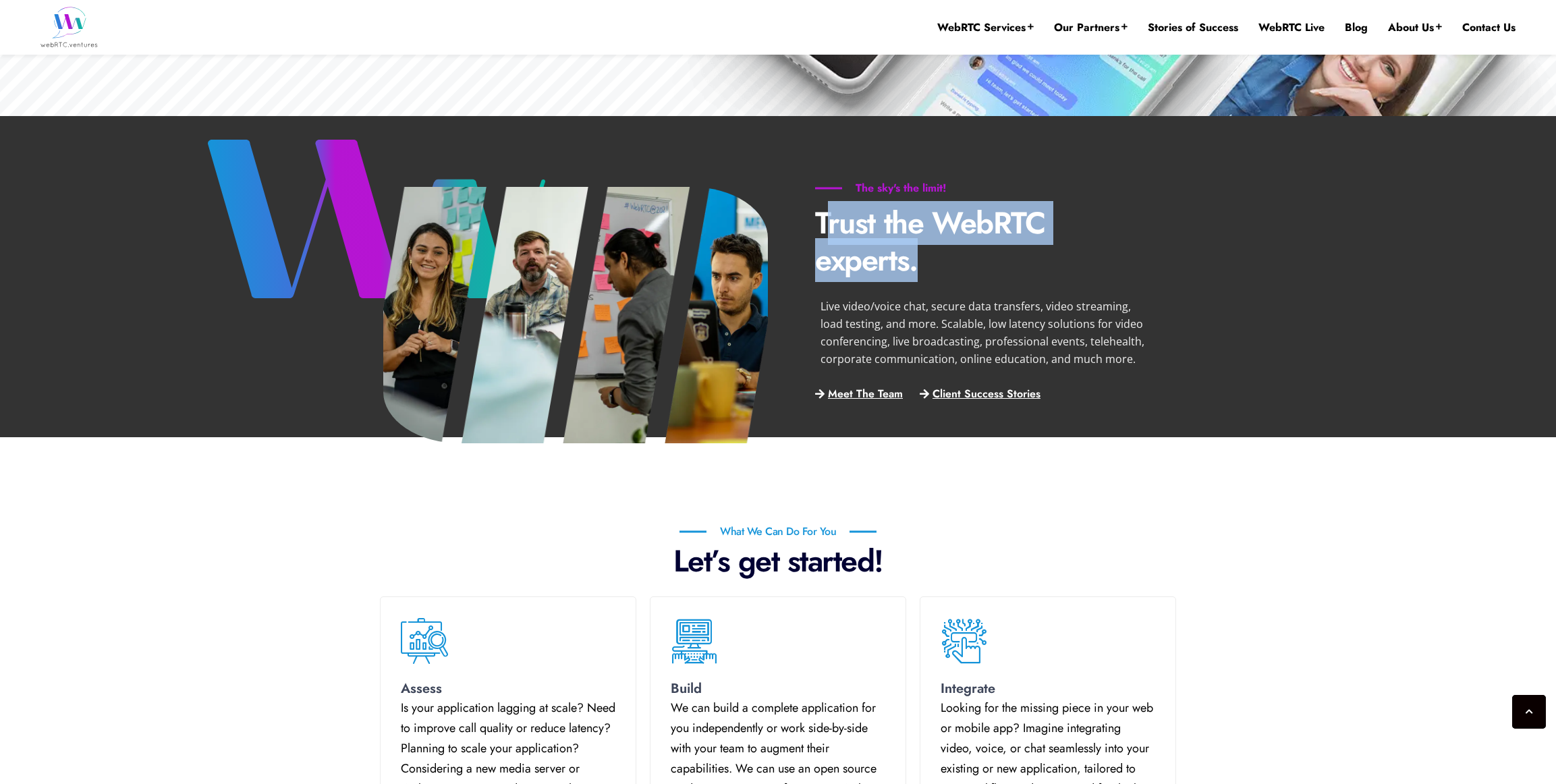
drag, startPoint x: 828, startPoint y: 242, endPoint x: 942, endPoint y: 264, distance: 116.1
click at [940, 263] on p "Trust the WebRTC experts." at bounding box center [984, 241] width 337 height 75
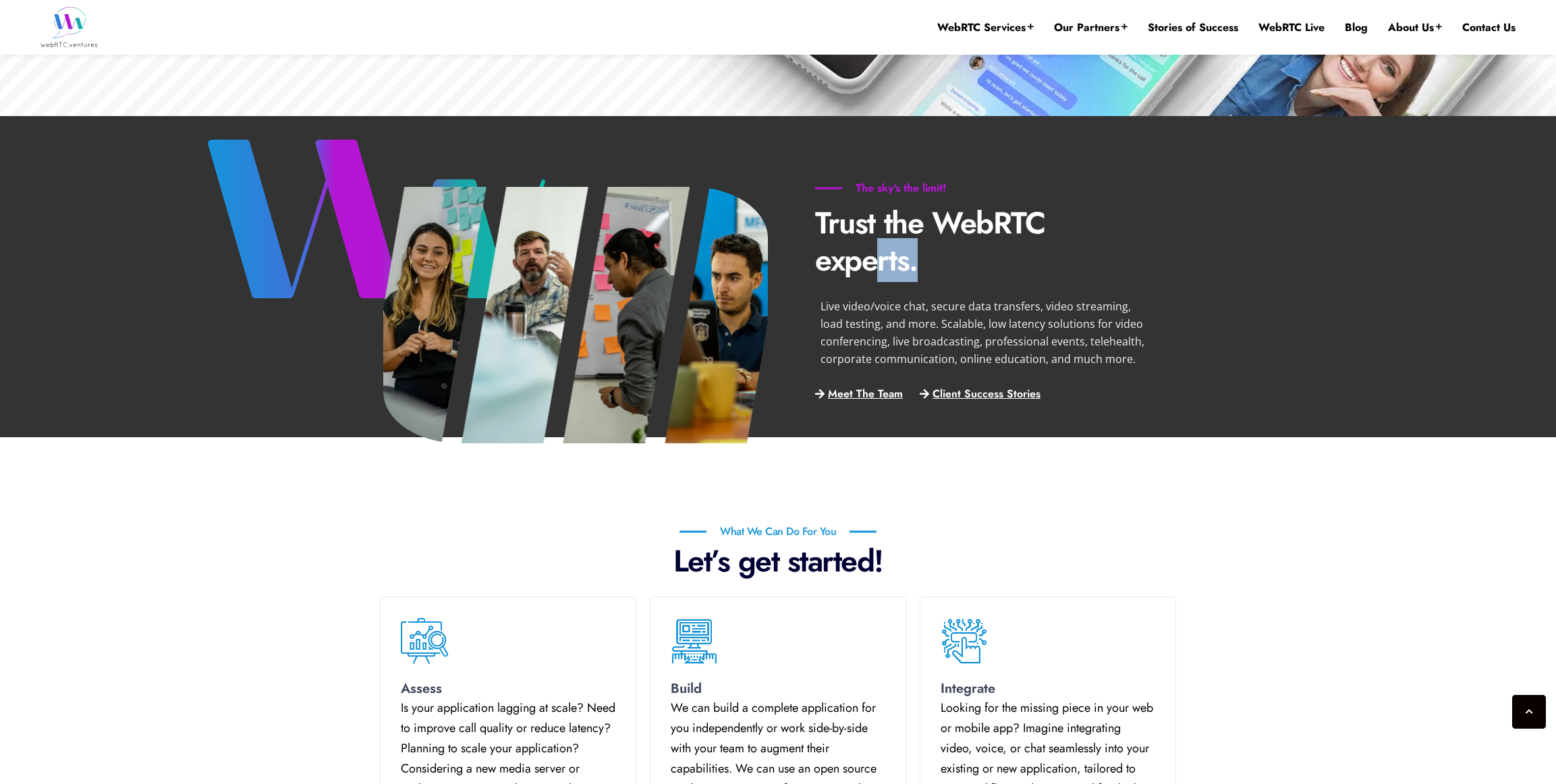
drag, startPoint x: 969, startPoint y: 278, endPoint x: 876, endPoint y: 248, distance: 97.7
click at [878, 250] on div "The sky's the limit! Trust the WebRTC experts. Live video/voice chat, secure da…" at bounding box center [983, 292] width 358 height 249
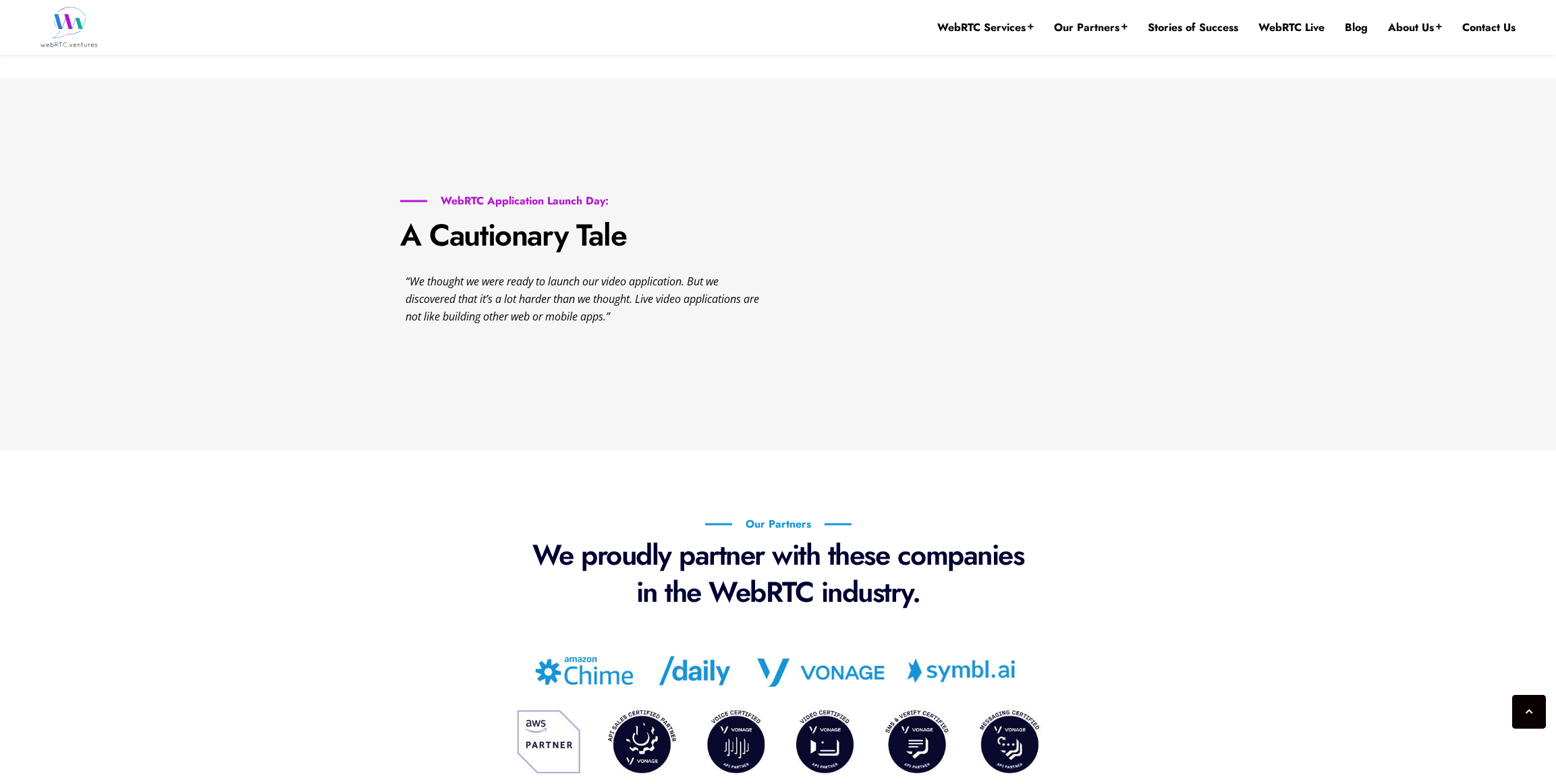
scroll to position [2063, 0]
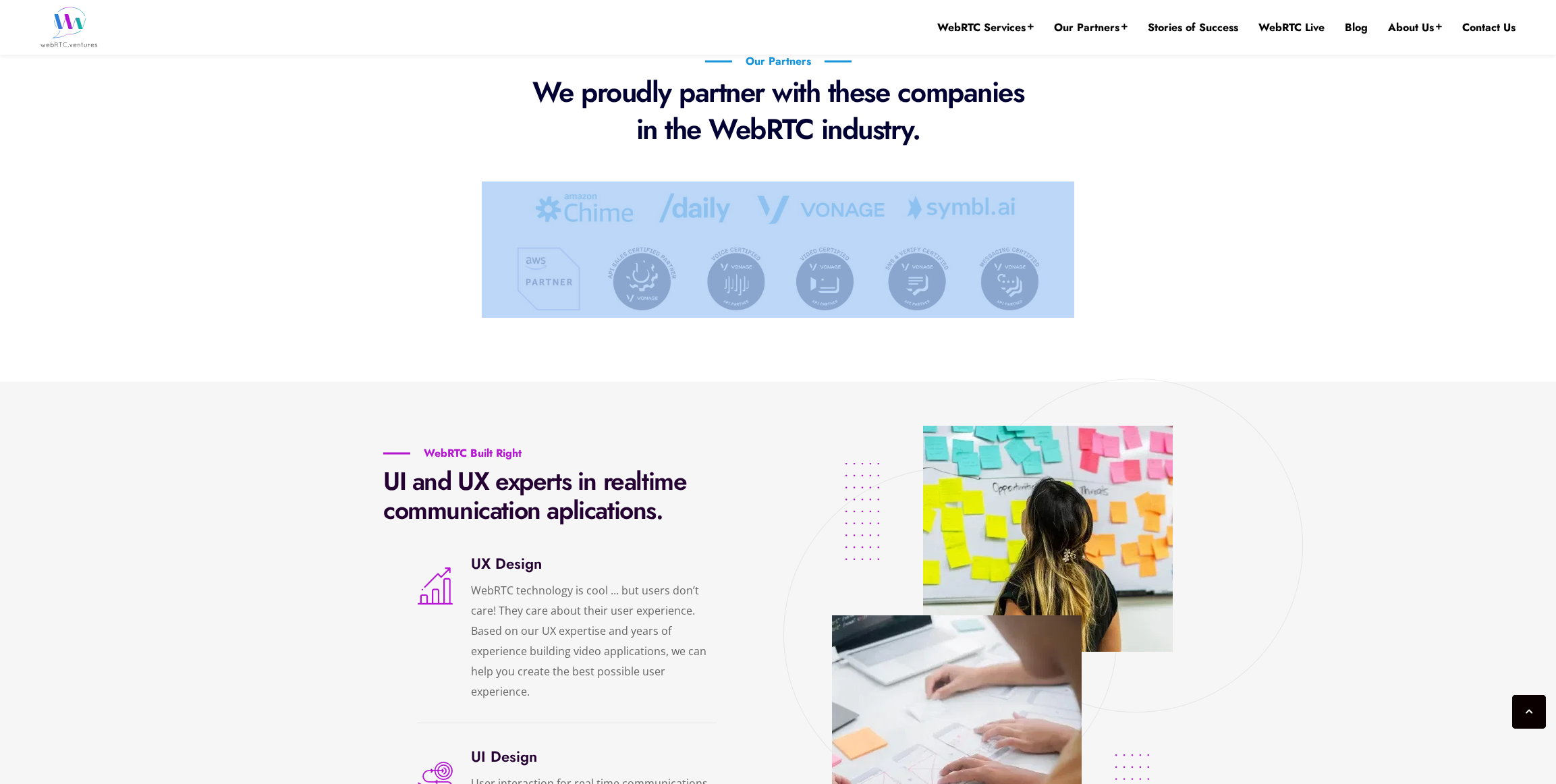
drag, startPoint x: 781, startPoint y: 196, endPoint x: 1059, endPoint y: 225, distance: 279.5
click at [1022, 221] on div "Our Partners We proudly partner with these companies in the WebRTC industry." at bounding box center [778, 184] width 810 height 287
click at [1158, 213] on div "Our Partners We proudly partner with these companies in the WebRTC industry." at bounding box center [778, 184] width 810 height 287
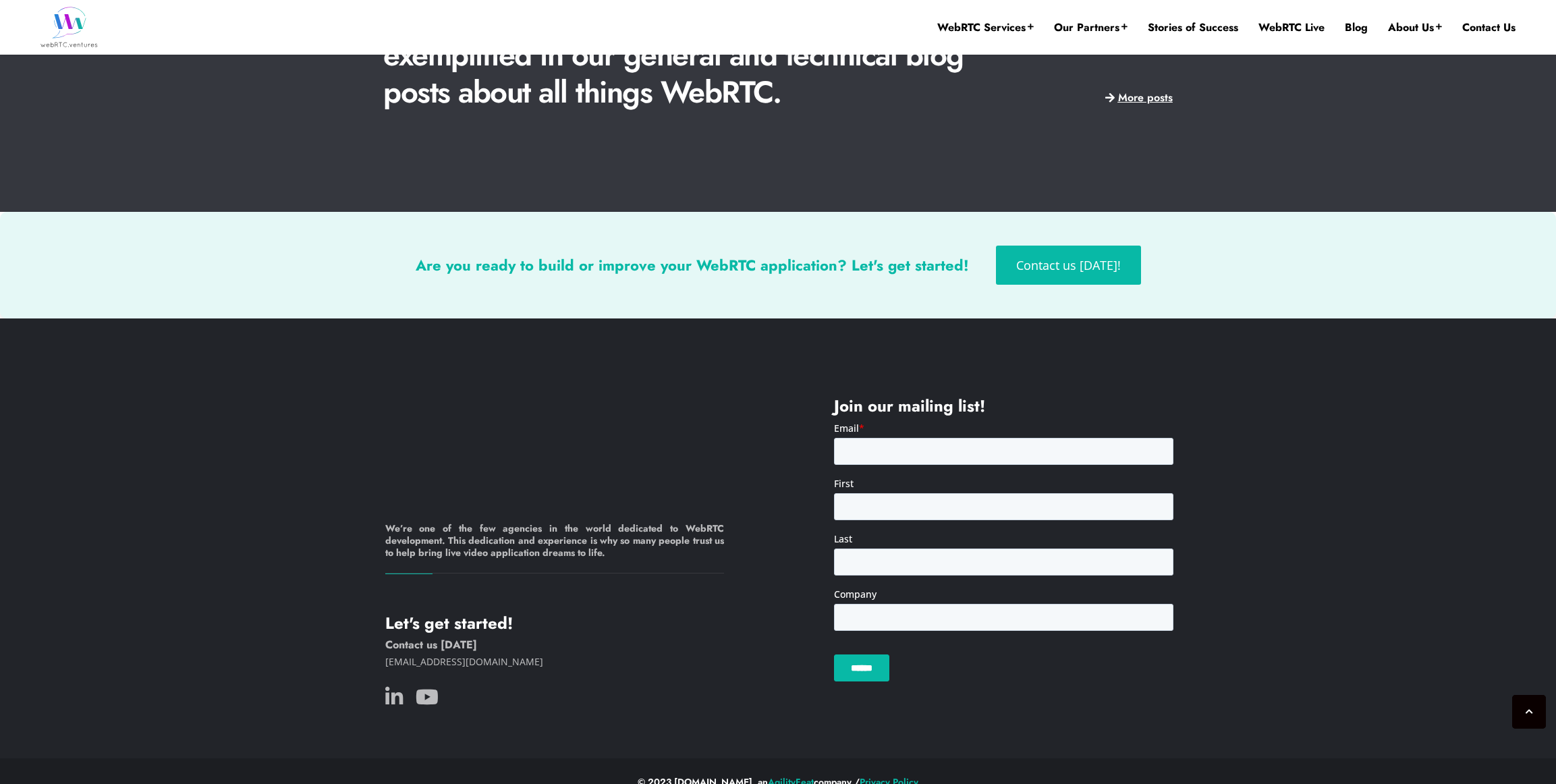
scroll to position [3159, 0]
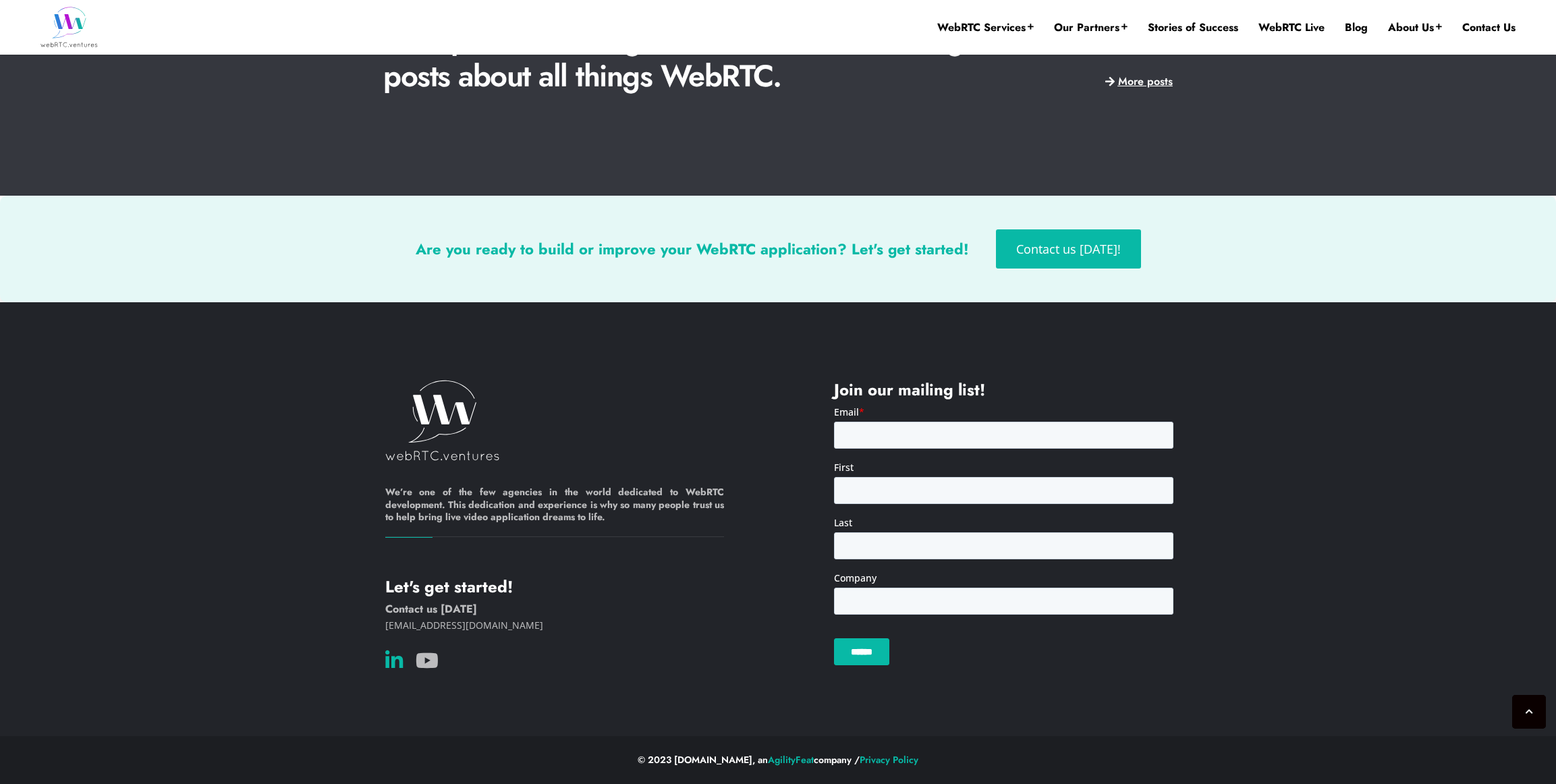
click at [392, 658] on icon at bounding box center [394, 660] width 17 height 20
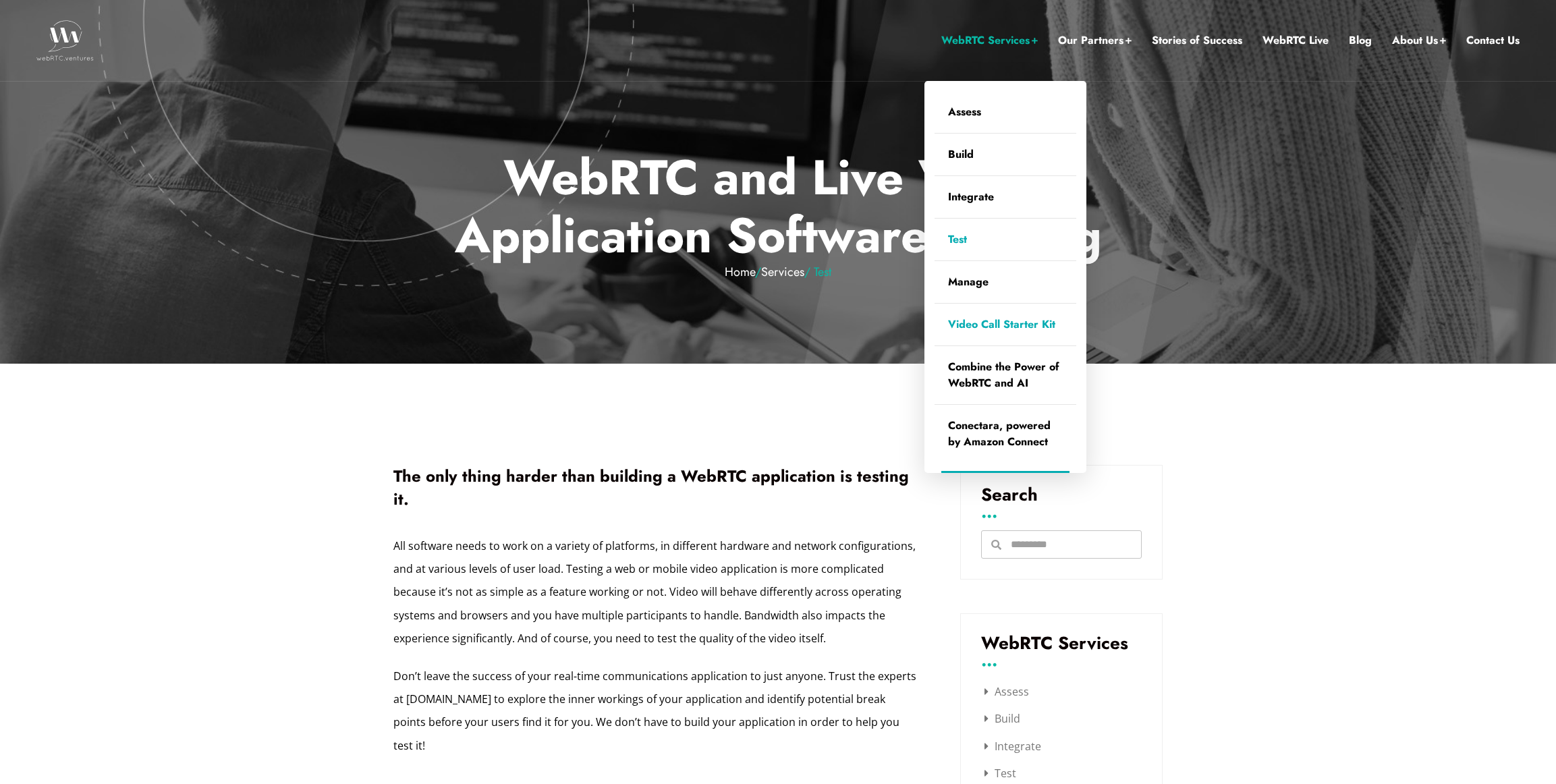
click at [1021, 329] on link "Video Call Starter Kit" at bounding box center [1005, 324] width 142 height 42
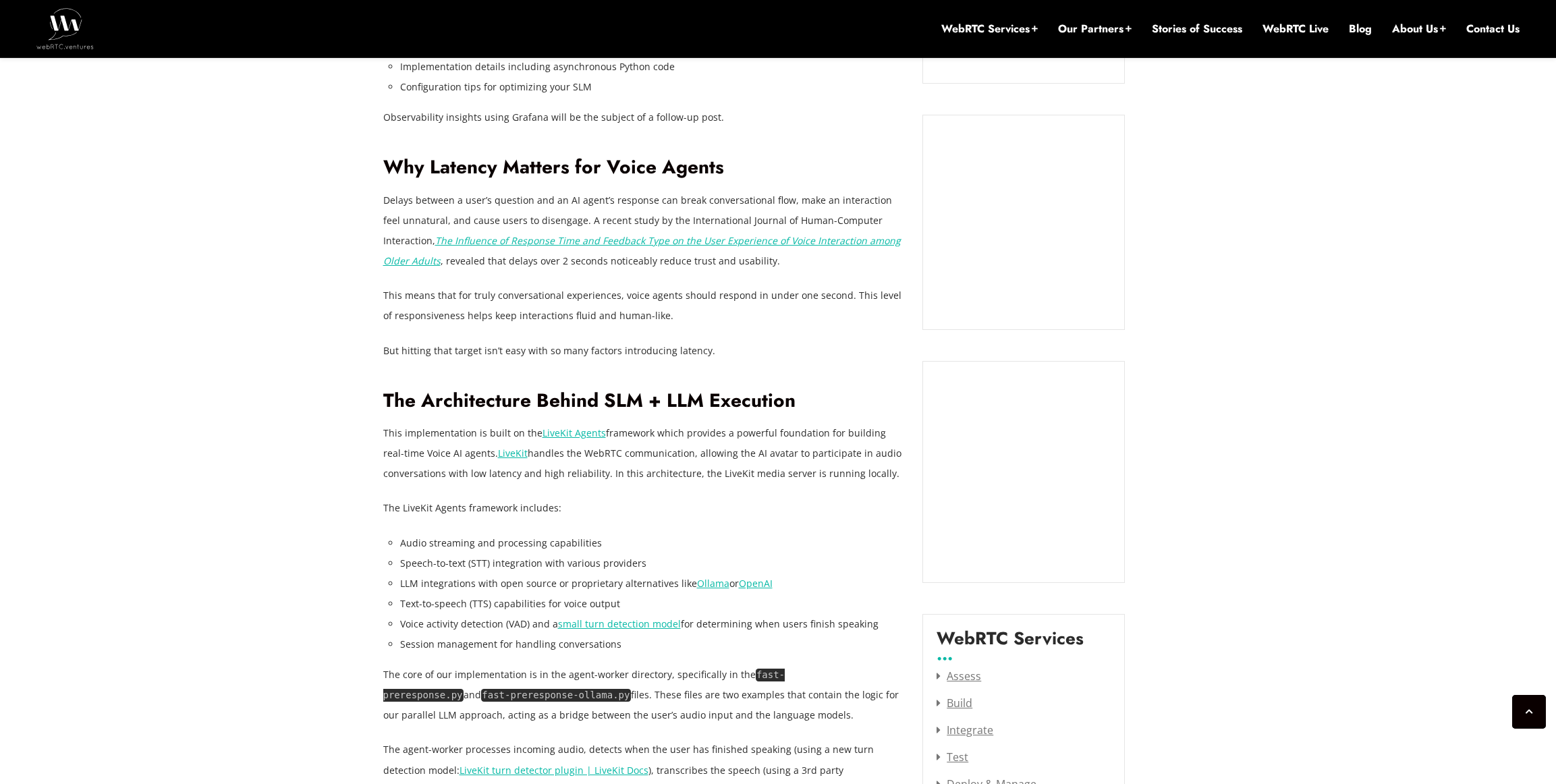
scroll to position [616, 0]
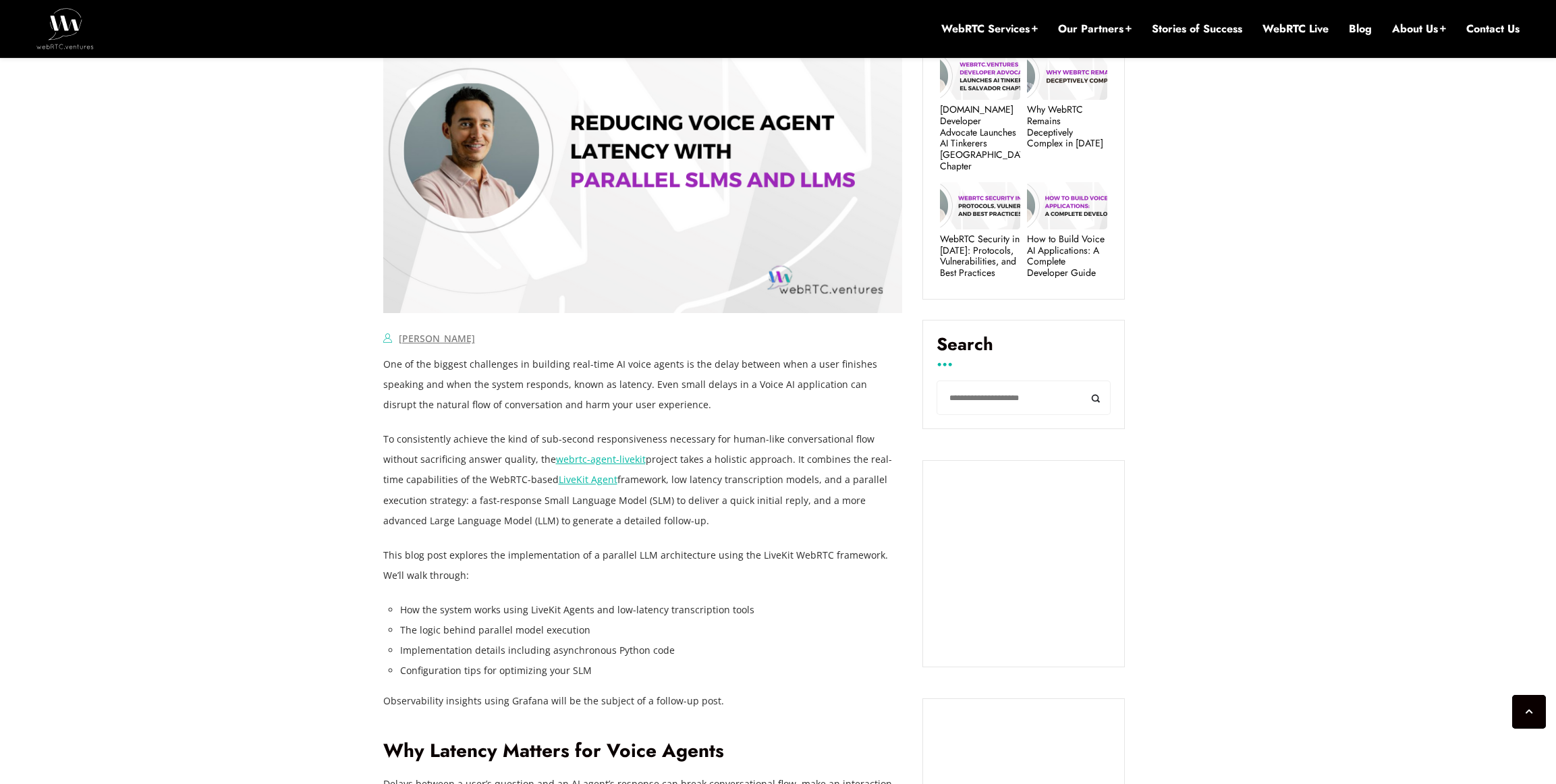
click at [583, 458] on link "webrtc-agent-livekit" at bounding box center [601, 458] width 90 height 13
